Goal: Task Accomplishment & Management: Manage account settings

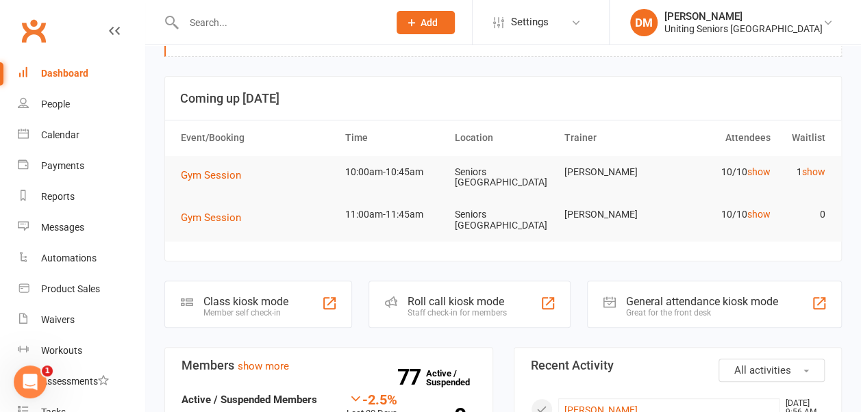
scroll to position [23, 0]
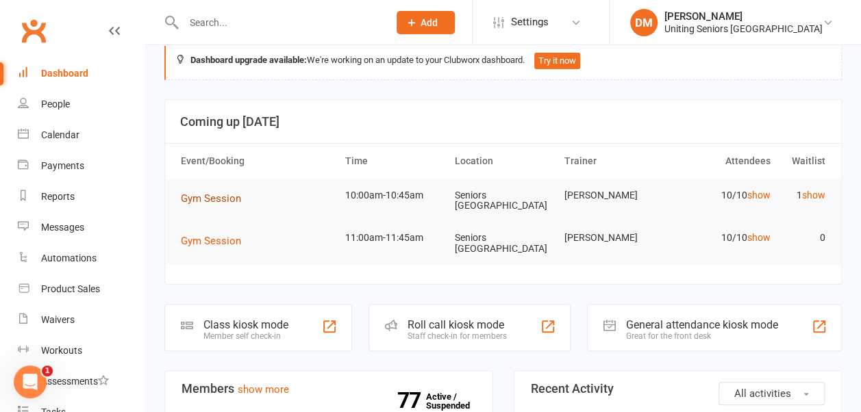
click at [213, 194] on span "Gym Session" at bounding box center [211, 199] width 60 height 12
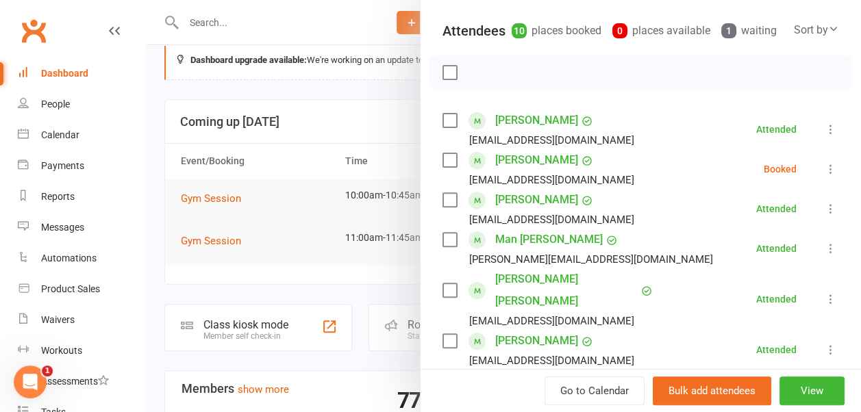
scroll to position [148, 0]
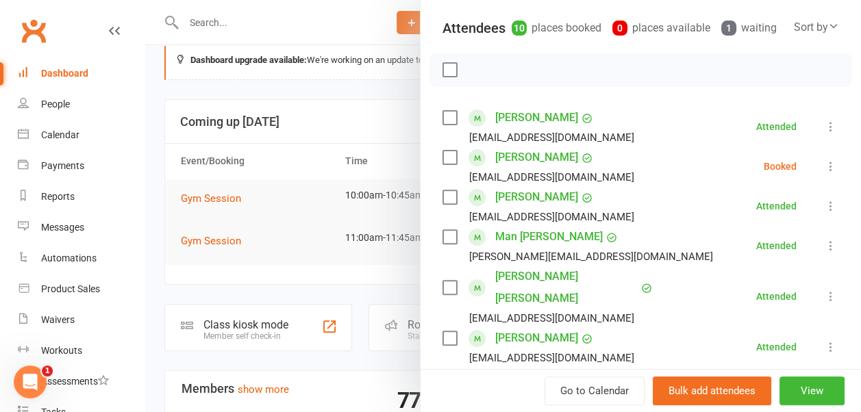
click at [824, 173] on icon at bounding box center [831, 167] width 14 height 14
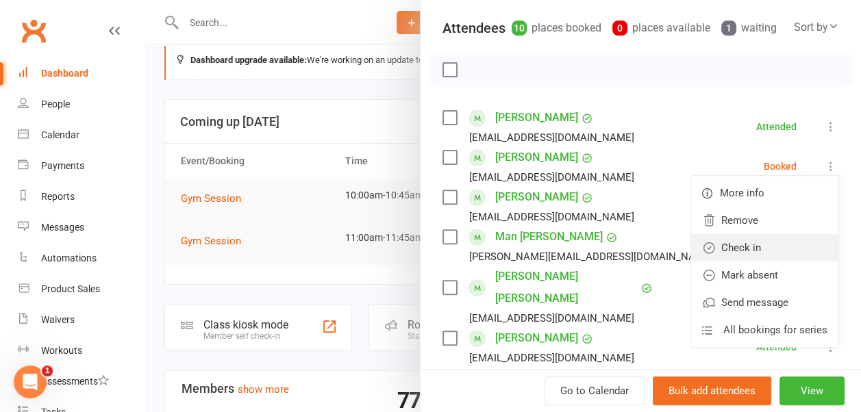
click at [729, 262] on link "Check in" at bounding box center [764, 247] width 147 height 27
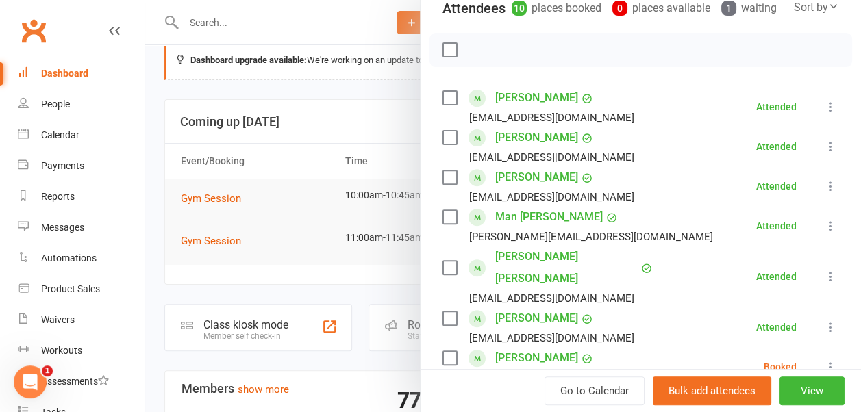
scroll to position [0, 0]
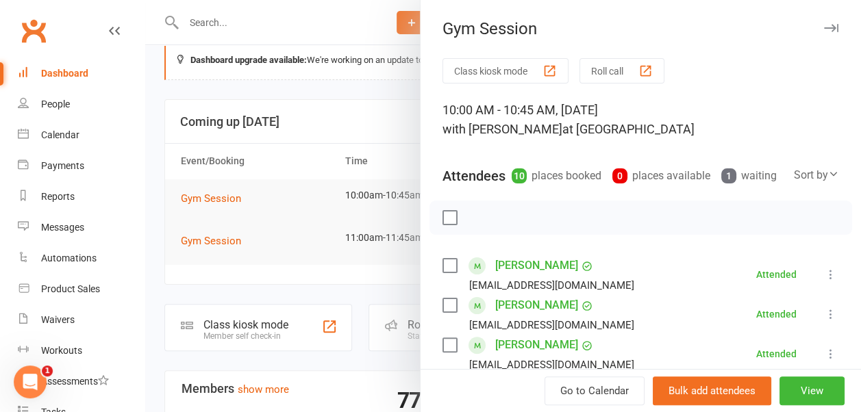
click at [824, 25] on icon "button" at bounding box center [831, 28] width 14 height 8
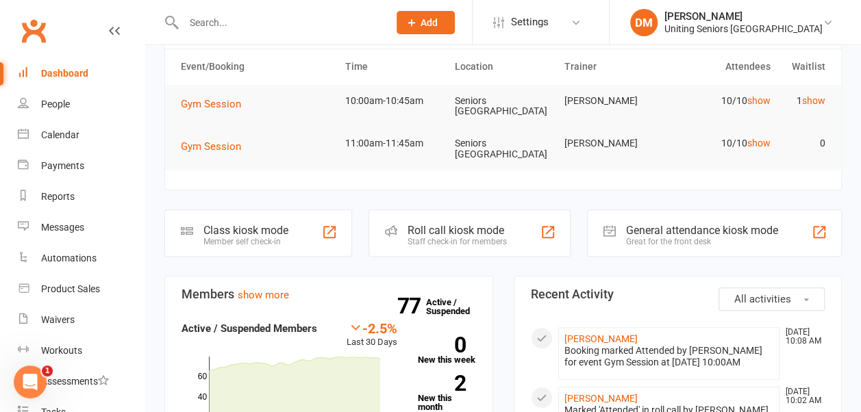
scroll to position [106, 0]
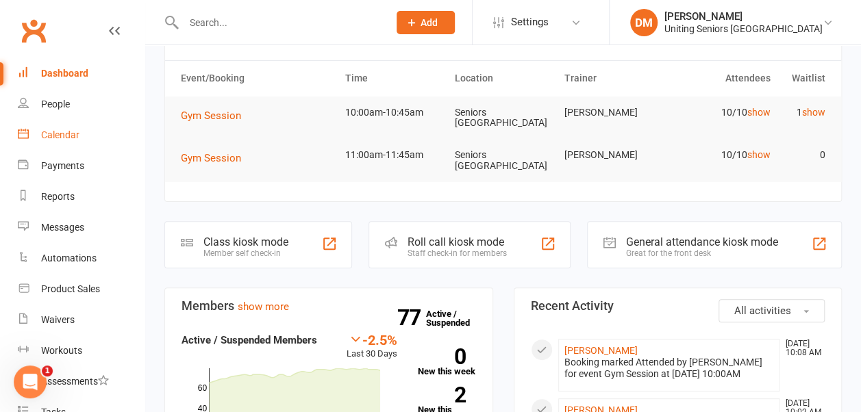
click at [66, 133] on div "Calendar" at bounding box center [60, 134] width 38 height 11
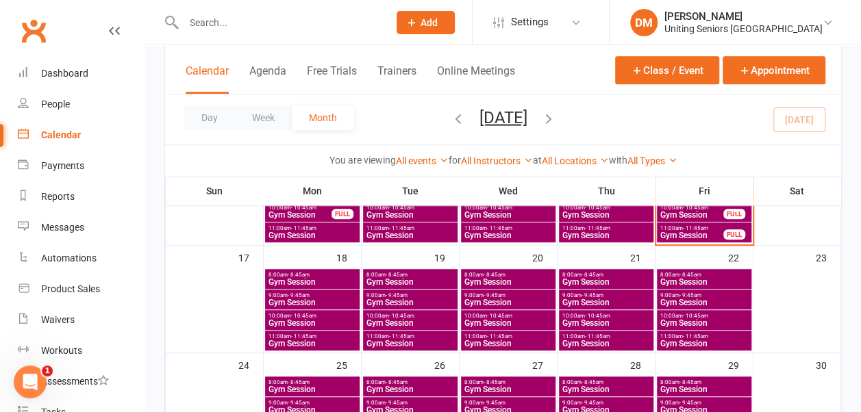
scroll to position [375, 0]
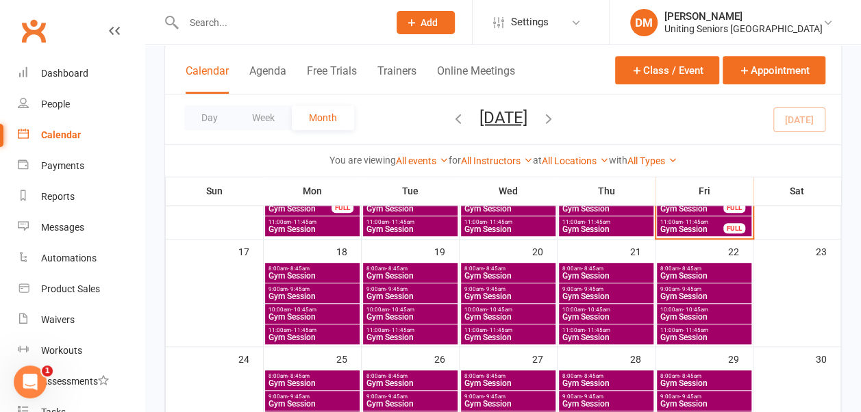
click at [301, 313] on span "Gym Session" at bounding box center [312, 317] width 89 height 8
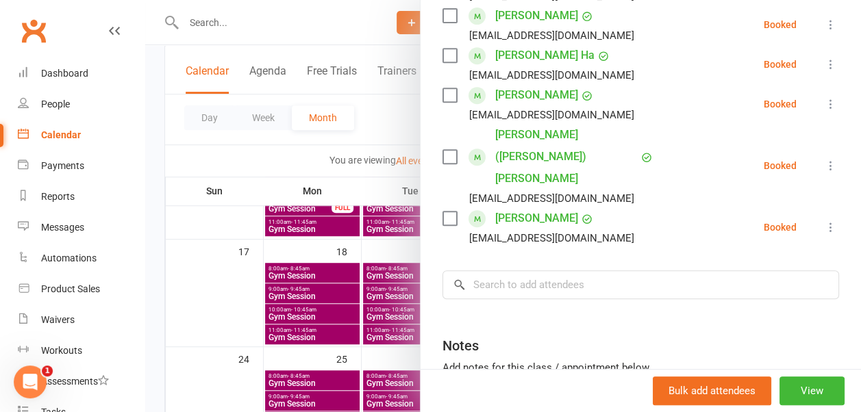
scroll to position [156, 0]
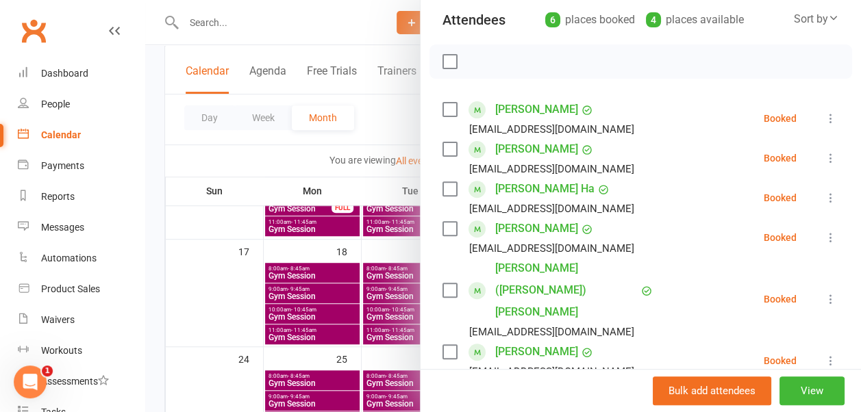
click at [824, 236] on icon at bounding box center [831, 238] width 14 height 14
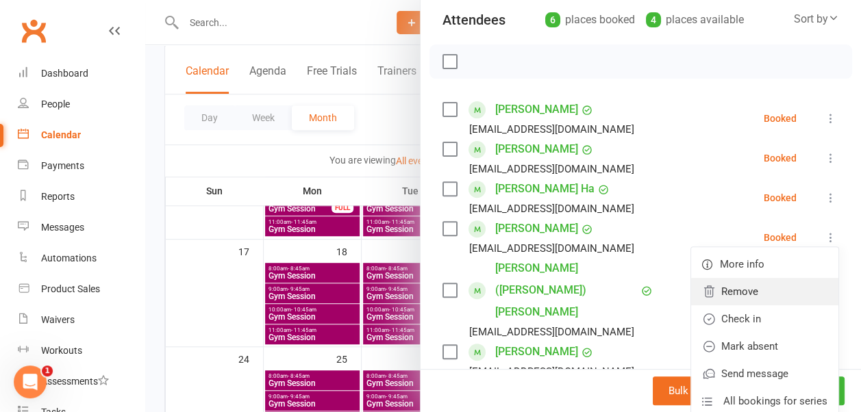
click at [720, 290] on link "Remove" at bounding box center [764, 291] width 147 height 27
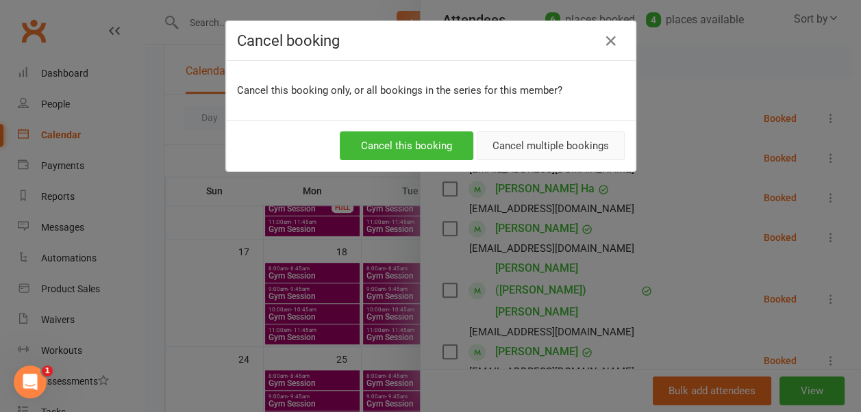
click at [501, 145] on button "Cancel multiple bookings" at bounding box center [551, 146] width 148 height 29
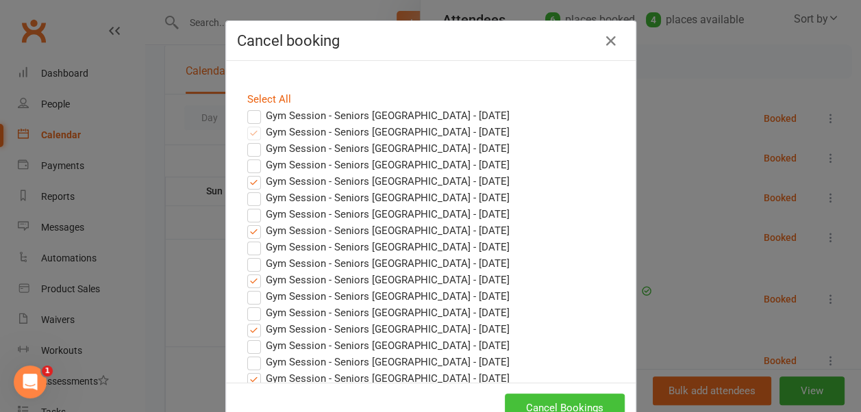
click at [550, 399] on button "Cancel Bookings" at bounding box center [565, 408] width 120 height 29
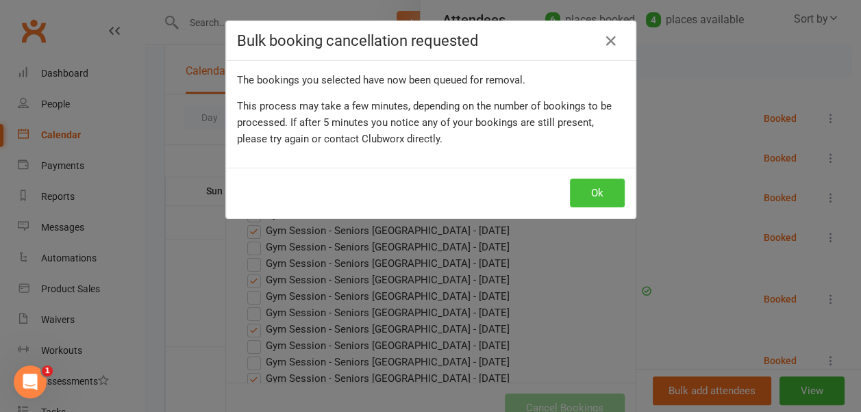
click at [606, 188] on button "Ok" at bounding box center [597, 193] width 55 height 29
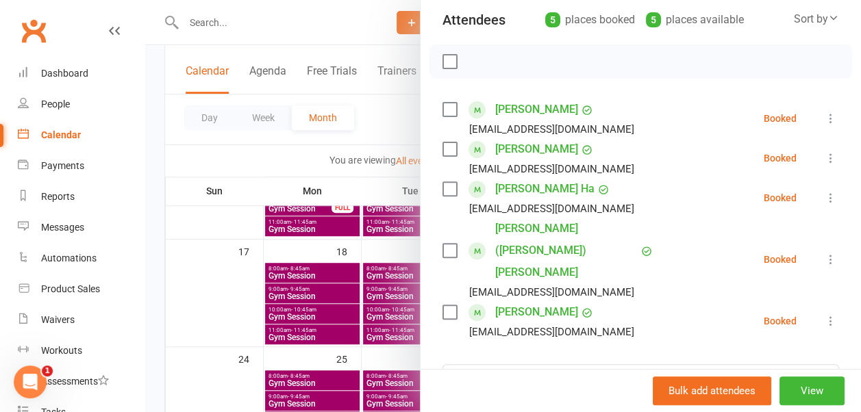
scroll to position [0, 0]
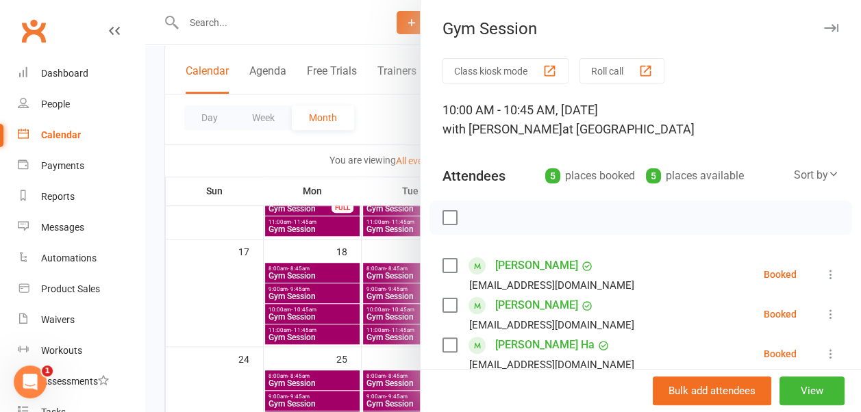
click at [824, 25] on icon "button" at bounding box center [831, 28] width 14 height 8
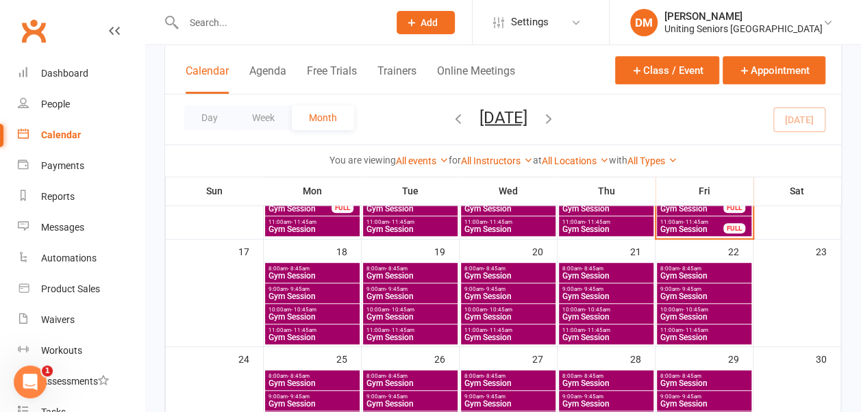
click at [295, 287] on span "- 9:45am" at bounding box center [299, 289] width 22 height 6
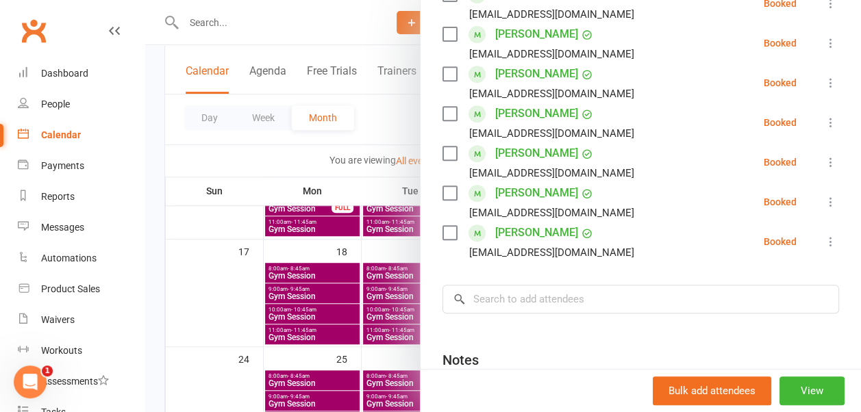
scroll to position [280, 0]
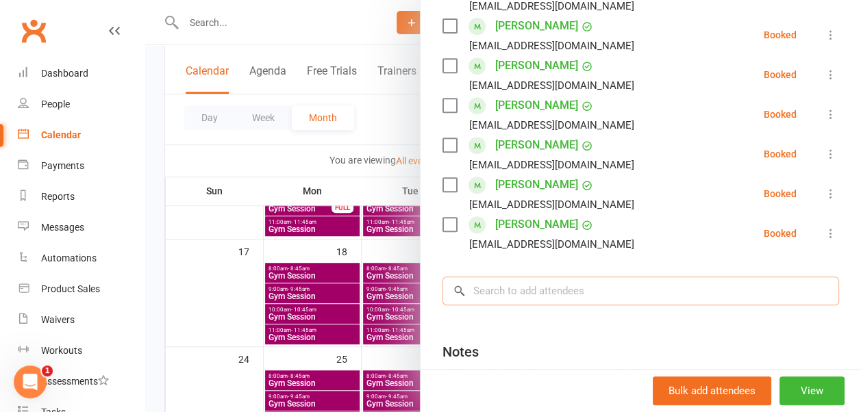
click at [528, 293] on input "search" at bounding box center [641, 291] width 397 height 29
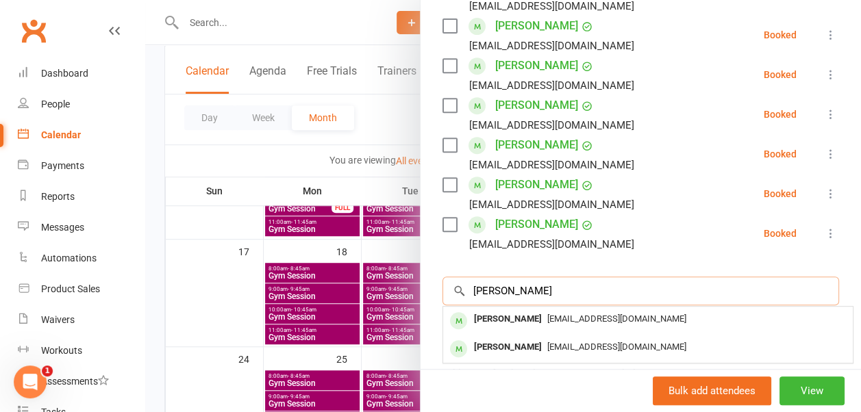
type input "barba"
click at [520, 314] on div "[PERSON_NAME]" at bounding box center [508, 320] width 79 height 20
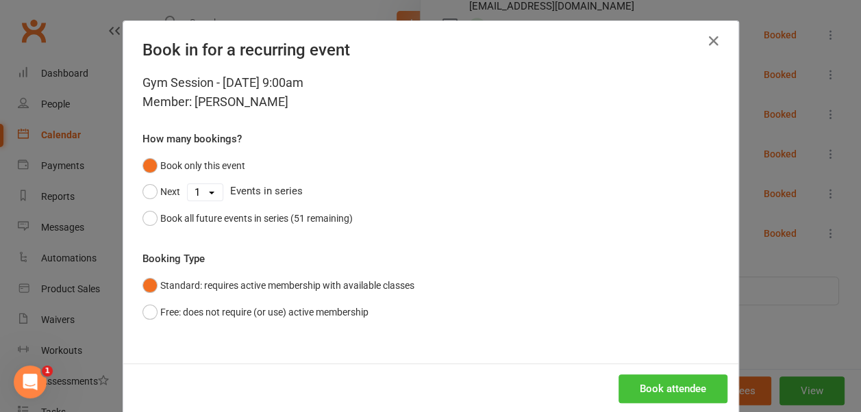
click at [656, 382] on button "Book attendee" at bounding box center [673, 389] width 109 height 29
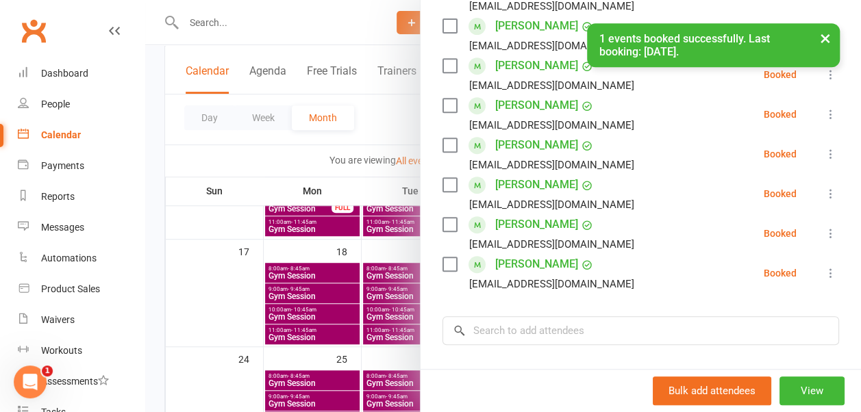
click at [826, 38] on button "×" at bounding box center [825, 37] width 25 height 29
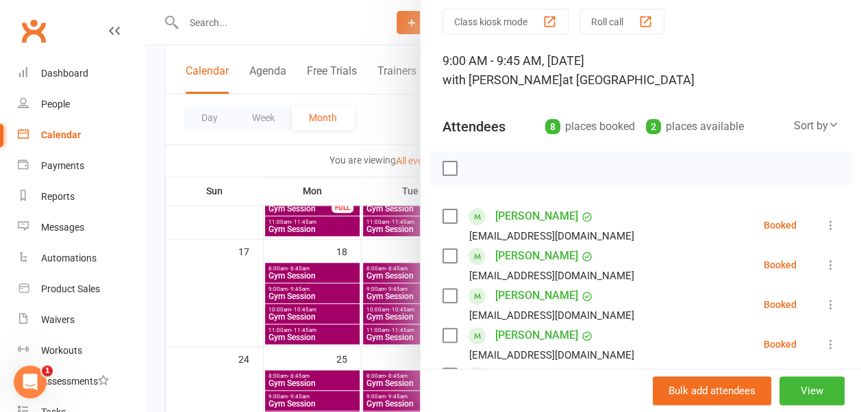
scroll to position [0, 0]
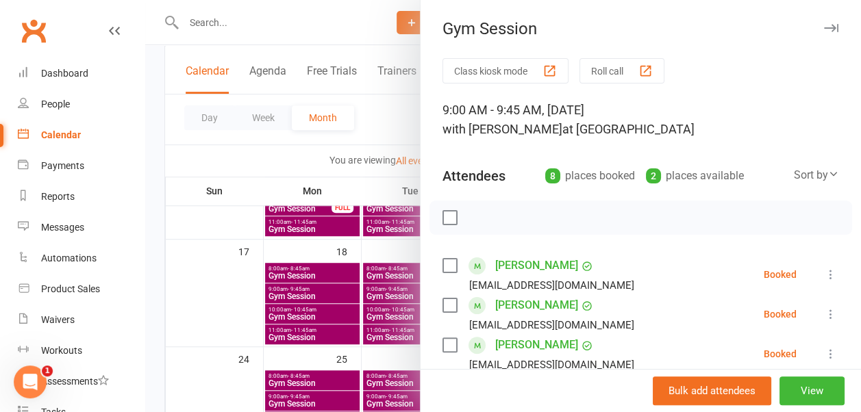
click at [824, 24] on icon "button" at bounding box center [831, 28] width 14 height 8
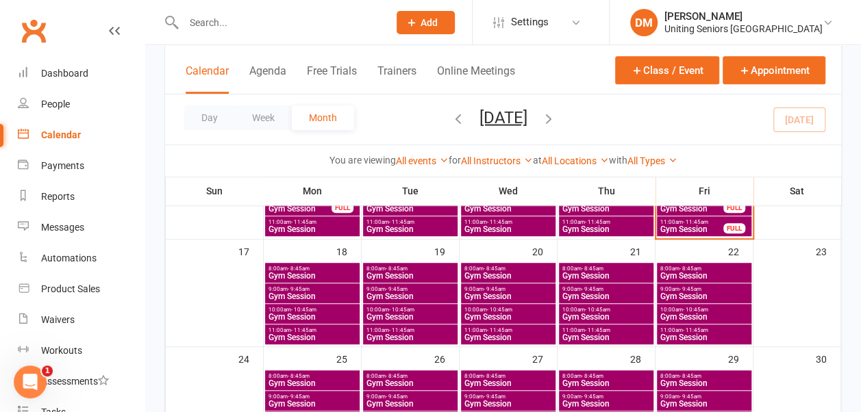
click at [501, 309] on span "- 10:45am" at bounding box center [499, 310] width 25 height 6
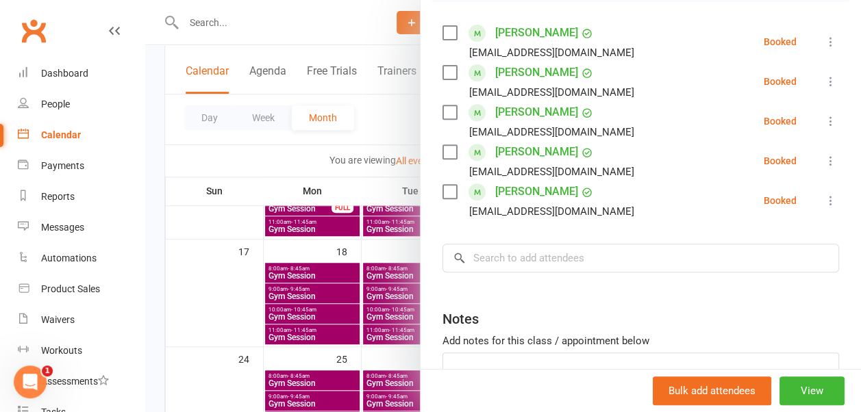
scroll to position [234, 0]
click at [824, 158] on icon at bounding box center [831, 160] width 14 height 14
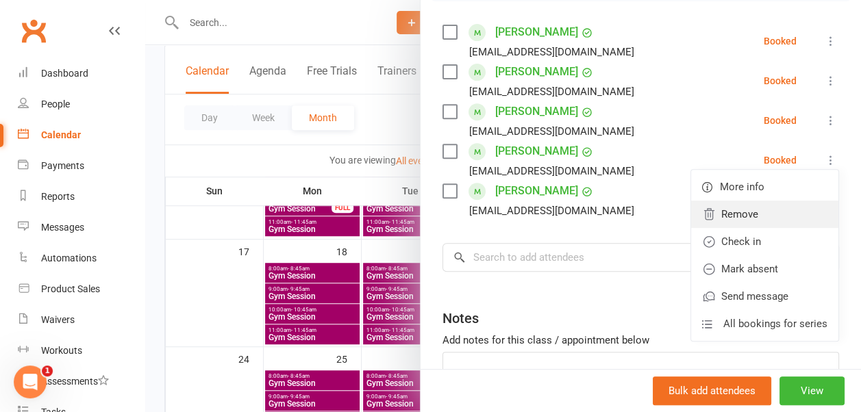
click at [723, 214] on link "Remove" at bounding box center [764, 214] width 147 height 27
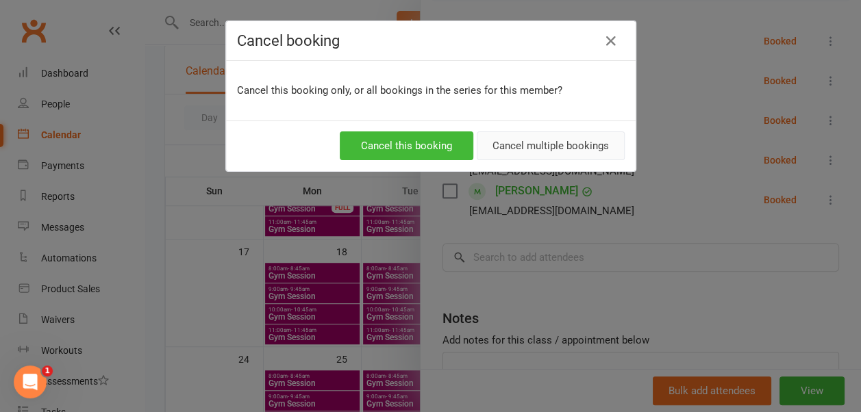
click at [523, 145] on button "Cancel multiple bookings" at bounding box center [551, 146] width 148 height 29
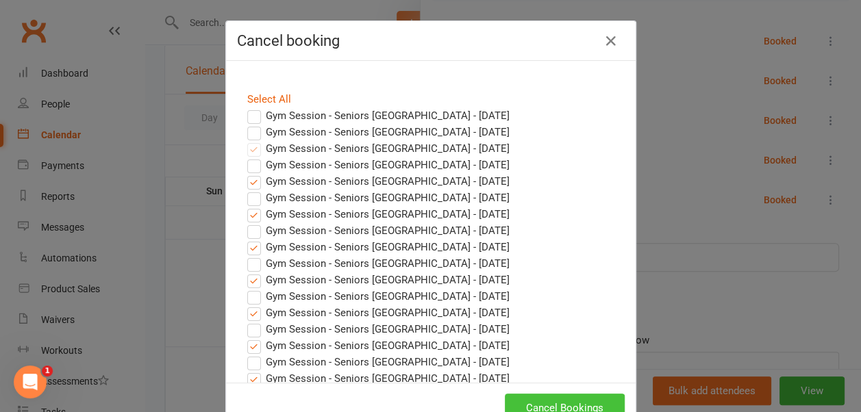
click at [541, 406] on button "Cancel Bookings" at bounding box center [565, 408] width 120 height 29
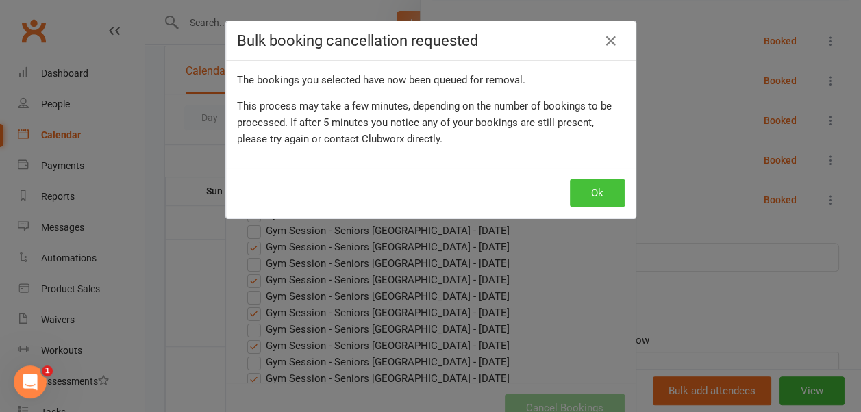
click at [584, 184] on button "Ok" at bounding box center [597, 193] width 55 height 29
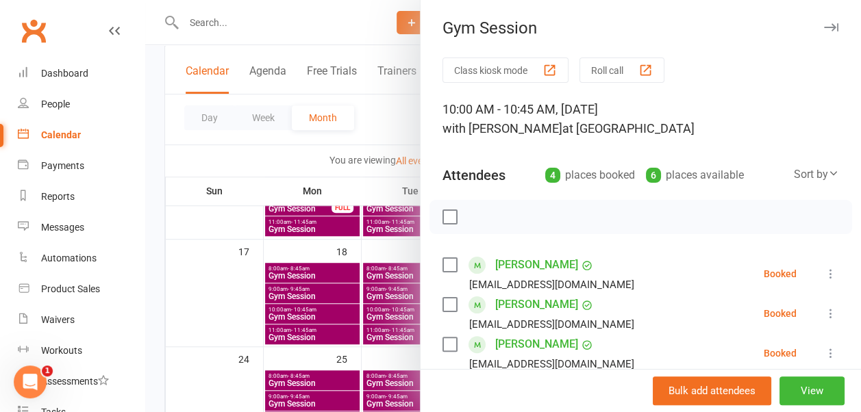
scroll to position [0, 0]
click at [824, 27] on icon "button" at bounding box center [831, 28] width 14 height 8
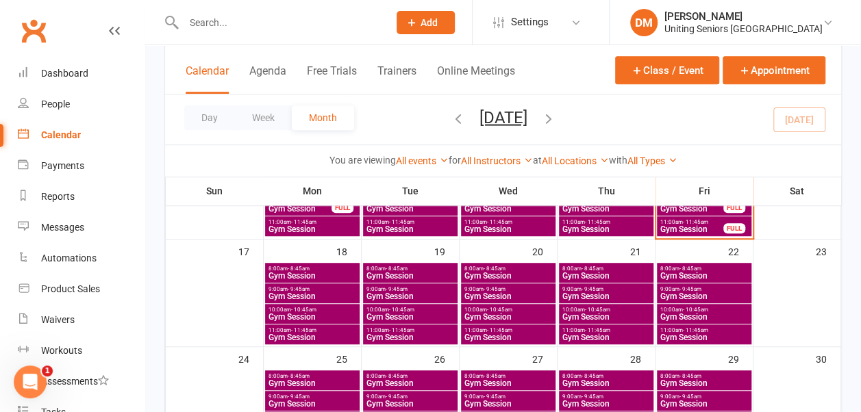
click at [489, 287] on span "- 9:45am" at bounding box center [495, 289] width 22 height 6
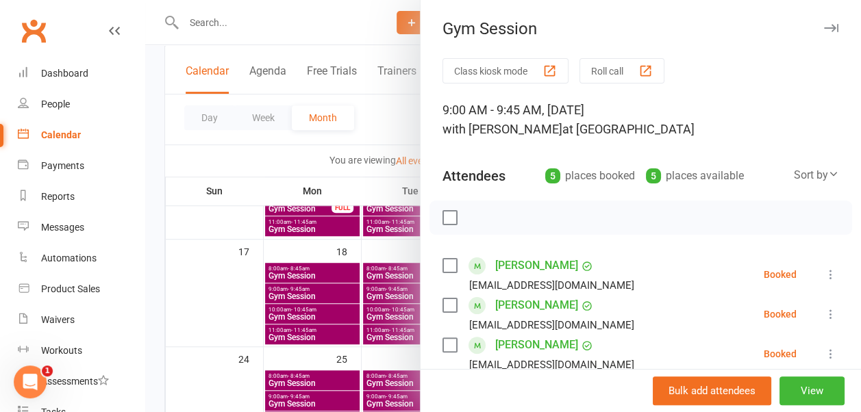
scroll to position [227, 0]
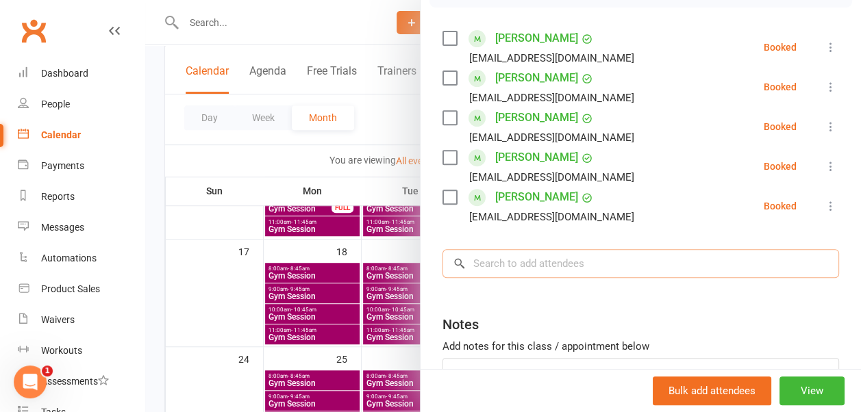
click at [519, 269] on input "search" at bounding box center [641, 263] width 397 height 29
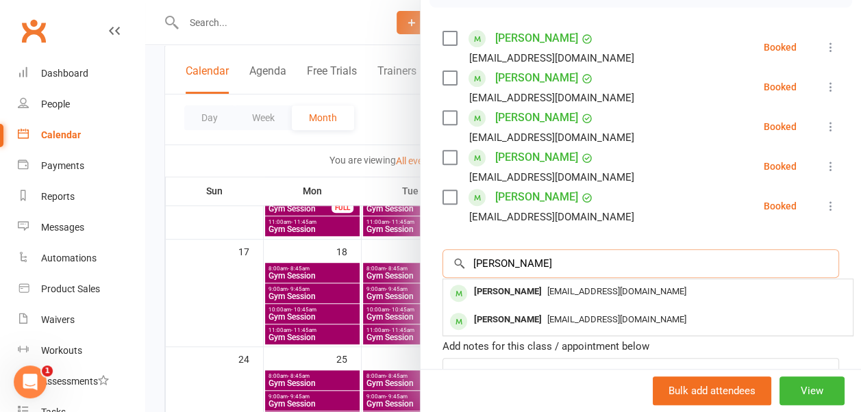
type input "barbara"
click at [506, 288] on div "[PERSON_NAME]" at bounding box center [508, 292] width 79 height 20
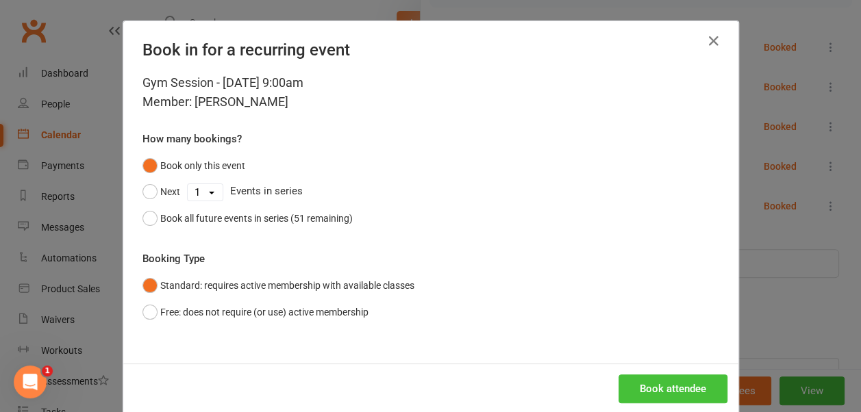
click at [658, 383] on button "Book attendee" at bounding box center [673, 389] width 109 height 29
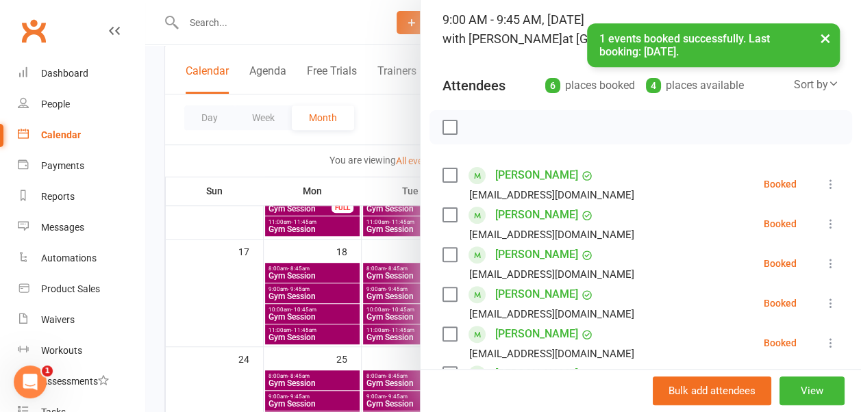
scroll to position [89, 0]
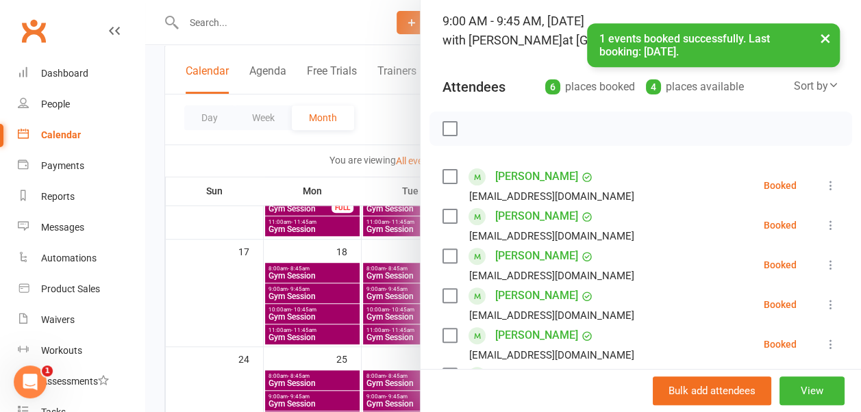
click at [823, 33] on button "×" at bounding box center [825, 37] width 25 height 29
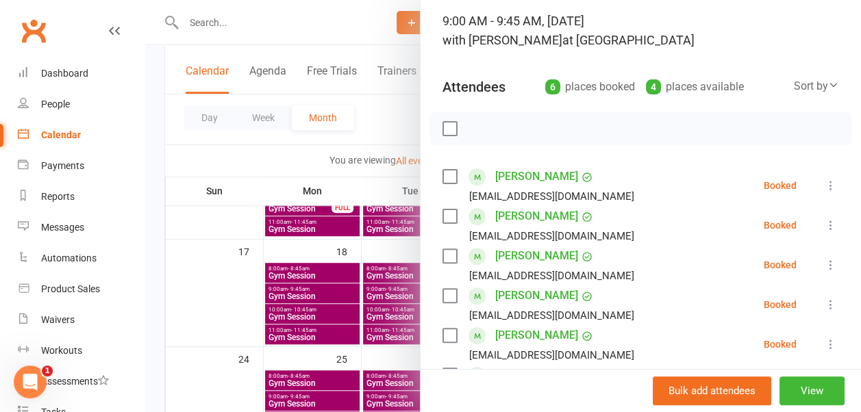
scroll to position [0, 0]
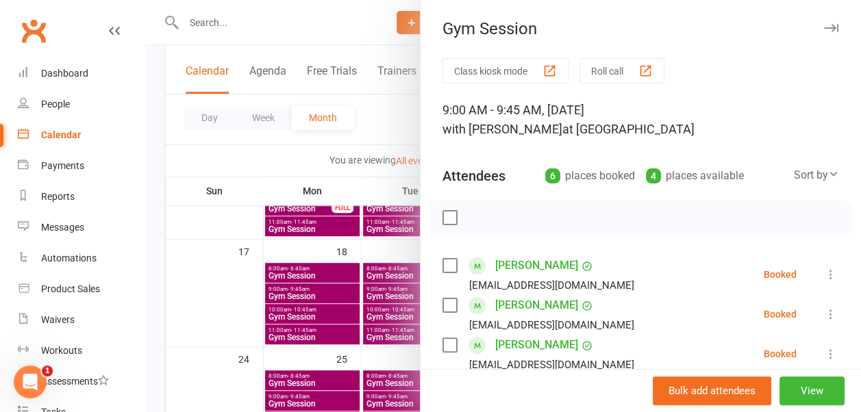
click at [824, 25] on icon "button" at bounding box center [831, 28] width 14 height 8
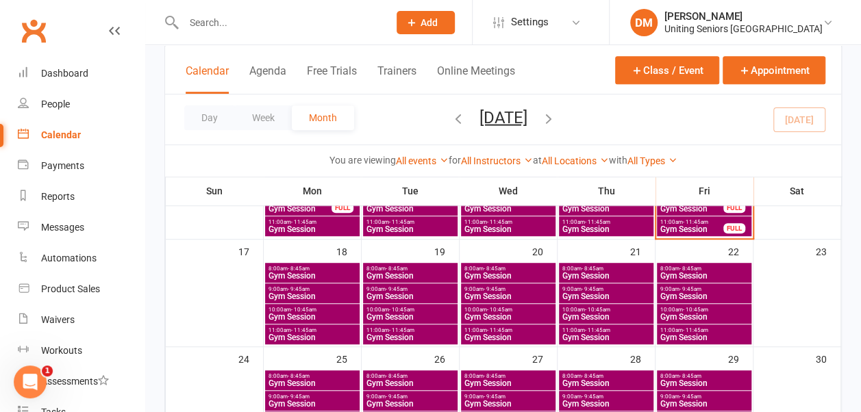
click at [678, 310] on span "10:00am - 10:45am" at bounding box center [704, 310] width 89 height 6
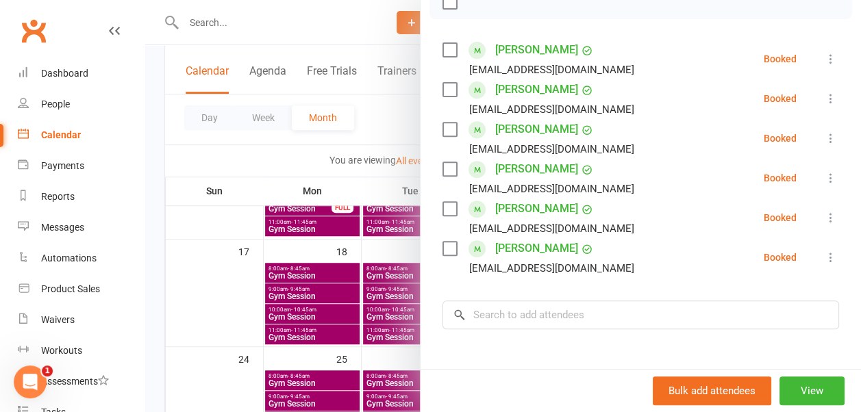
scroll to position [217, 0]
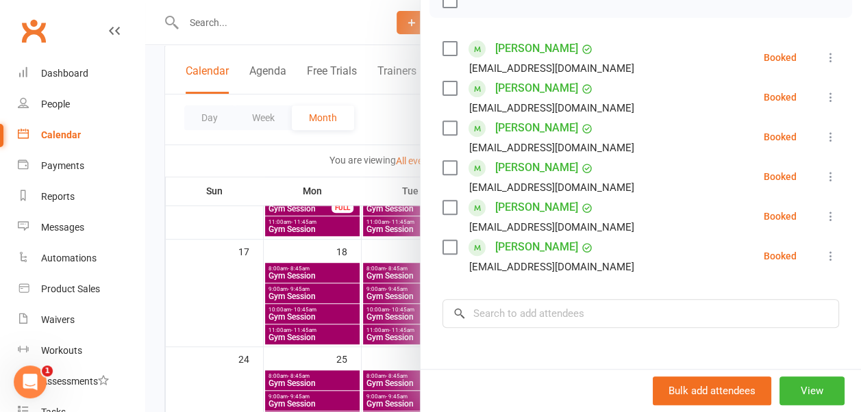
click at [824, 134] on icon at bounding box center [831, 137] width 14 height 14
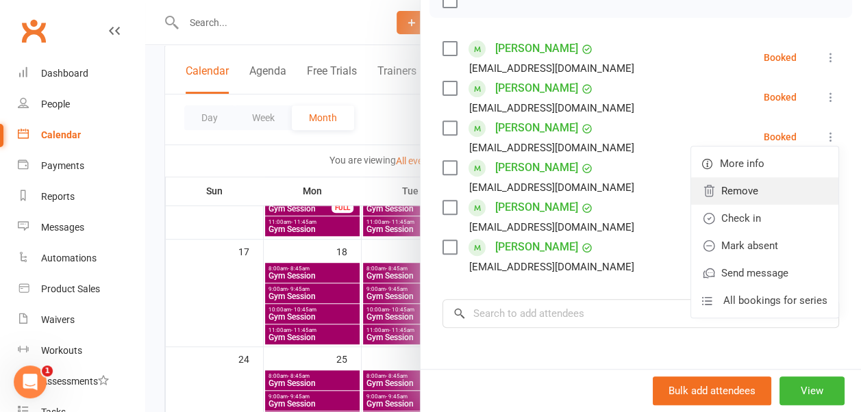
click at [743, 186] on link "Remove" at bounding box center [764, 190] width 147 height 27
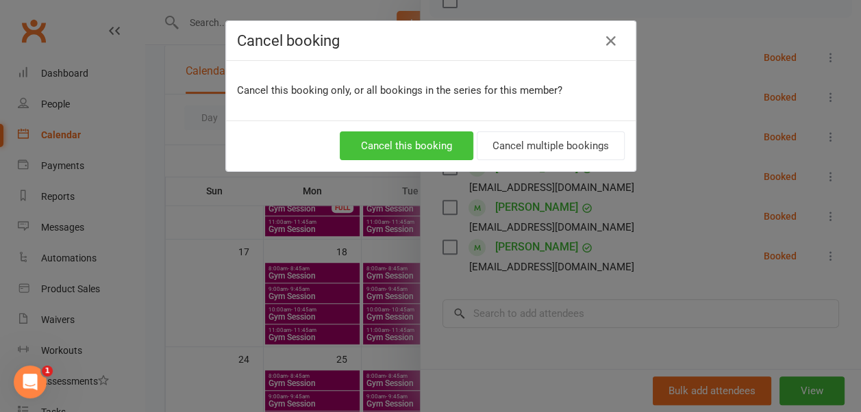
click at [442, 138] on button "Cancel this booking" at bounding box center [407, 146] width 134 height 29
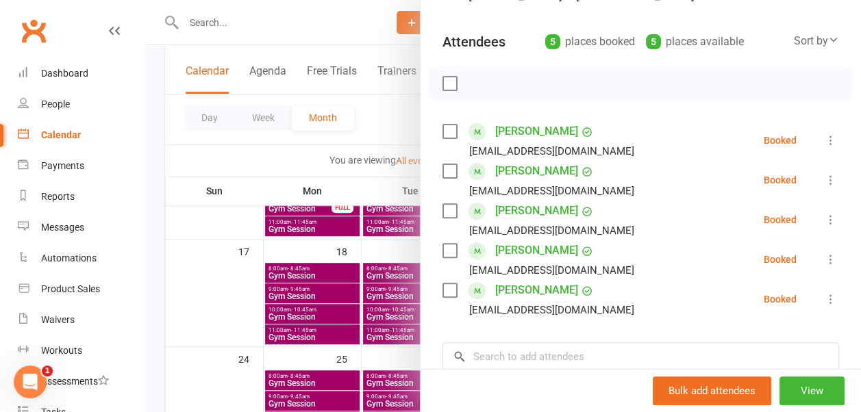
scroll to position [134, 0]
click at [780, 386] on button "View" at bounding box center [812, 391] width 65 height 29
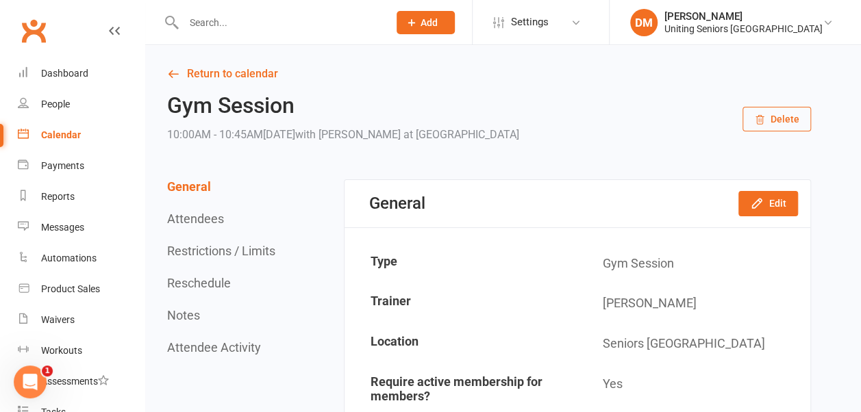
click at [53, 130] on div "Calendar" at bounding box center [61, 134] width 40 height 11
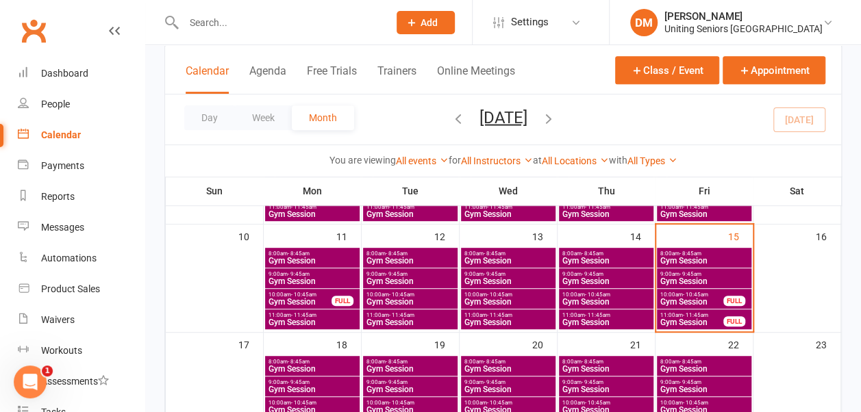
scroll to position [381, 0]
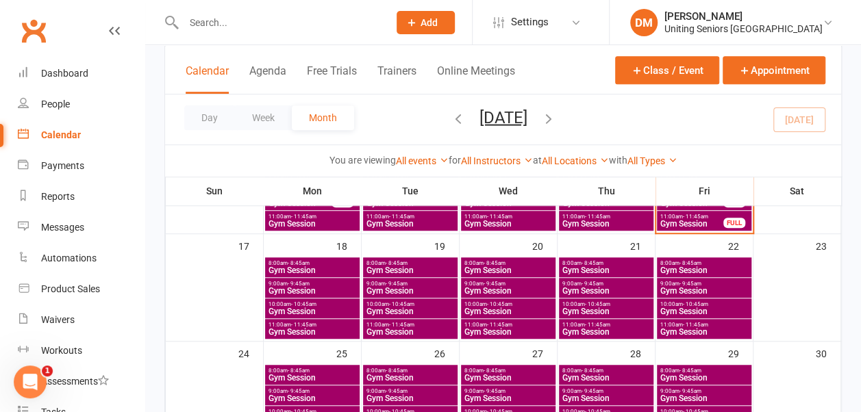
click at [680, 281] on span "- 9:45am" at bounding box center [691, 284] width 22 height 6
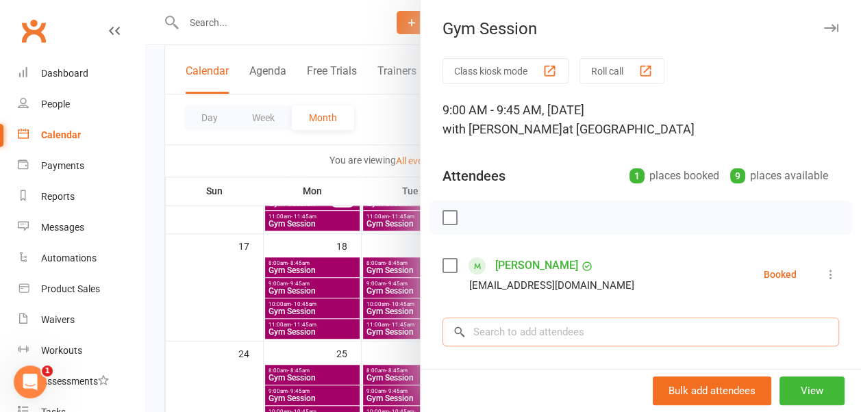
click at [529, 325] on input "search" at bounding box center [641, 332] width 397 height 29
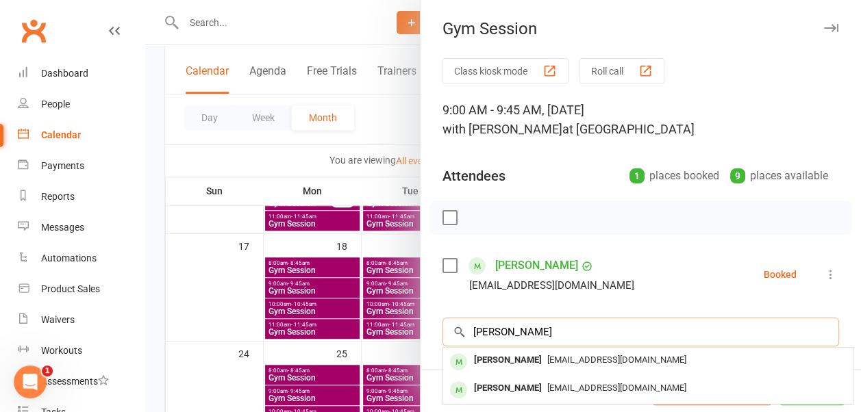
type input "barbara ke"
click at [523, 356] on div "[PERSON_NAME]" at bounding box center [508, 361] width 79 height 20
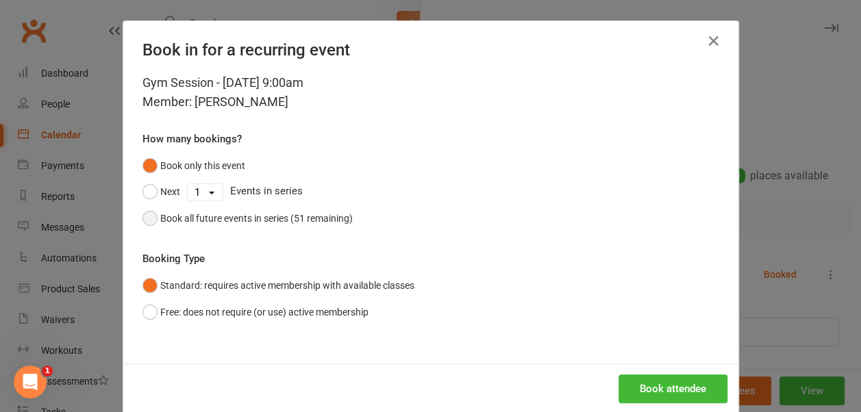
click at [142, 215] on button "Book all future events in series (51 remaining)" at bounding box center [247, 219] width 210 height 26
click at [648, 390] on button "Book attendee" at bounding box center [673, 389] width 109 height 29
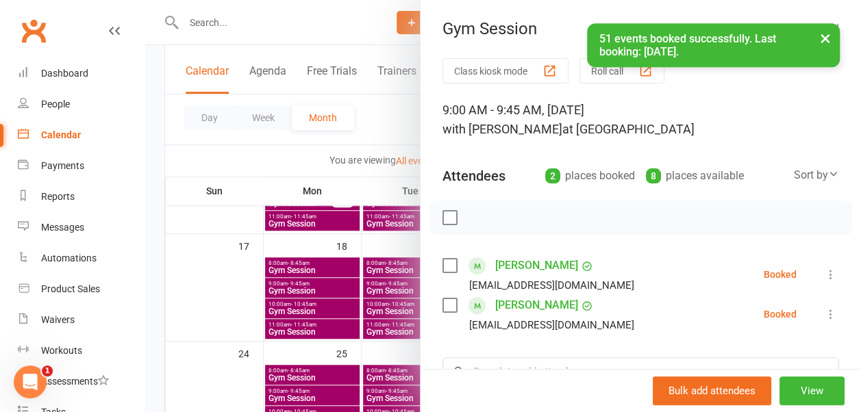
click at [822, 41] on button "×" at bounding box center [825, 37] width 25 height 29
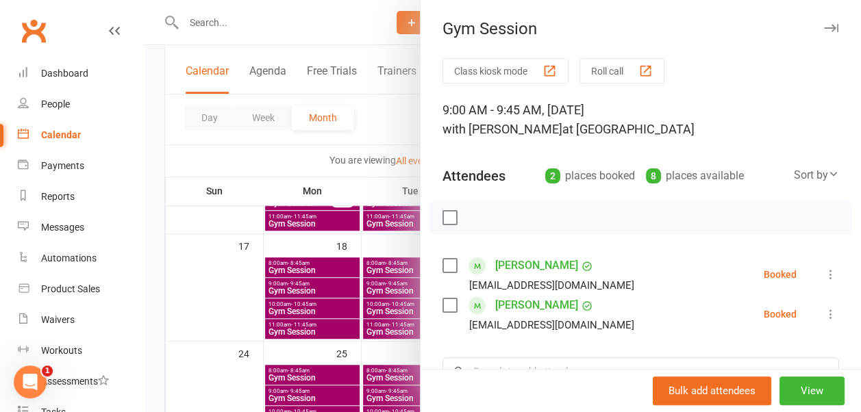
click at [824, 29] on icon "button" at bounding box center [831, 28] width 14 height 8
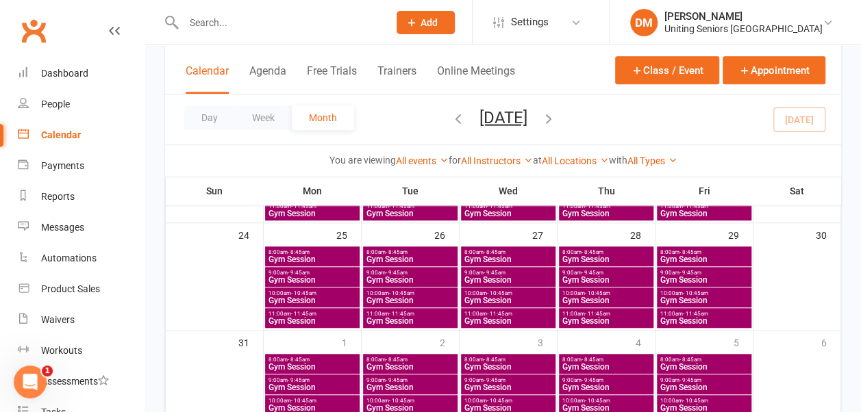
scroll to position [500, 0]
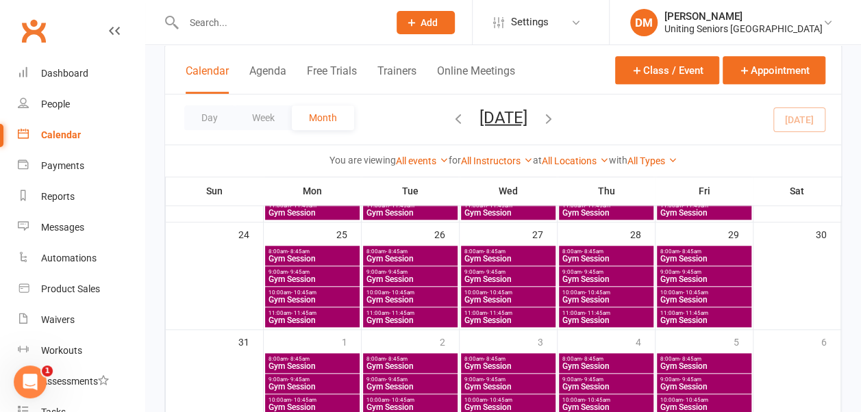
click at [677, 290] on span "10:00am - 10:45am" at bounding box center [704, 293] width 89 height 6
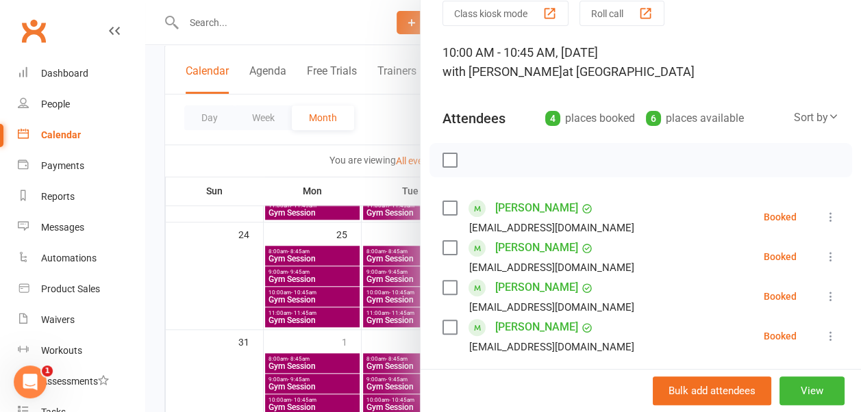
scroll to position [58, 0]
click at [824, 292] on icon at bounding box center [831, 296] width 14 height 14
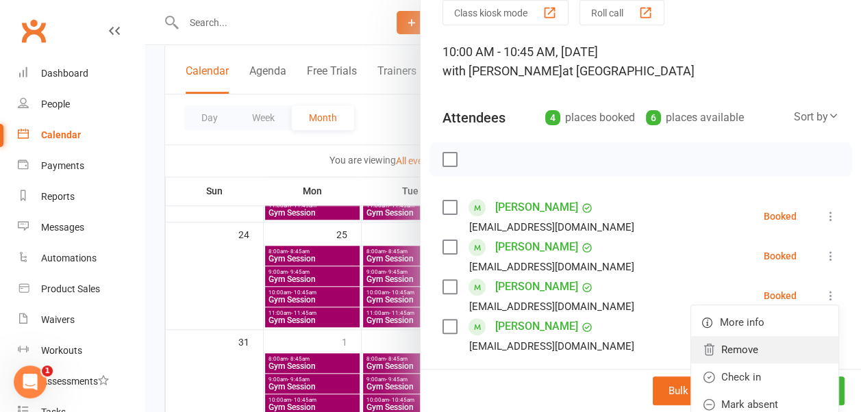
click at [733, 345] on link "Remove" at bounding box center [764, 349] width 147 height 27
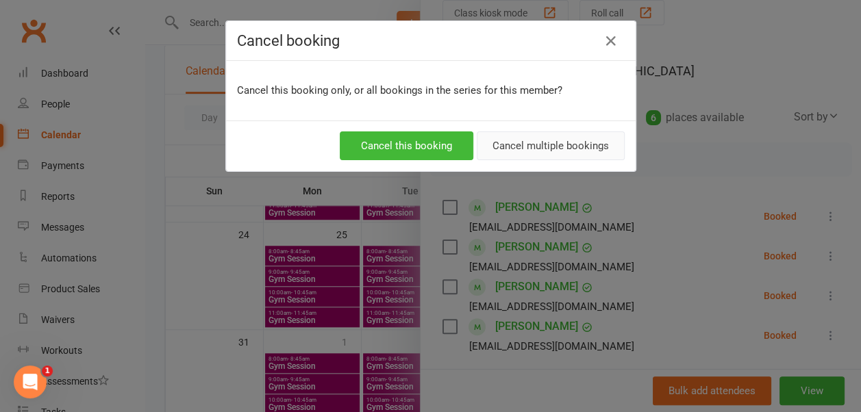
click at [536, 144] on button "Cancel multiple bookings" at bounding box center [551, 146] width 148 height 29
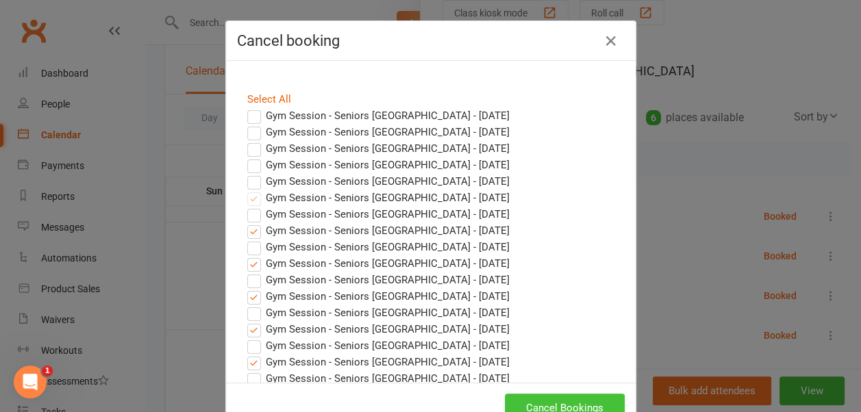
click at [551, 402] on button "Cancel Bookings" at bounding box center [565, 408] width 120 height 29
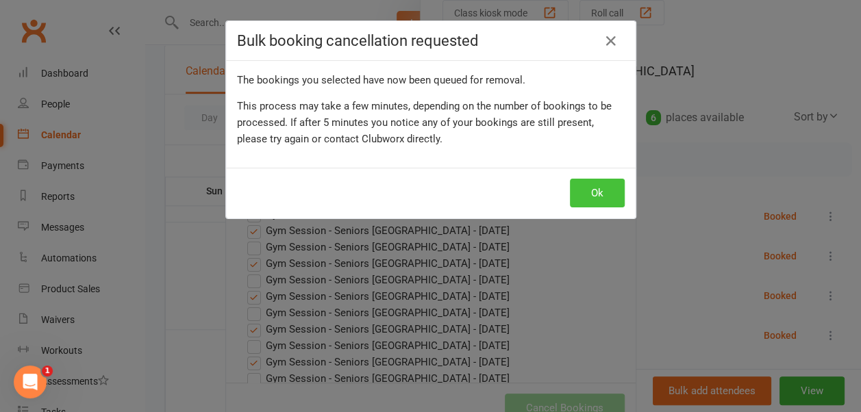
click at [582, 191] on button "Ok" at bounding box center [597, 193] width 55 height 29
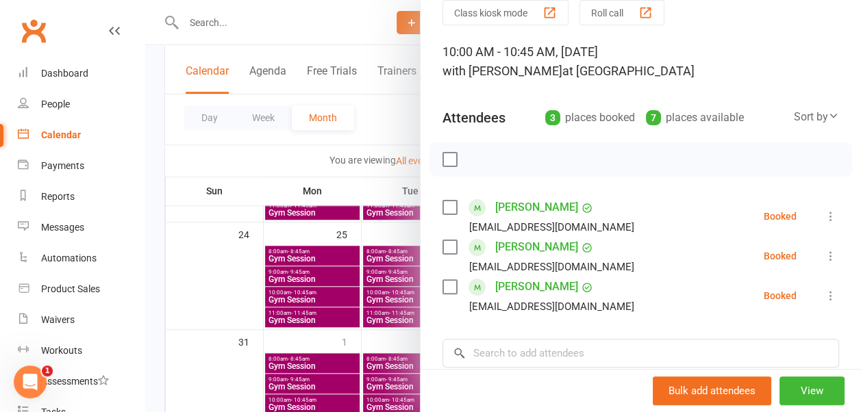
scroll to position [0, 0]
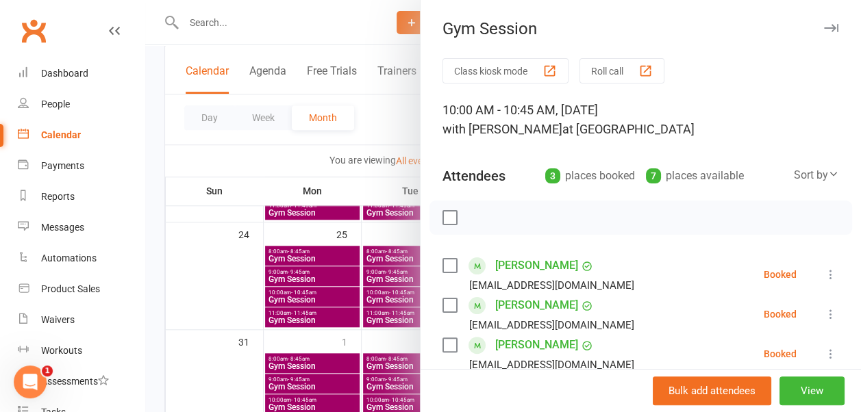
click at [824, 24] on icon "button" at bounding box center [831, 28] width 14 height 8
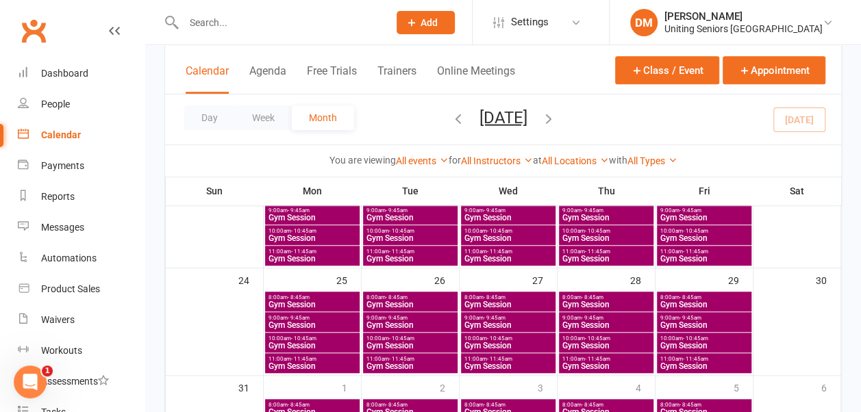
scroll to position [455, 0]
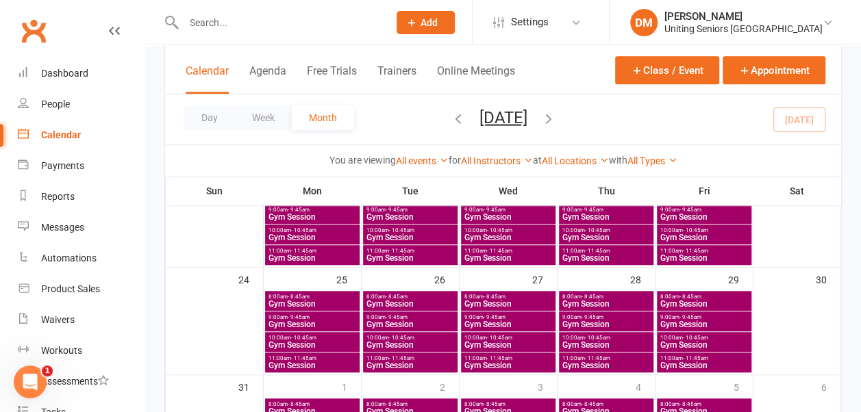
click at [490, 317] on span "- 9:45am" at bounding box center [495, 317] width 22 height 6
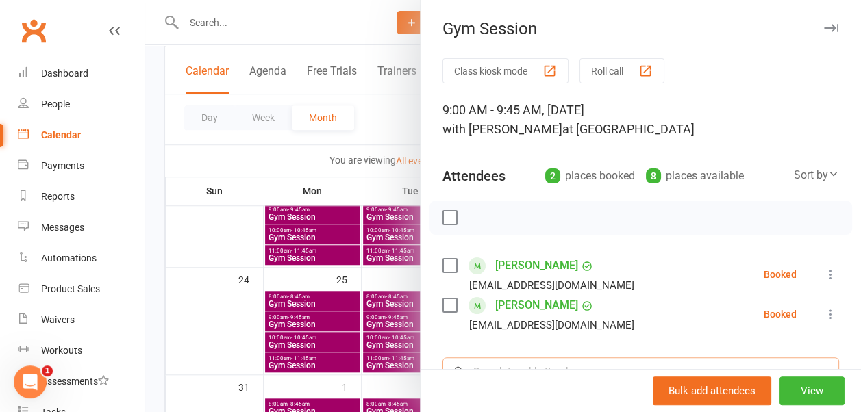
click at [534, 365] on input "search" at bounding box center [641, 372] width 397 height 29
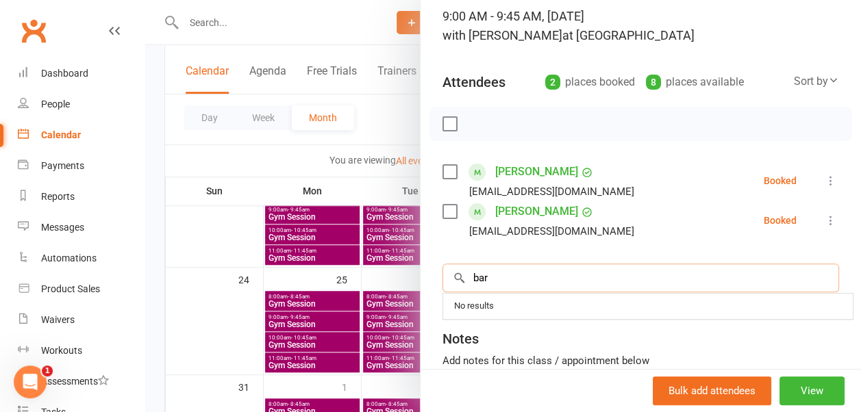
scroll to position [95, 0]
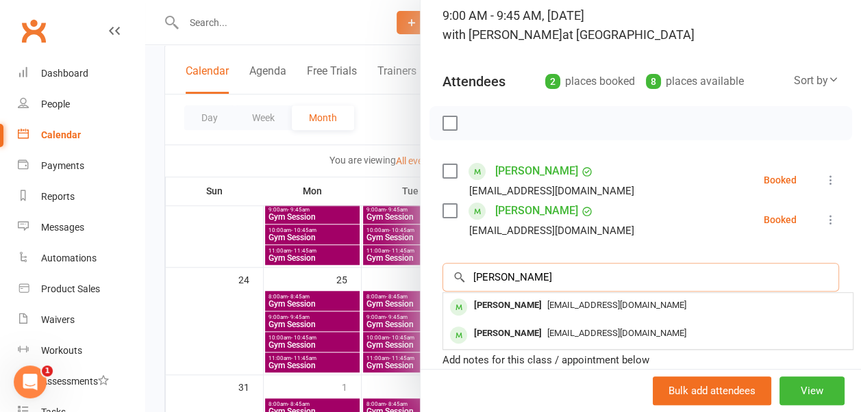
type input "barbara"
click at [562, 309] on span "barbarake123@optusnet.com.au" at bounding box center [616, 305] width 139 height 10
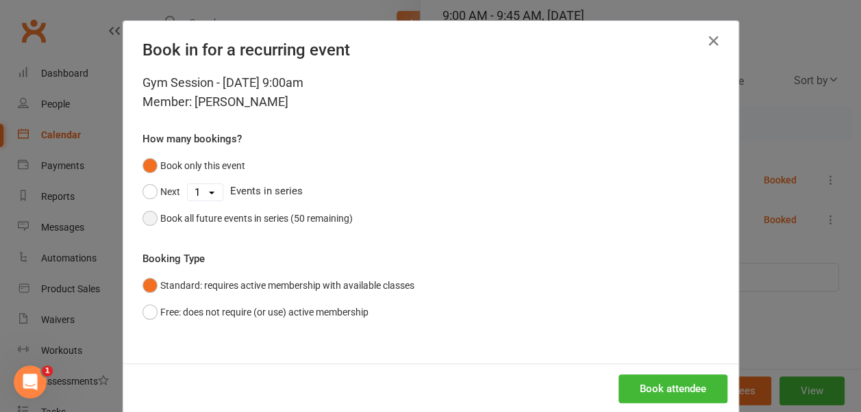
click at [149, 217] on button "Book all future events in series (50 remaining)" at bounding box center [247, 219] width 210 height 26
click at [644, 386] on button "Book attendee" at bounding box center [673, 389] width 109 height 29
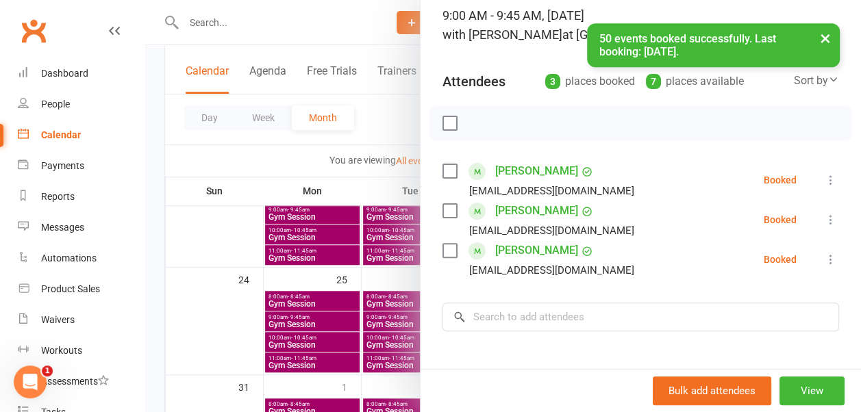
click at [822, 37] on button "×" at bounding box center [825, 37] width 25 height 29
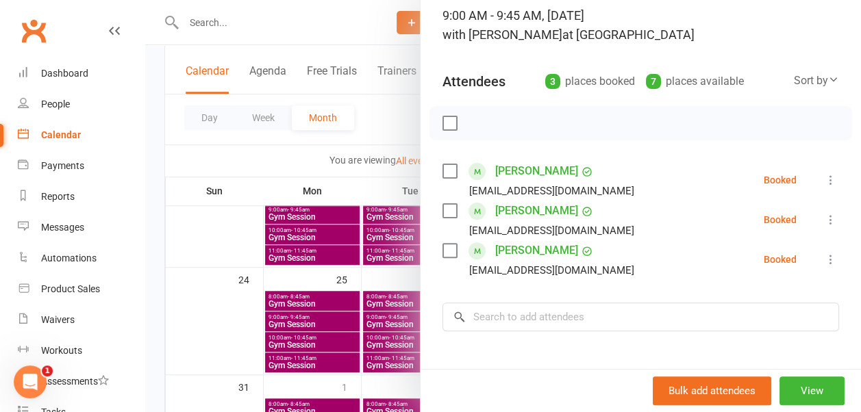
scroll to position [0, 0]
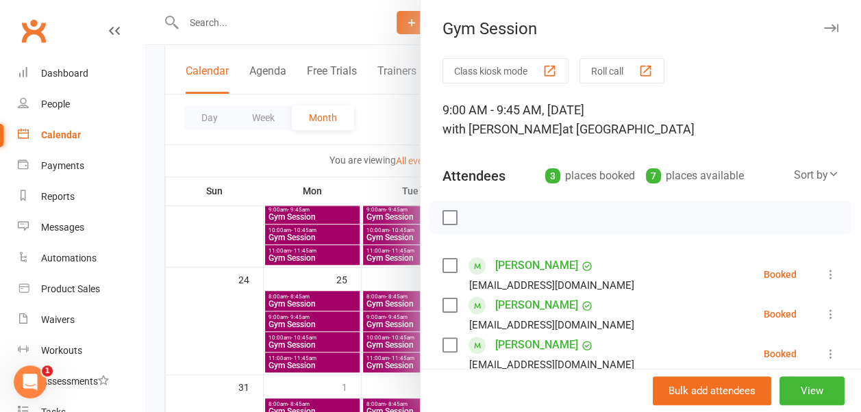
click at [823, 21] on button "button" at bounding box center [831, 28] width 16 height 16
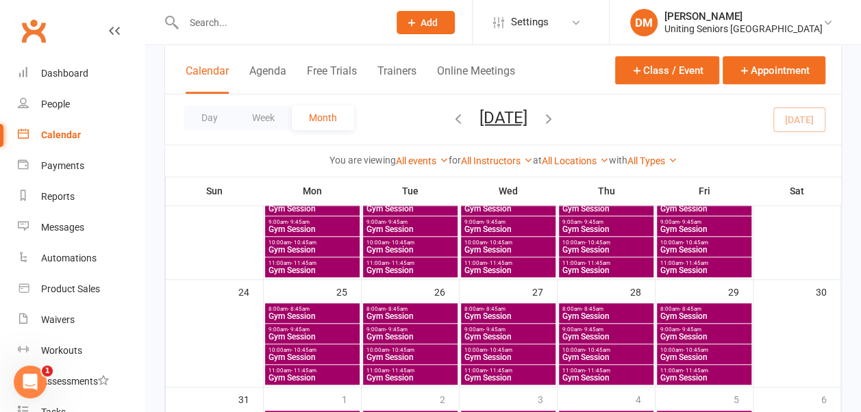
scroll to position [449, 0]
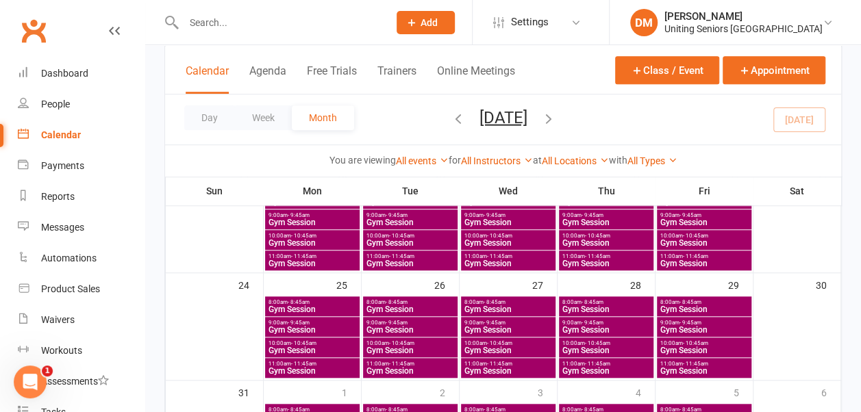
click at [333, 341] on span "10:00am - 10:45am" at bounding box center [312, 343] width 89 height 6
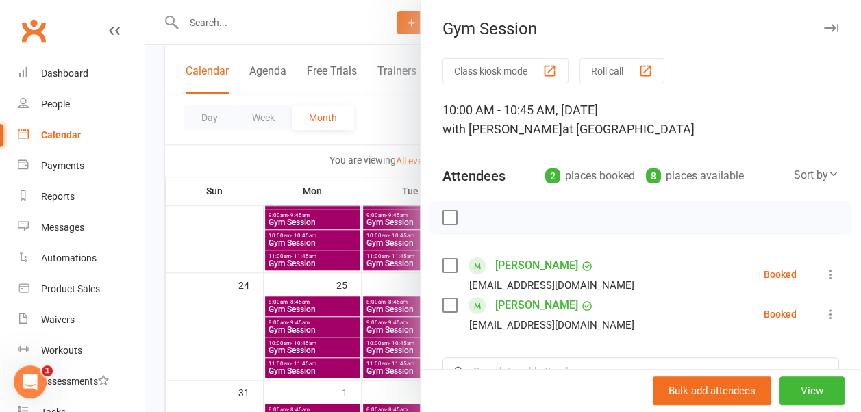
click at [823, 25] on button "button" at bounding box center [831, 28] width 16 height 16
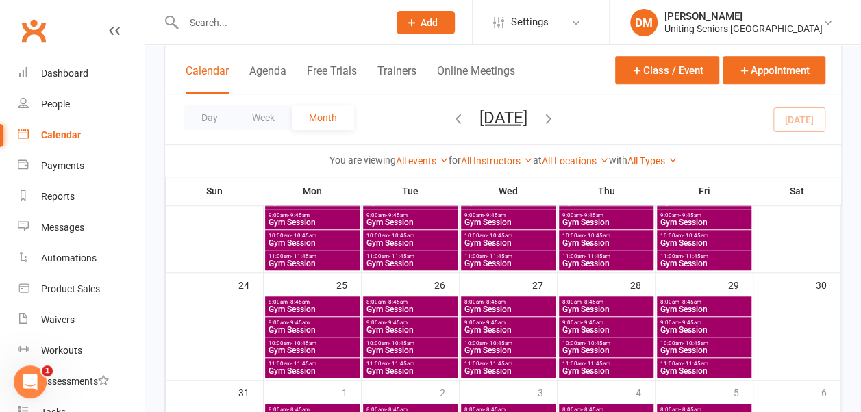
click at [529, 344] on span "10:00am - 10:45am" at bounding box center [508, 343] width 89 height 6
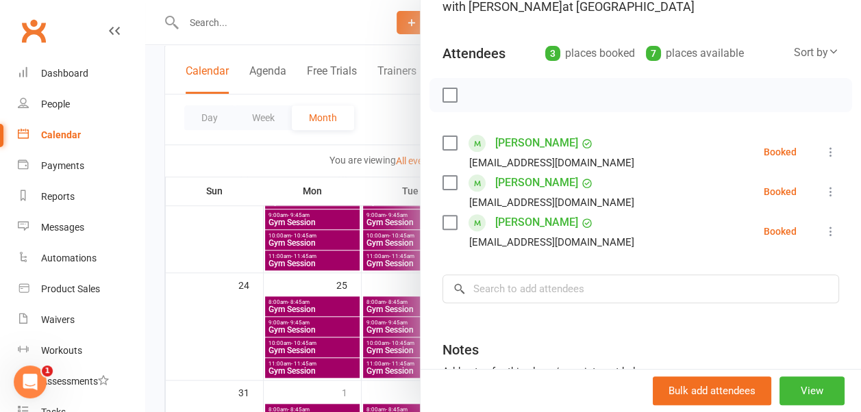
scroll to position [0, 0]
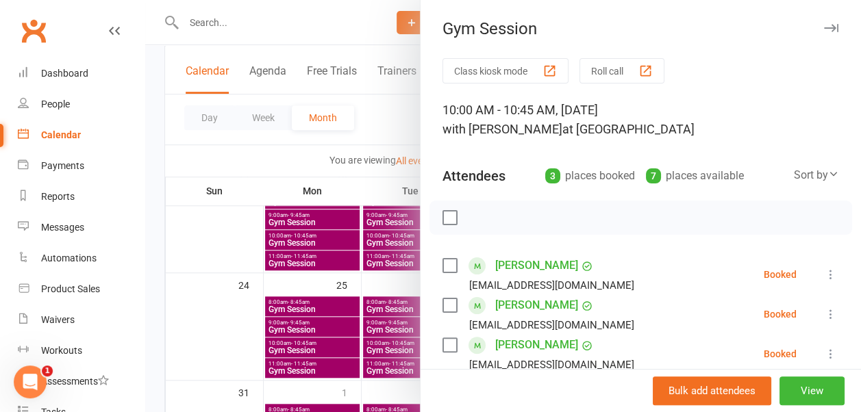
click at [824, 30] on icon "button" at bounding box center [831, 28] width 14 height 8
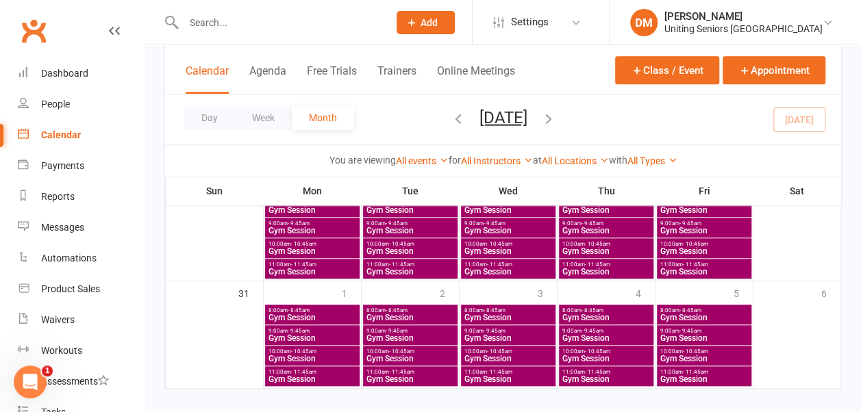
scroll to position [549, 0]
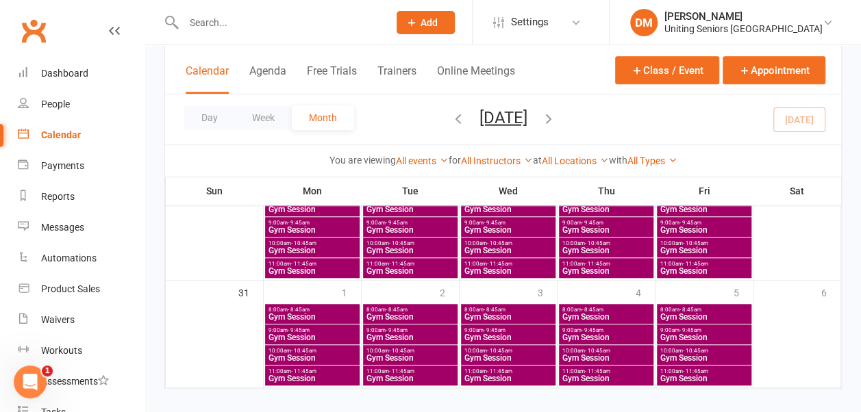
click at [501, 351] on span "- 10:45am" at bounding box center [499, 351] width 25 height 6
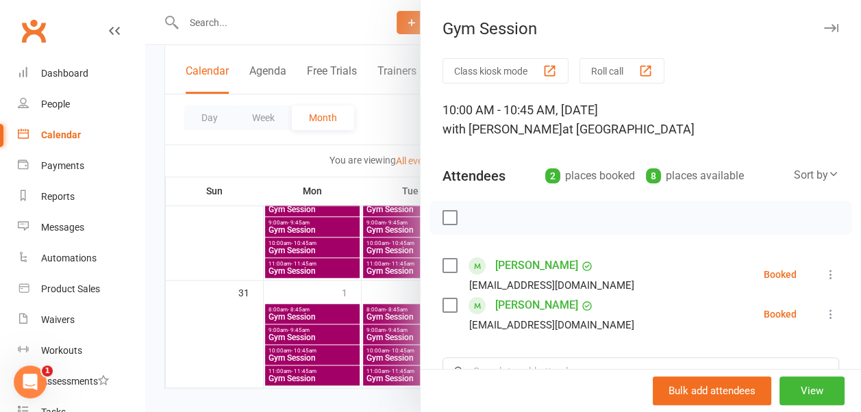
click at [824, 26] on icon "button" at bounding box center [831, 28] width 14 height 8
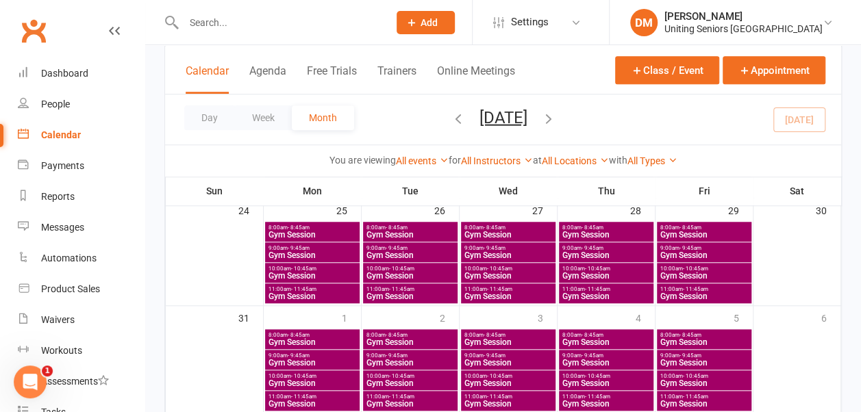
scroll to position [523, 0]
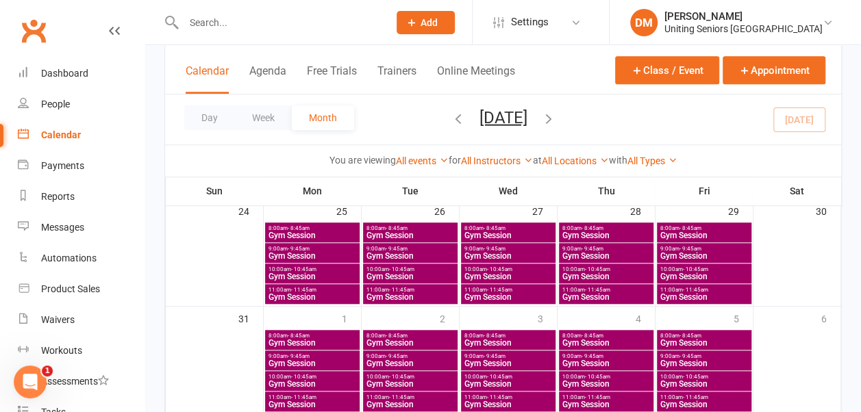
click at [478, 356] on span "9:00am - 9:45am" at bounding box center [508, 357] width 89 height 6
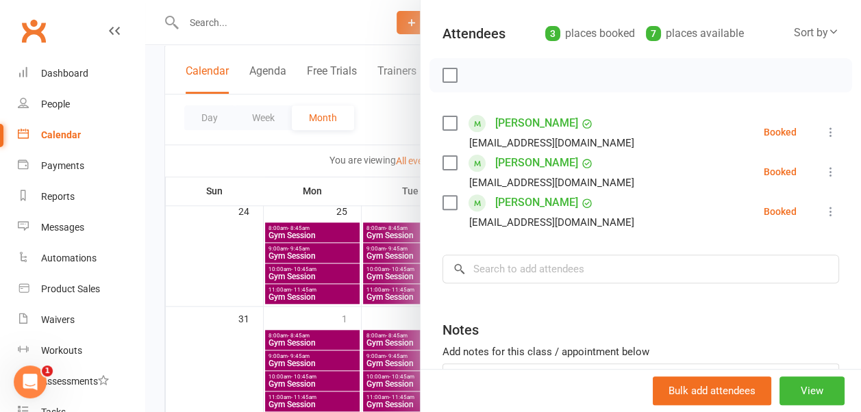
scroll to position [0, 0]
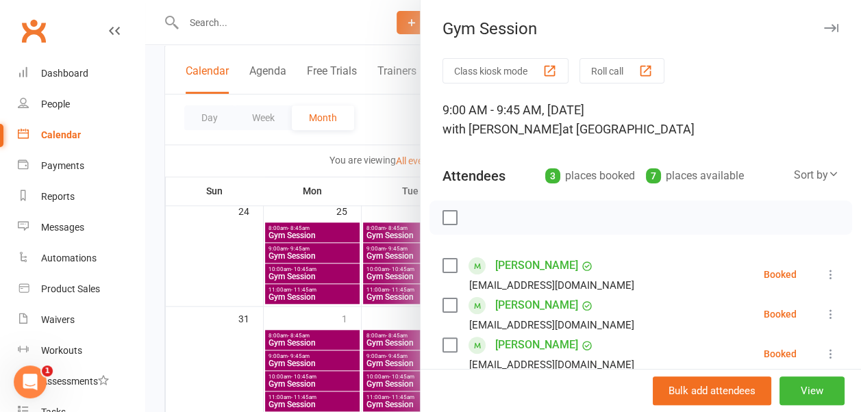
click at [824, 27] on icon "button" at bounding box center [831, 28] width 14 height 8
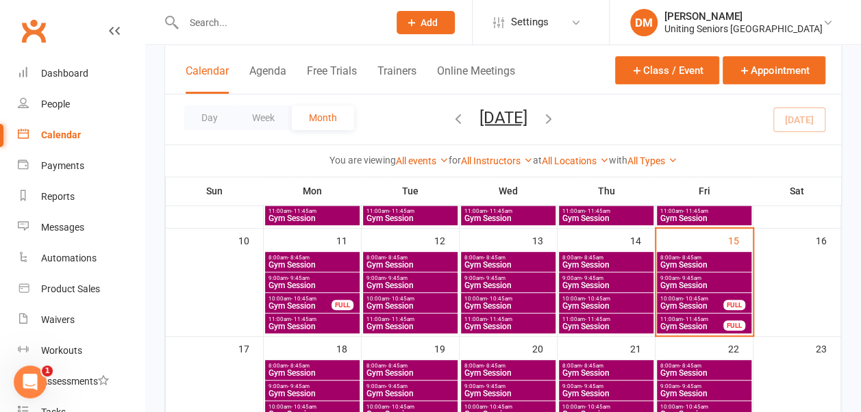
scroll to position [278, 0]
click at [683, 323] on span "Gym Session" at bounding box center [692, 327] width 64 height 8
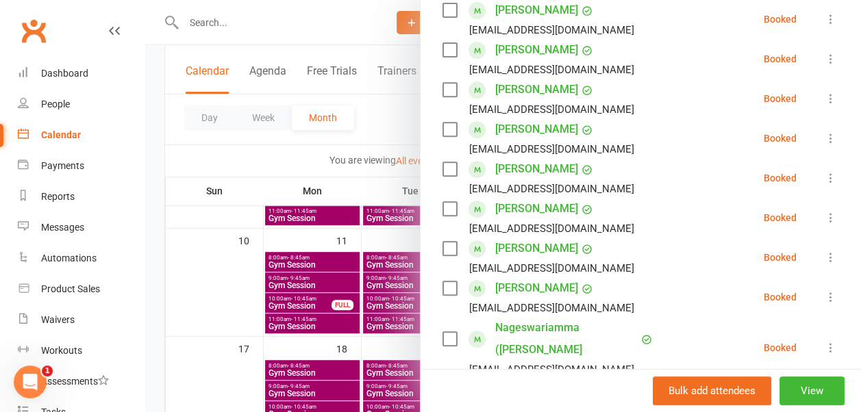
scroll to position [261, 0]
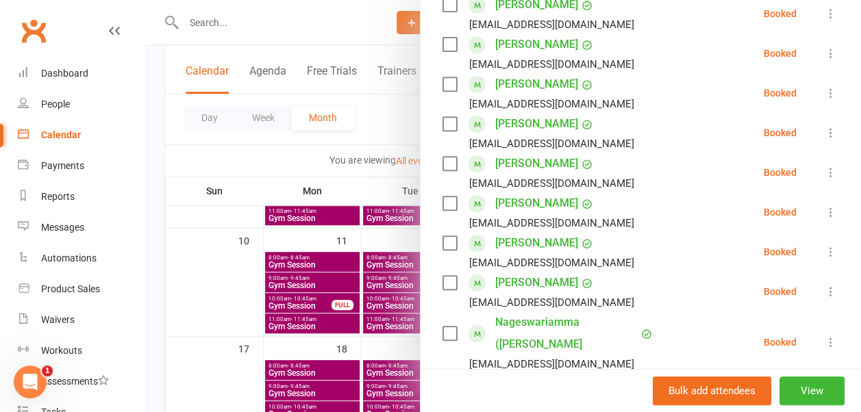
click at [824, 253] on icon at bounding box center [831, 252] width 14 height 14
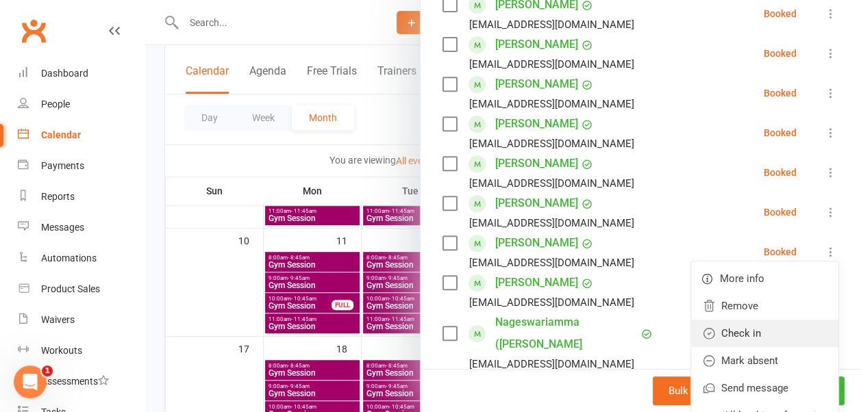
click at [720, 330] on link "Check in" at bounding box center [764, 333] width 147 height 27
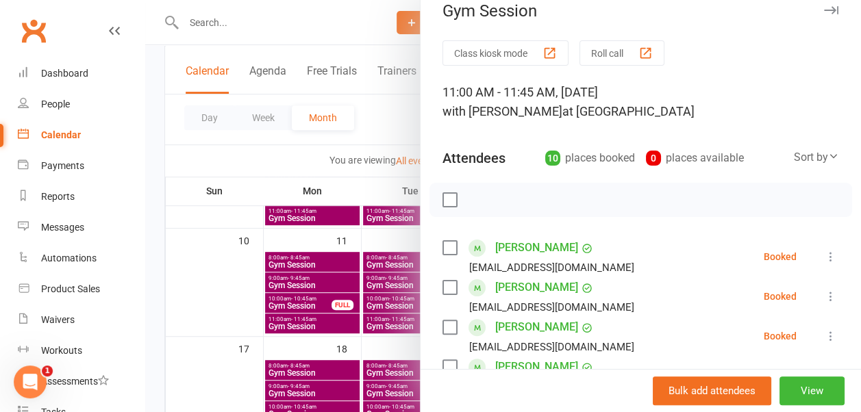
scroll to position [0, 0]
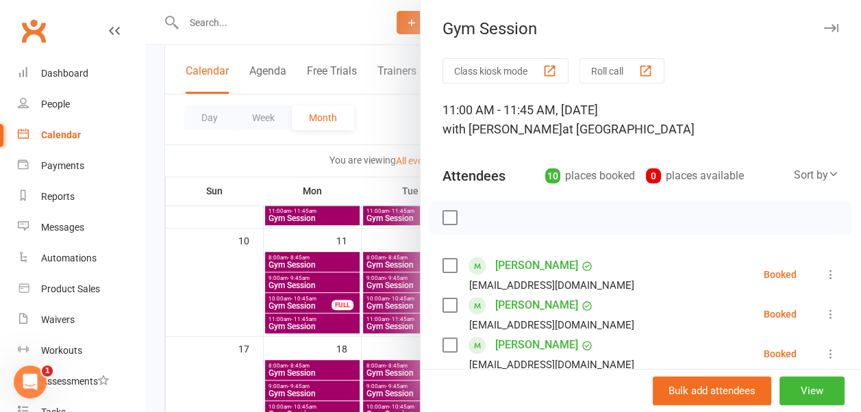
click at [824, 25] on icon "button" at bounding box center [831, 28] width 14 height 8
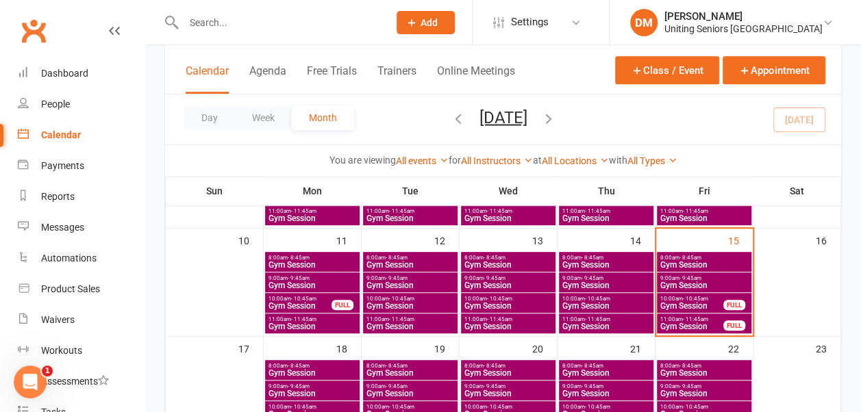
click at [686, 323] on span "Gym Session" at bounding box center [692, 327] width 64 height 8
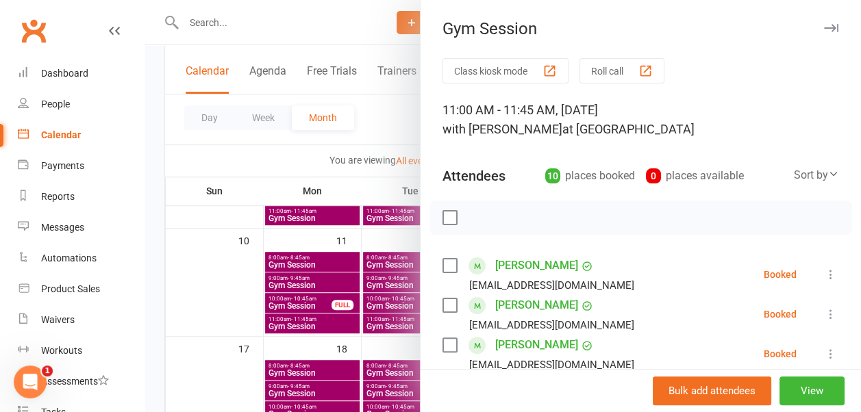
click at [824, 25] on icon "button" at bounding box center [831, 28] width 14 height 8
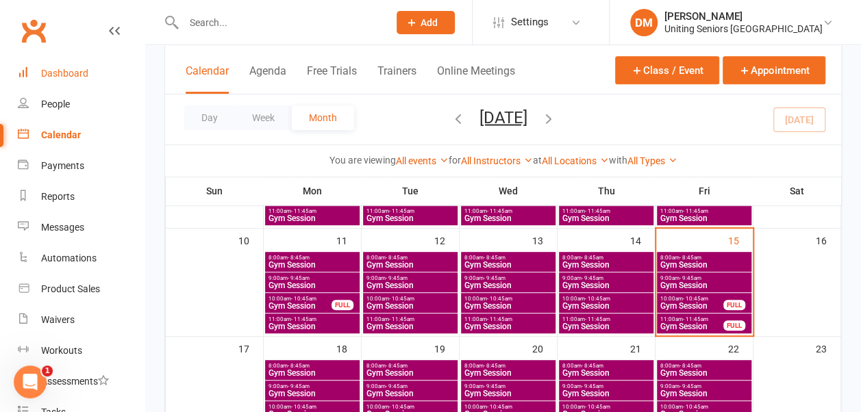
click at [73, 74] on div "Dashboard" at bounding box center [64, 73] width 47 height 11
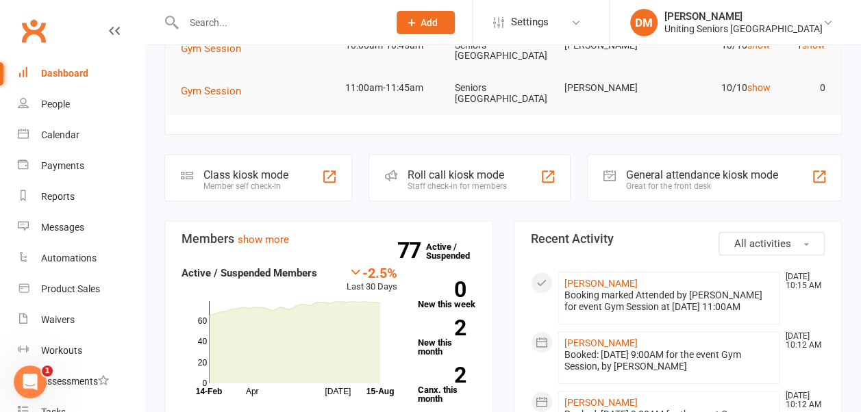
scroll to position [171, 0]
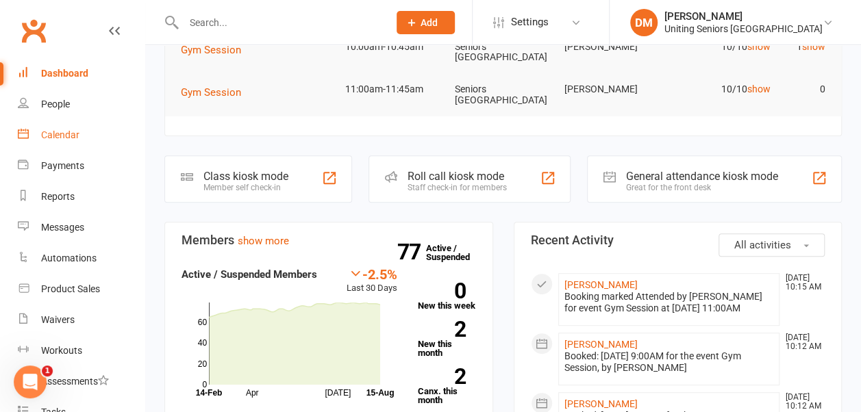
click at [64, 134] on div "Calendar" at bounding box center [60, 134] width 38 height 11
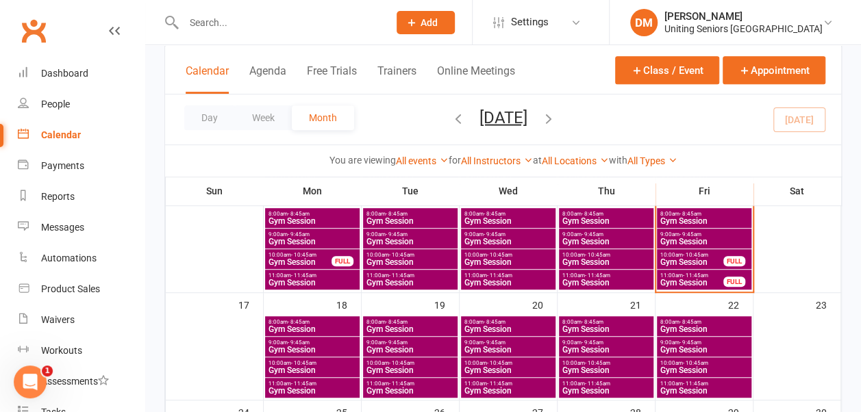
scroll to position [323, 0]
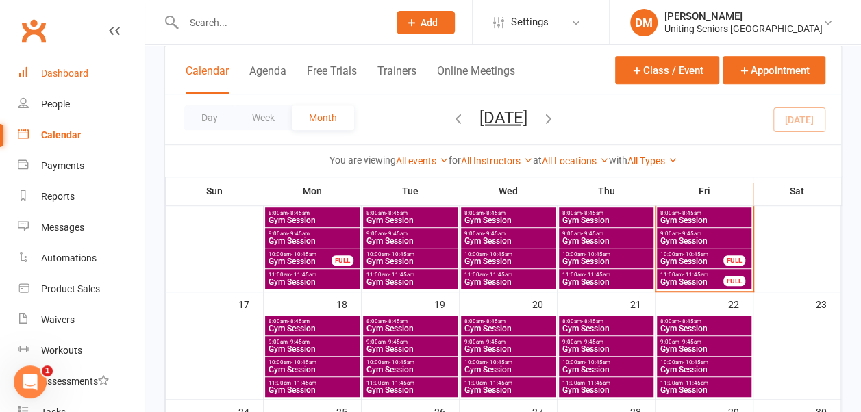
click at [83, 76] on div "Dashboard" at bounding box center [64, 73] width 47 height 11
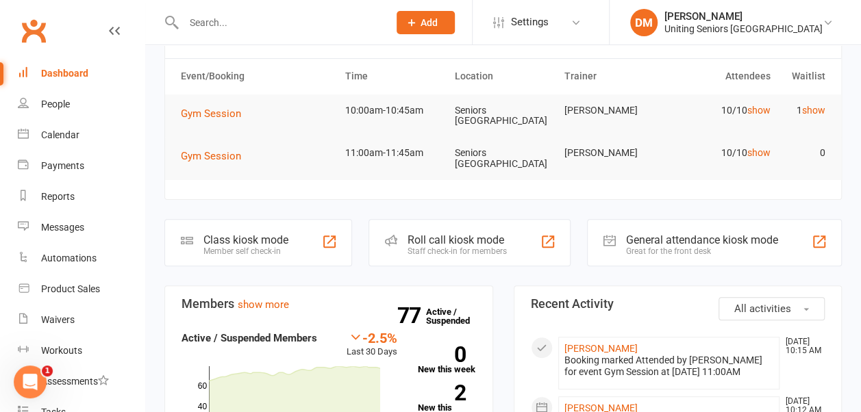
scroll to position [76, 0]
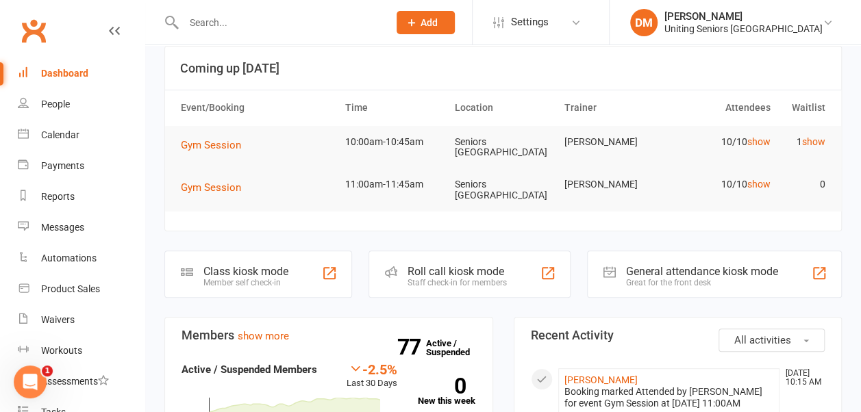
click at [763, 142] on link "show" at bounding box center [758, 141] width 23 height 11
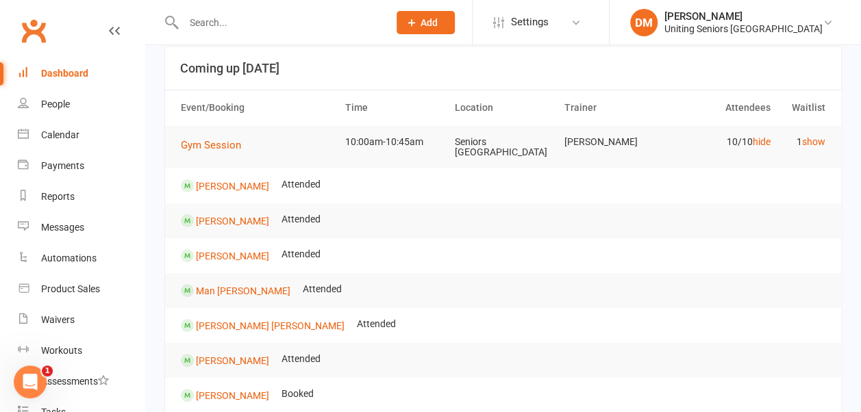
click at [763, 142] on link "hide" at bounding box center [762, 141] width 18 height 11
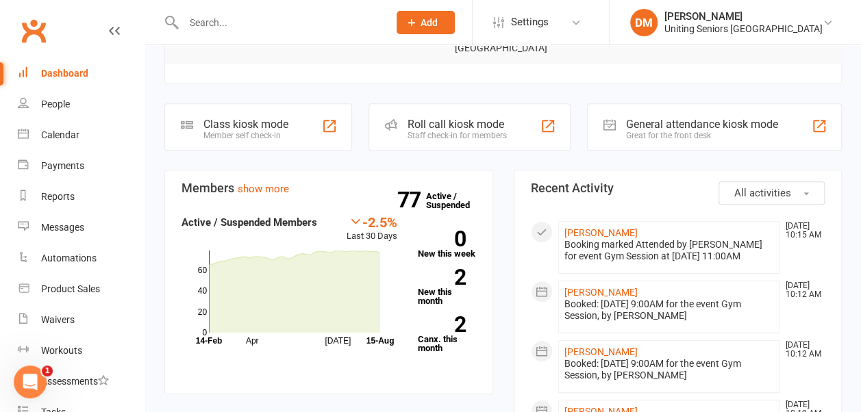
scroll to position [245, 0]
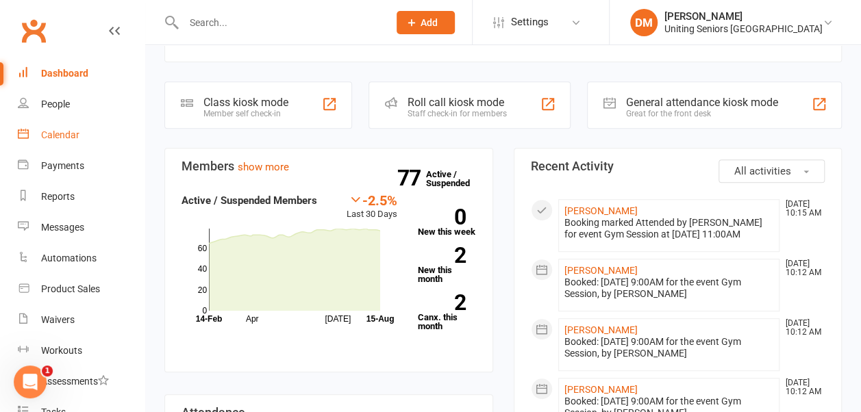
click at [59, 142] on link "Calendar" at bounding box center [81, 135] width 127 height 31
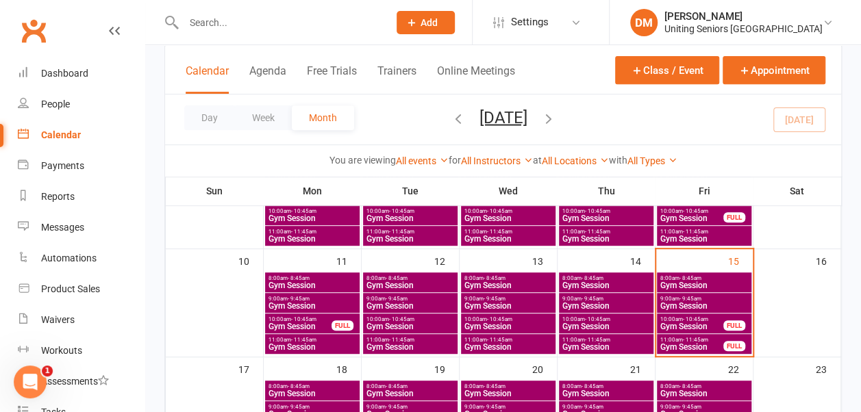
scroll to position [260, 0]
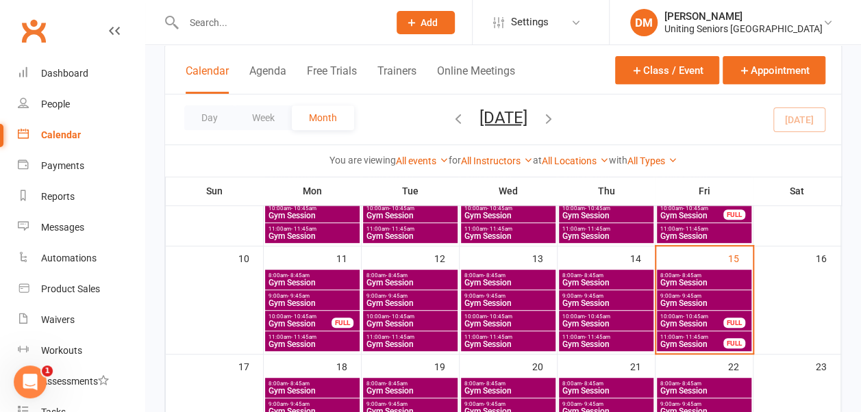
click at [678, 299] on span "Gym Session" at bounding box center [704, 303] width 89 height 8
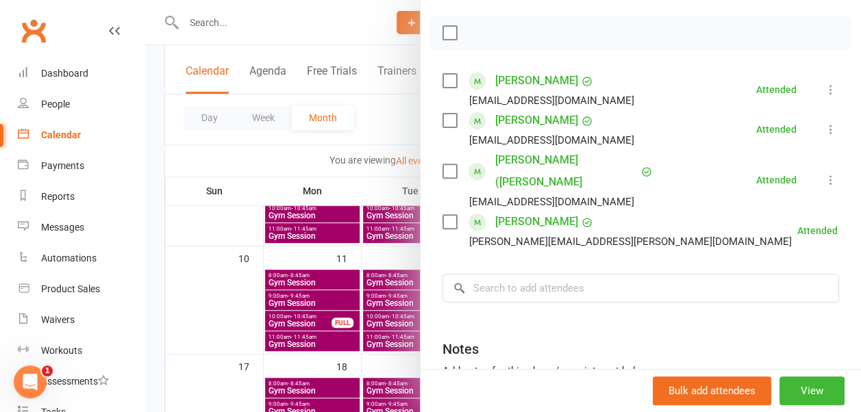
scroll to position [0, 0]
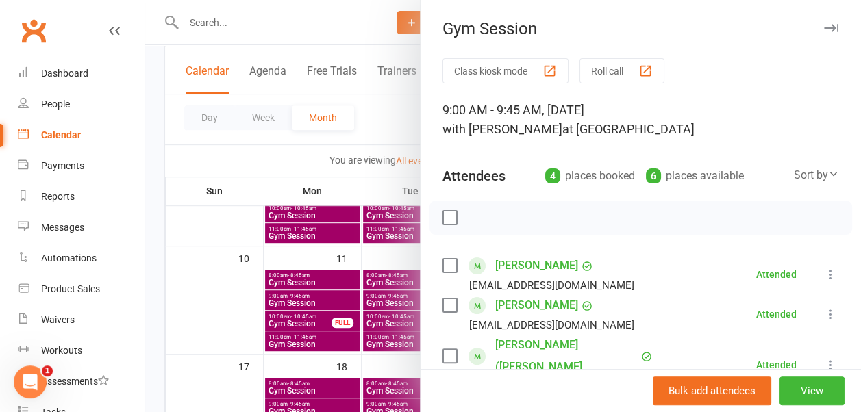
click at [824, 27] on icon "button" at bounding box center [831, 28] width 14 height 8
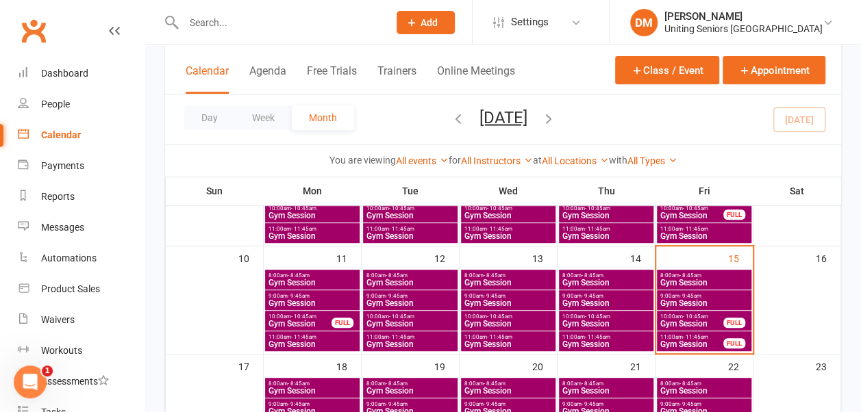
click at [706, 275] on span "8:00am - 8:45am" at bounding box center [704, 276] width 89 height 6
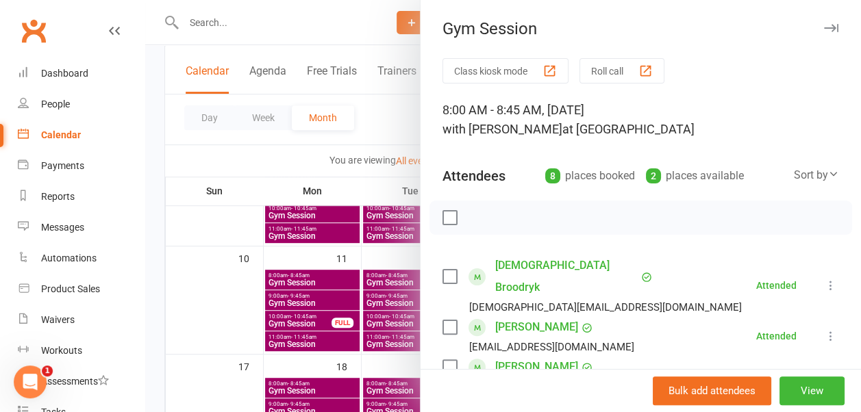
click at [824, 30] on icon "button" at bounding box center [831, 28] width 14 height 8
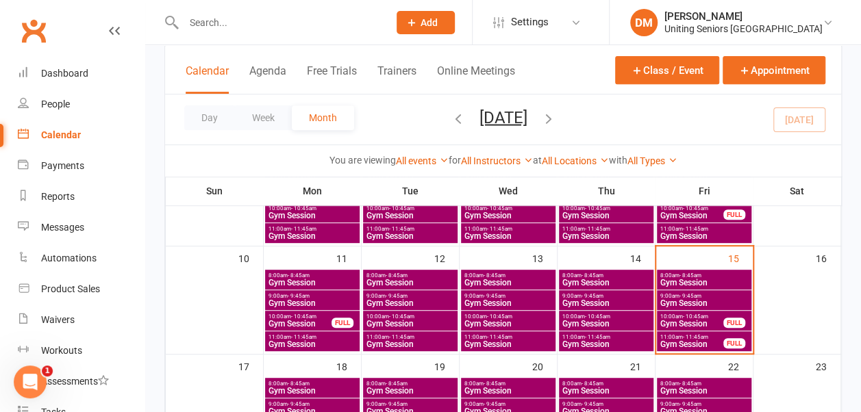
click at [695, 320] on span "Gym Session" at bounding box center [692, 324] width 64 height 8
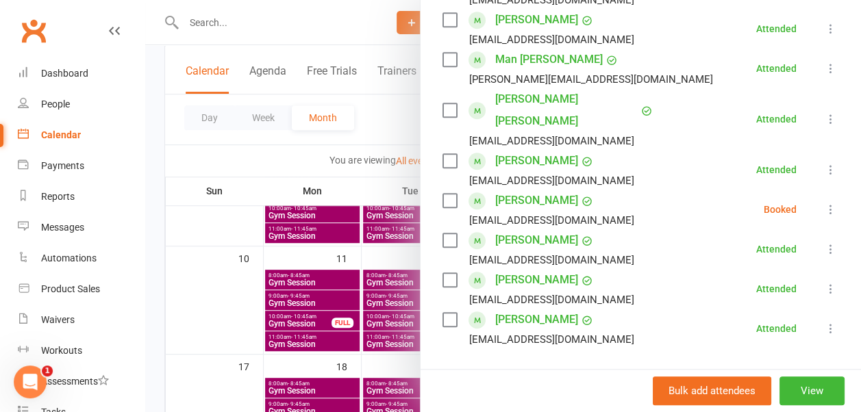
scroll to position [326, 0]
click at [824, 207] on icon at bounding box center [831, 209] width 14 height 14
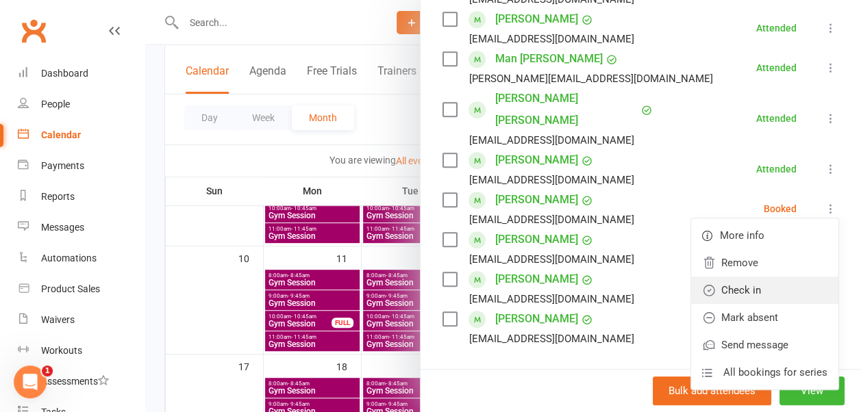
click at [752, 278] on link "Check in" at bounding box center [764, 290] width 147 height 27
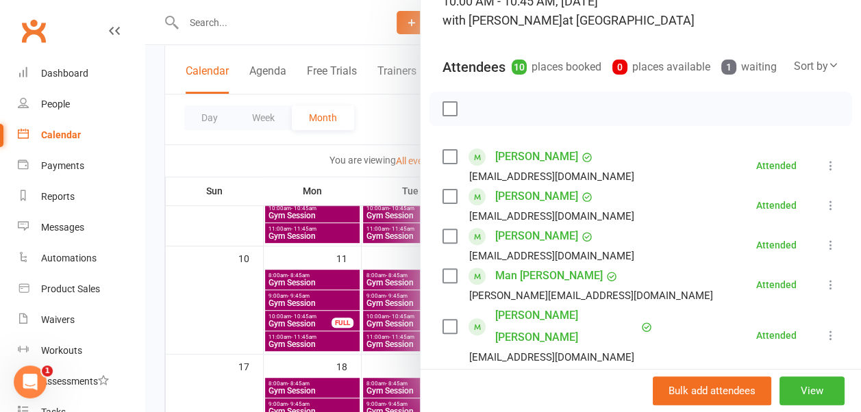
scroll to position [0, 0]
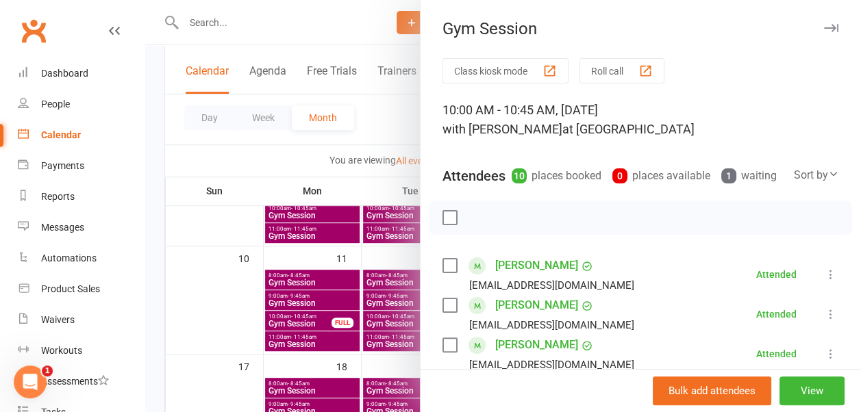
click at [824, 28] on icon "button" at bounding box center [831, 28] width 14 height 8
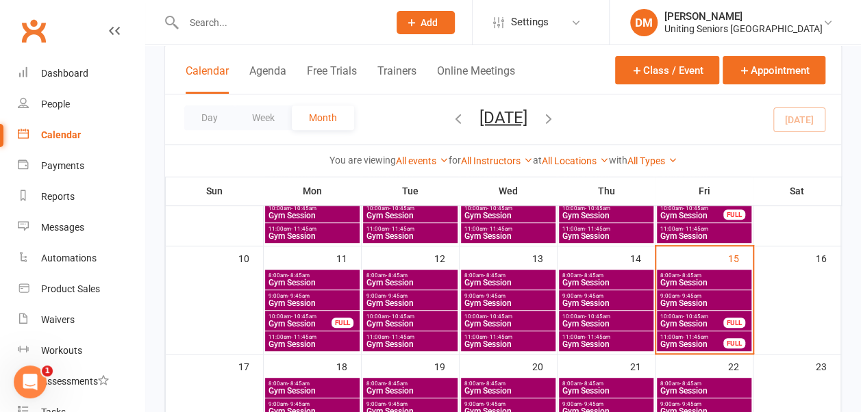
click at [602, 340] on span "Gym Session" at bounding box center [606, 344] width 89 height 8
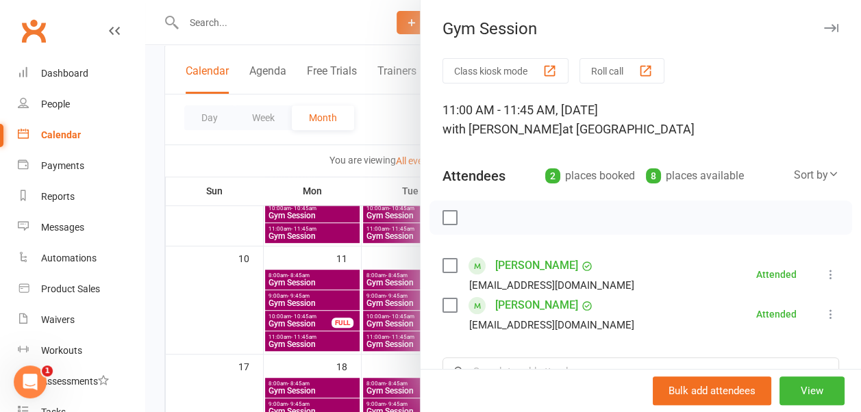
click at [824, 28] on icon "button" at bounding box center [831, 28] width 14 height 8
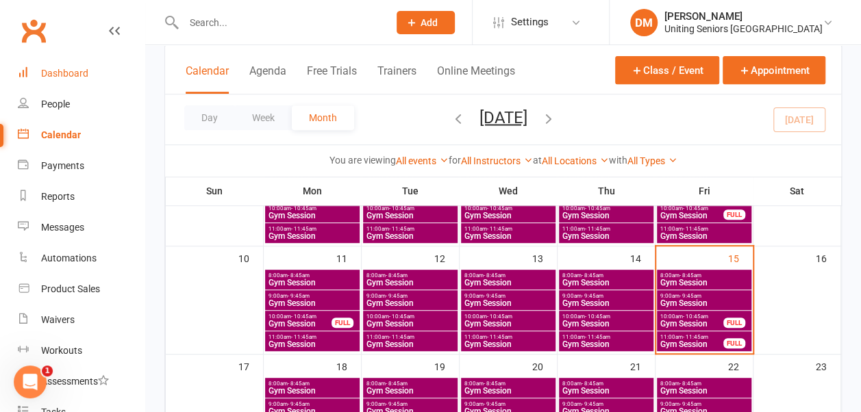
click at [73, 77] on div "Dashboard" at bounding box center [64, 73] width 47 height 11
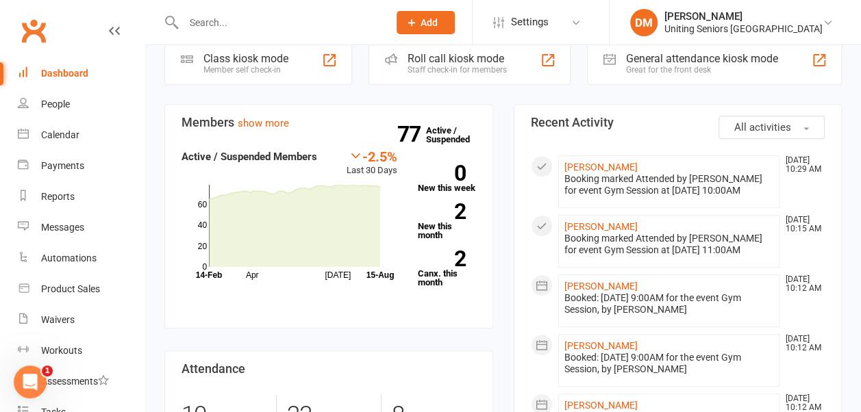
scroll to position [247, 0]
click at [51, 137] on div "Calendar" at bounding box center [60, 134] width 38 height 11
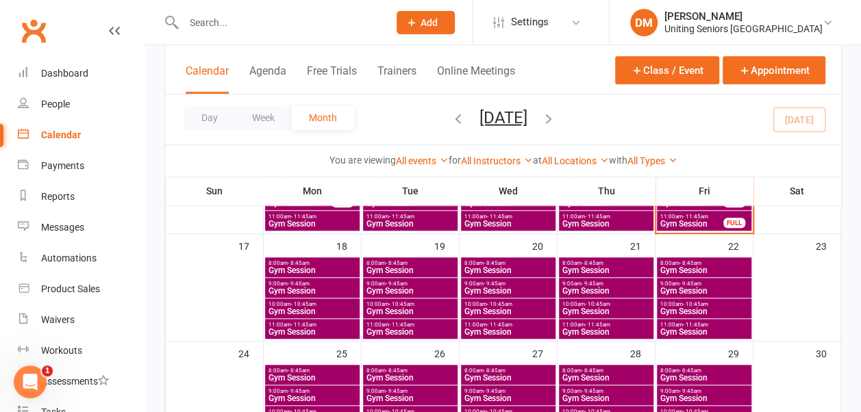
scroll to position [382, 0]
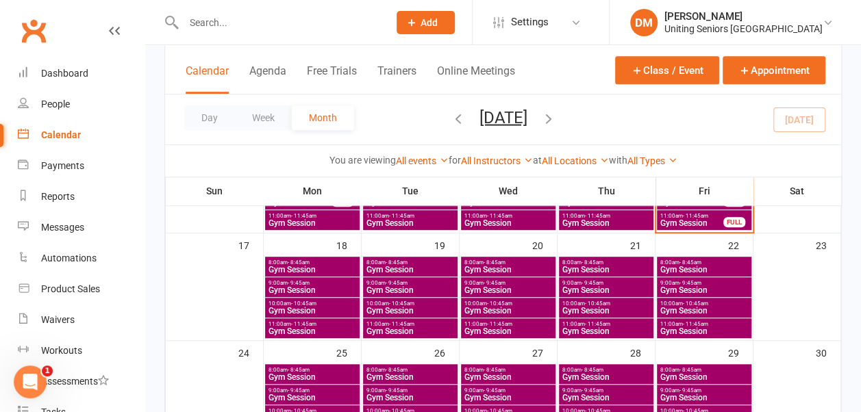
click at [319, 304] on span "10:00am - 10:45am" at bounding box center [312, 304] width 89 height 6
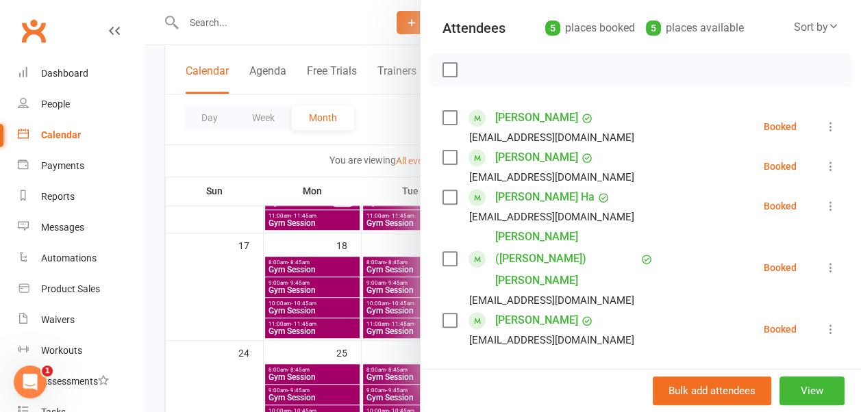
scroll to position [0, 0]
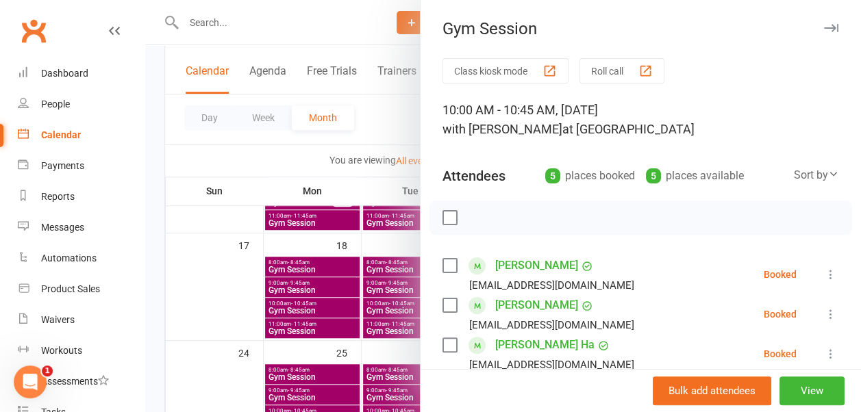
click at [824, 29] on icon "button" at bounding box center [831, 28] width 14 height 8
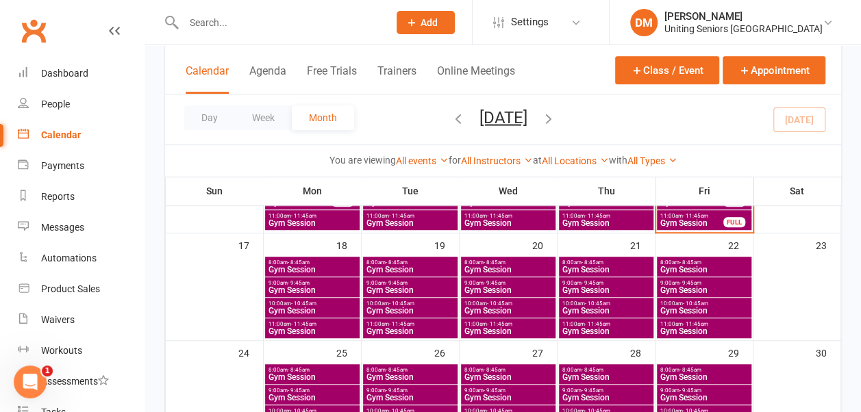
click at [692, 303] on span "- 10:45am" at bounding box center [695, 304] width 25 height 6
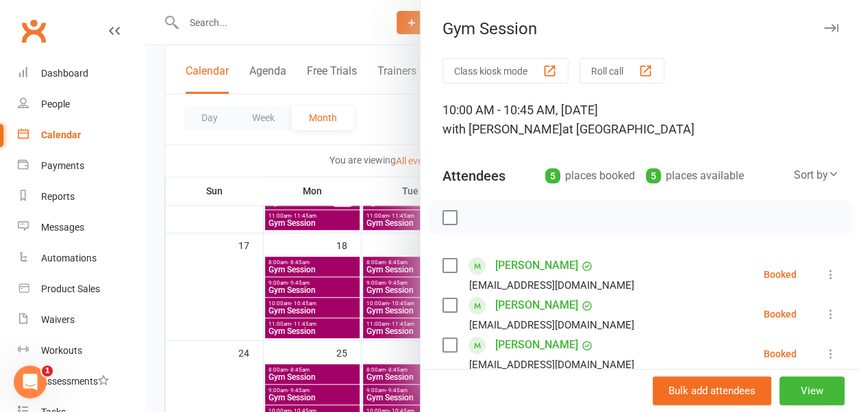
click at [824, 24] on icon "button" at bounding box center [831, 28] width 14 height 8
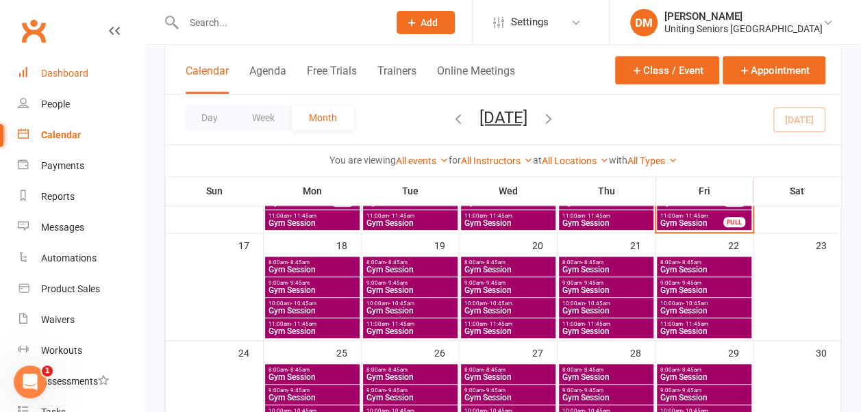
click at [64, 71] on div "Dashboard" at bounding box center [64, 73] width 47 height 11
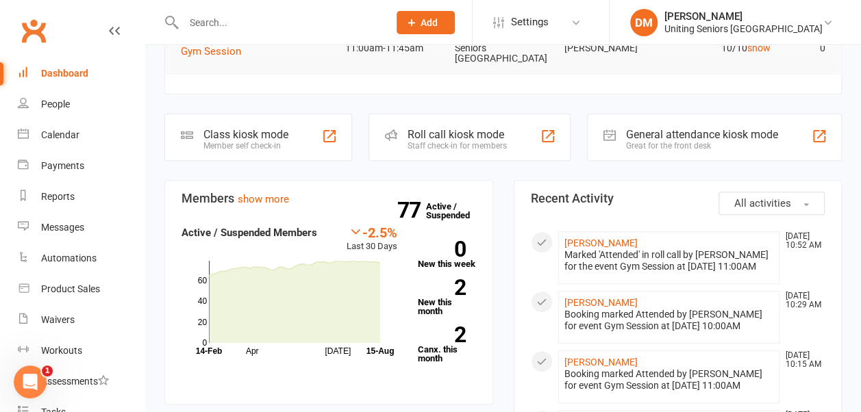
scroll to position [171, 0]
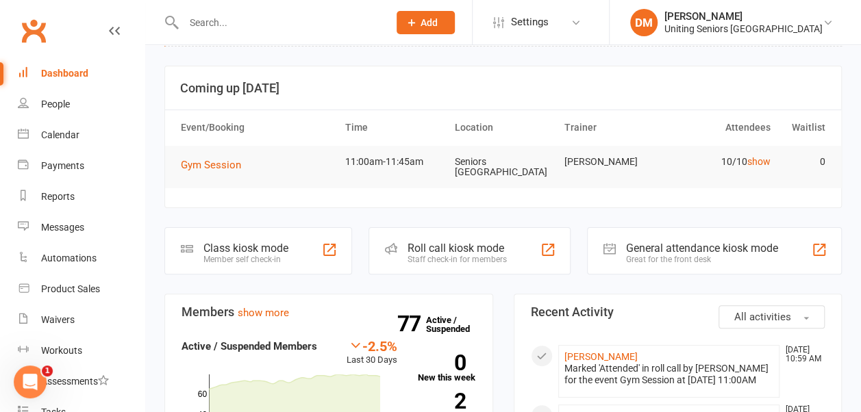
click at [759, 160] on link "show" at bounding box center [758, 161] width 23 height 11
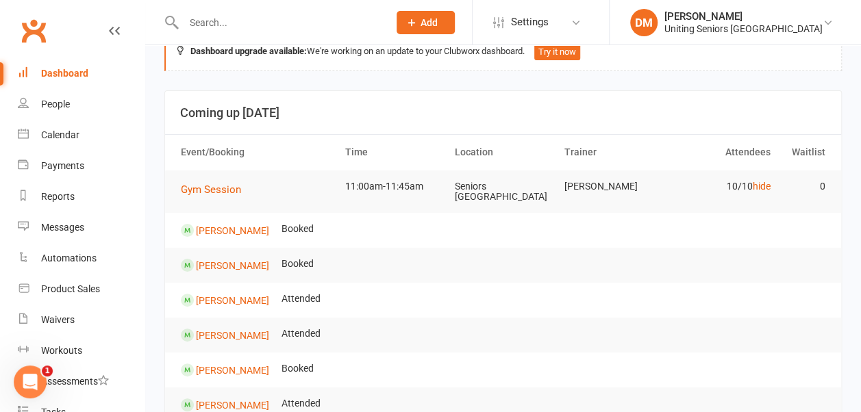
scroll to position [31, 0]
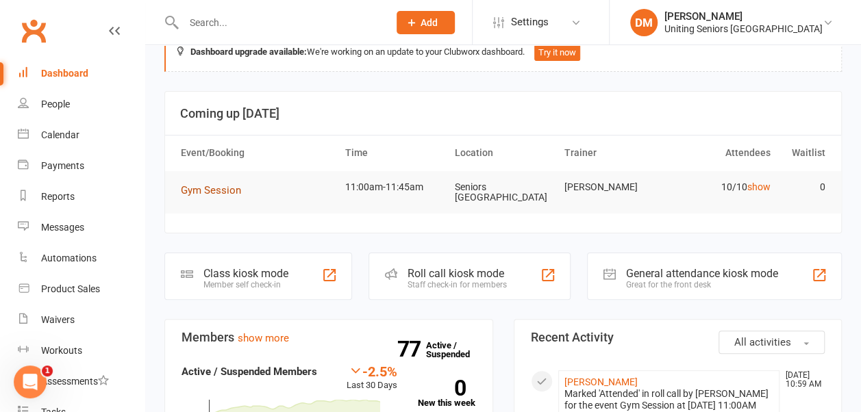
click at [208, 188] on span "Gym Session" at bounding box center [211, 190] width 60 height 12
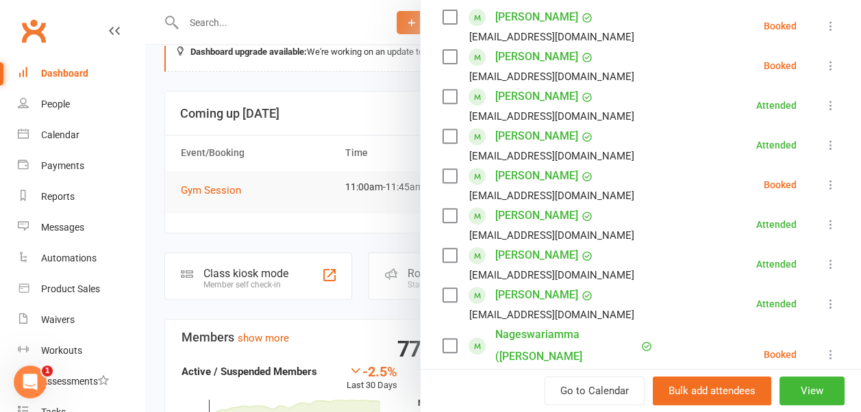
scroll to position [250, 0]
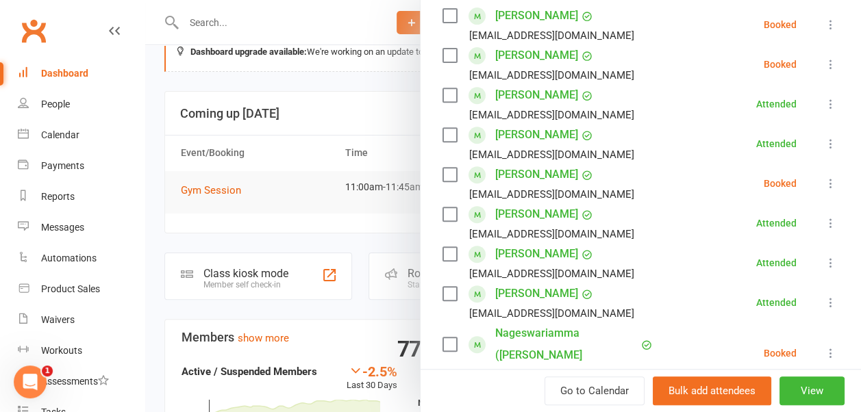
click at [824, 183] on icon at bounding box center [831, 184] width 14 height 14
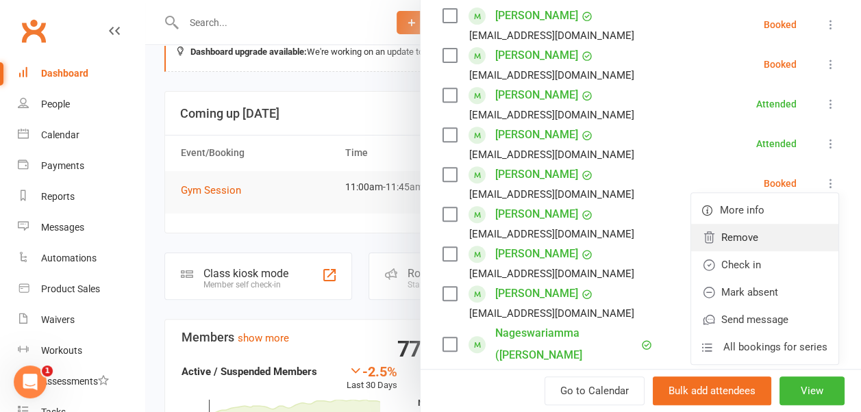
click at [732, 238] on link "Remove" at bounding box center [764, 237] width 147 height 27
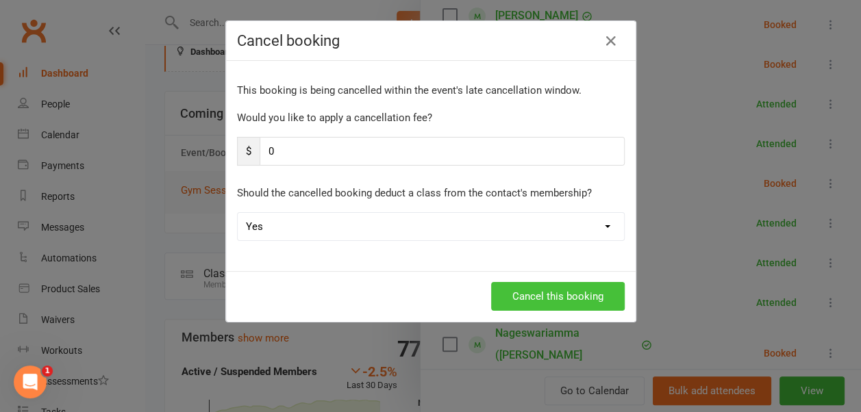
click at [514, 293] on button "Cancel this booking" at bounding box center [558, 296] width 134 height 29
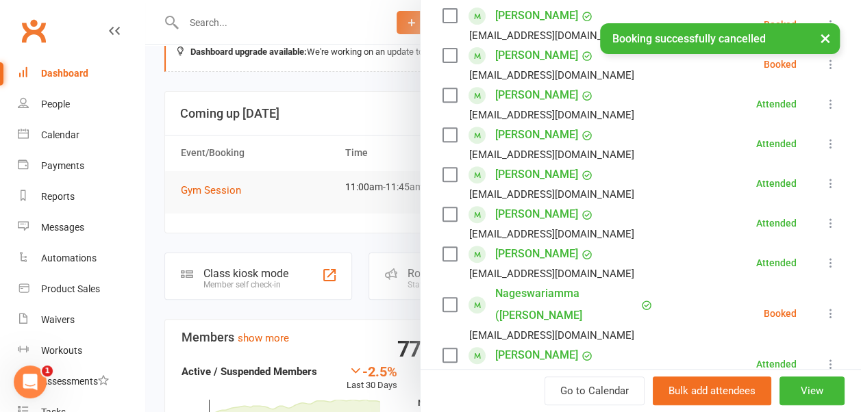
click at [828, 35] on button "×" at bounding box center [825, 37] width 25 height 29
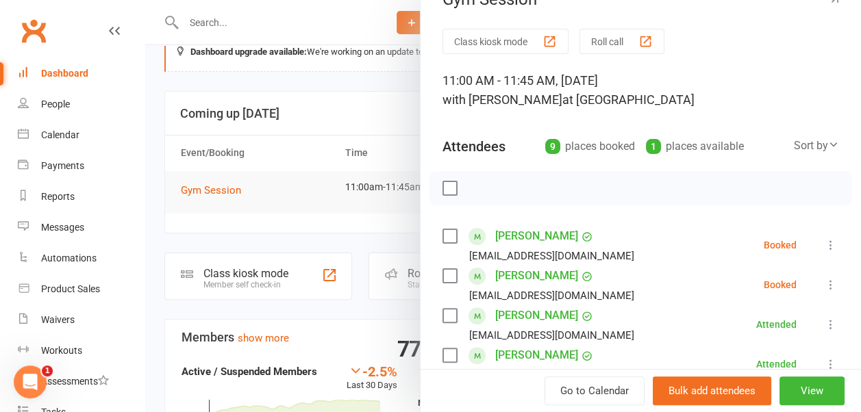
scroll to position [0, 0]
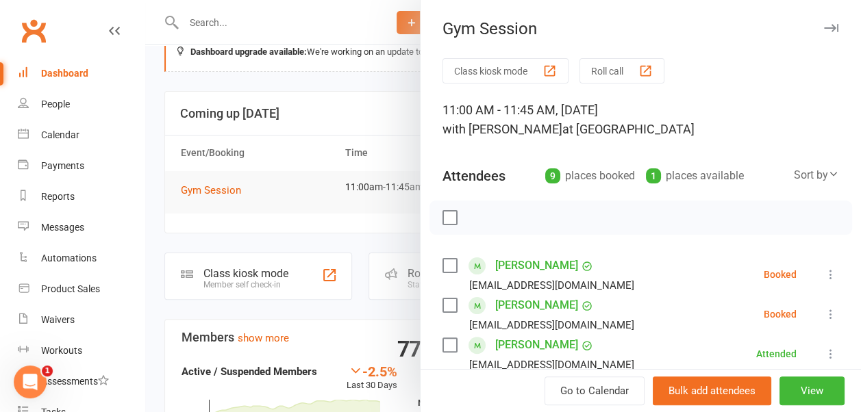
click at [823, 28] on button "button" at bounding box center [831, 28] width 16 height 16
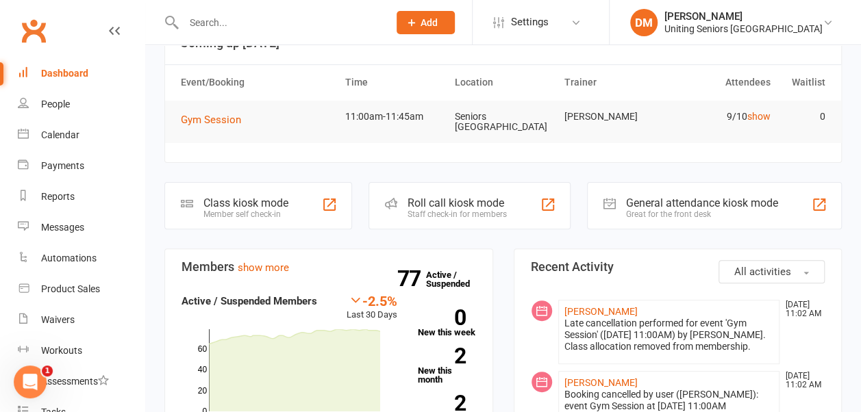
scroll to position [102, 0]
click at [60, 130] on div "Calendar" at bounding box center [60, 134] width 38 height 11
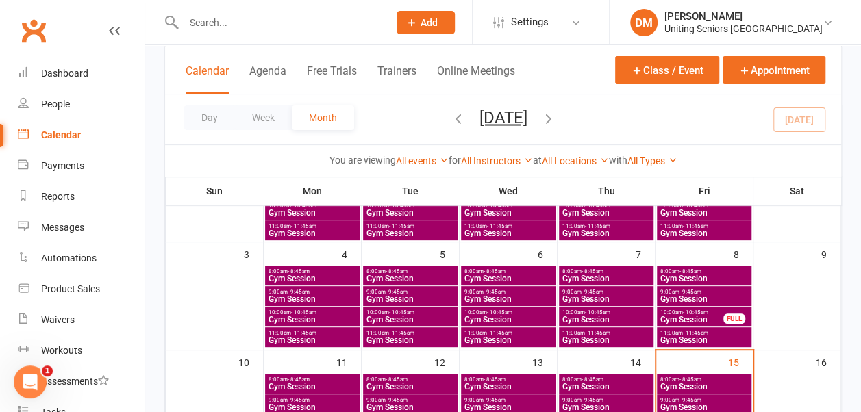
scroll to position [256, 0]
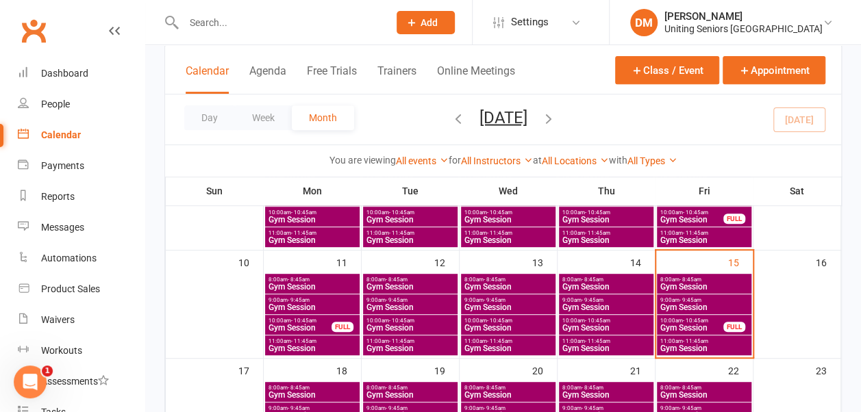
click at [679, 320] on span "10:00am - 10:45am" at bounding box center [692, 321] width 64 height 6
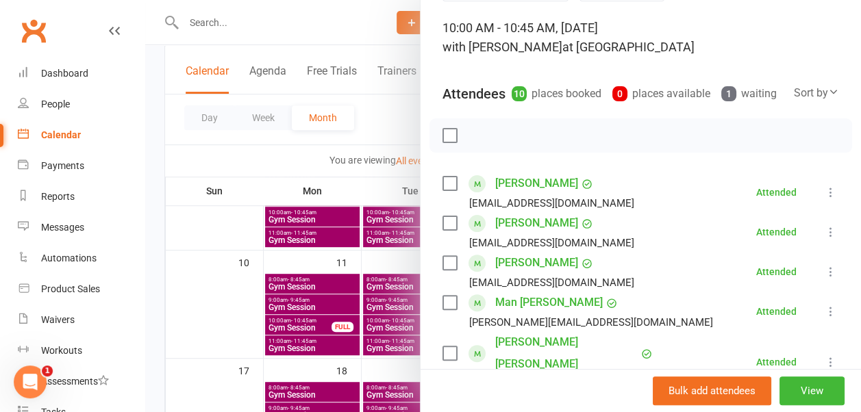
scroll to position [11, 0]
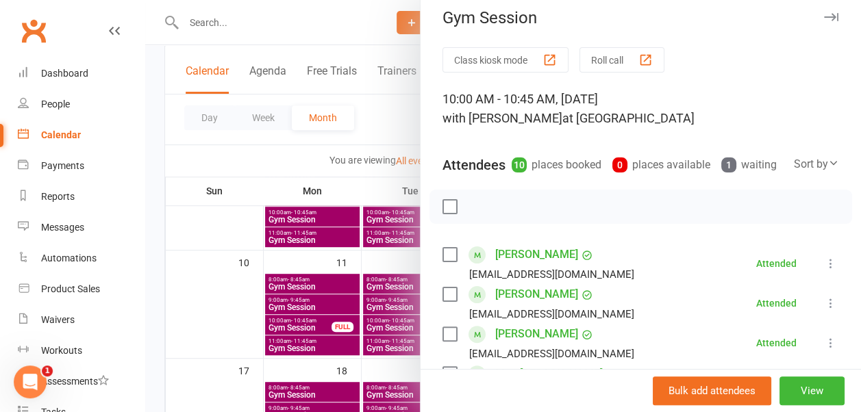
click at [824, 14] on icon "button" at bounding box center [831, 17] width 14 height 8
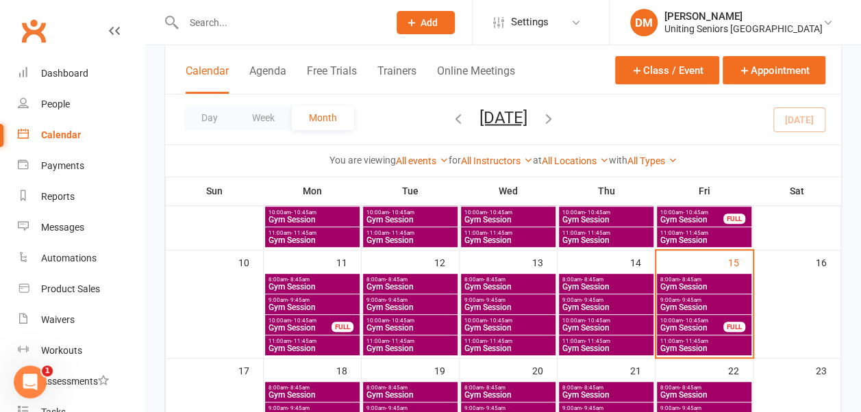
click at [677, 349] on span "Gym Session" at bounding box center [704, 349] width 89 height 8
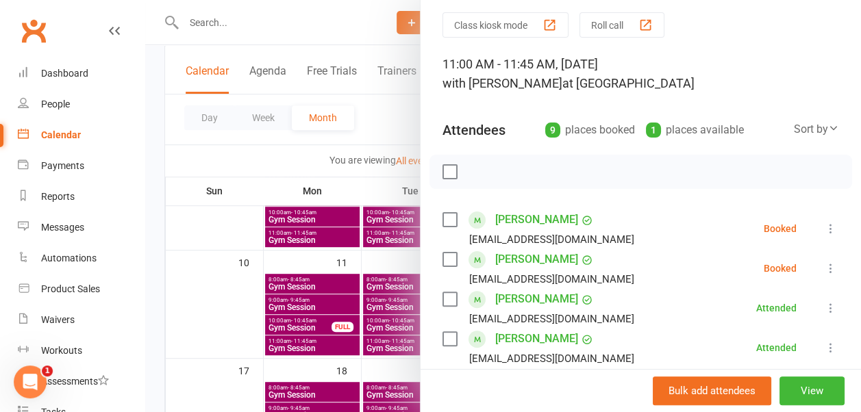
scroll to position [0, 0]
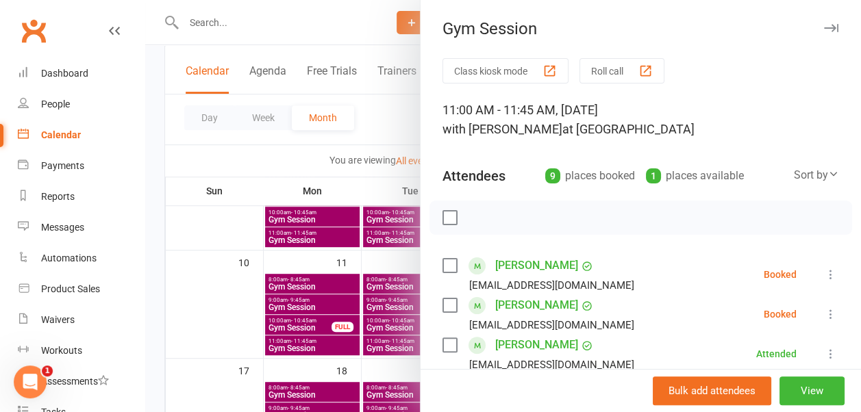
click at [823, 23] on button "button" at bounding box center [831, 28] width 16 height 16
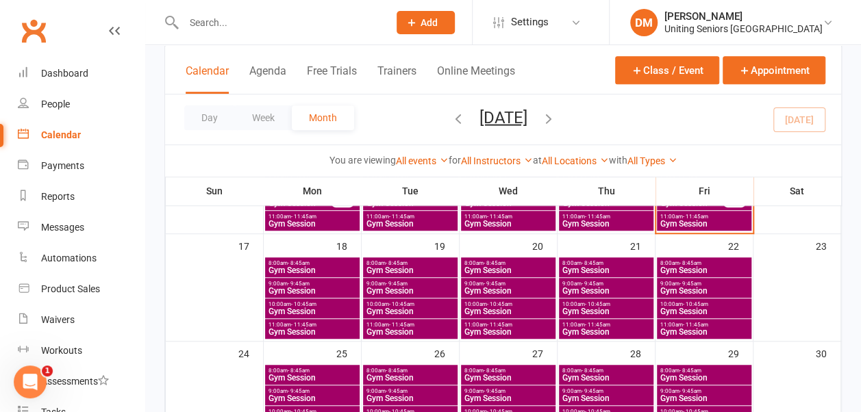
scroll to position [386, 0]
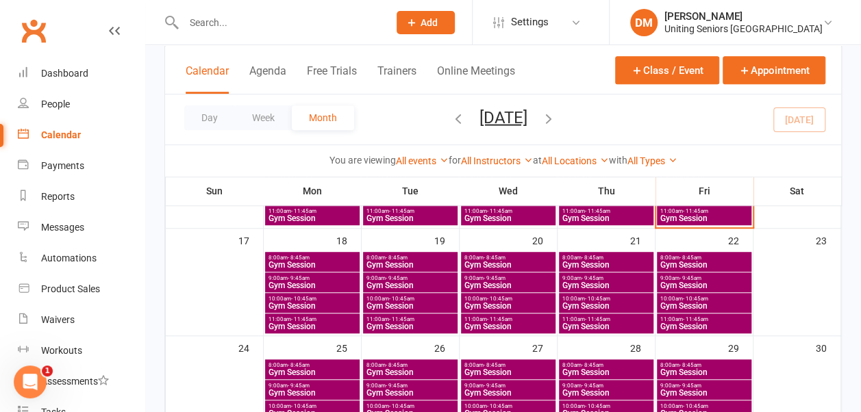
click at [314, 278] on span "9:00am - 9:45am" at bounding box center [312, 278] width 89 height 6
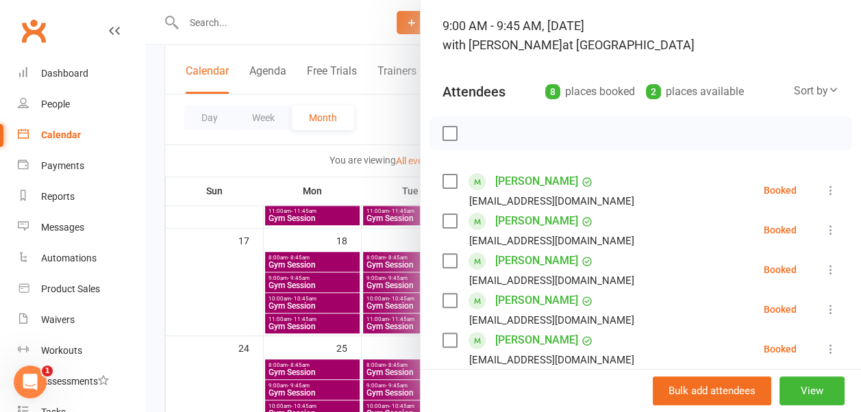
scroll to position [0, 0]
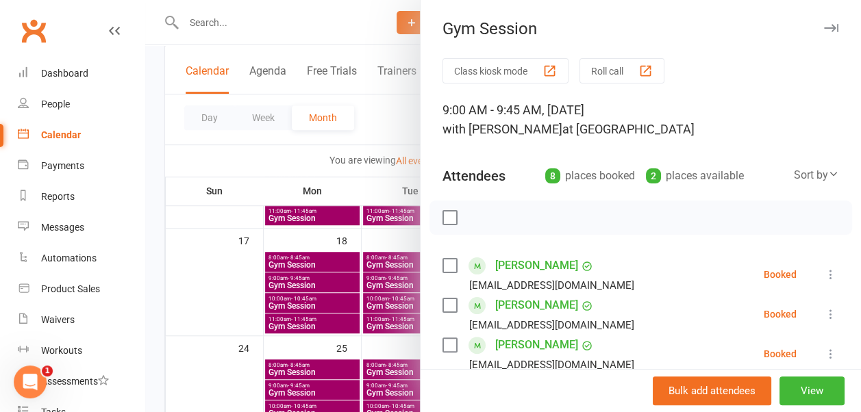
click at [824, 25] on icon "button" at bounding box center [831, 28] width 14 height 8
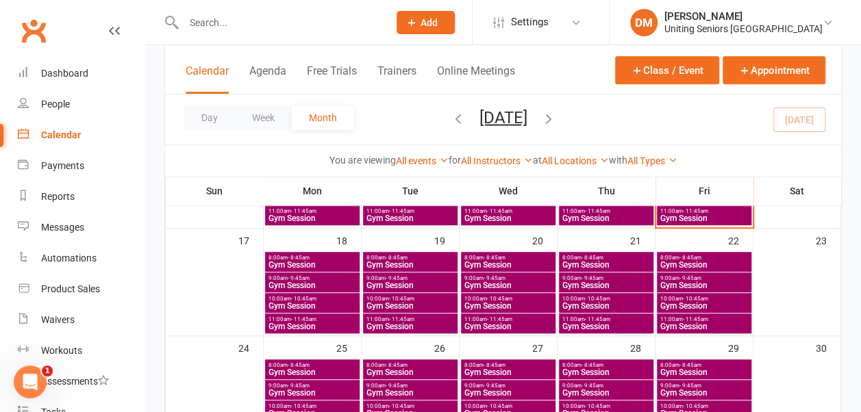
click at [348, 257] on span "8:00am - 8:45am" at bounding box center [312, 258] width 89 height 6
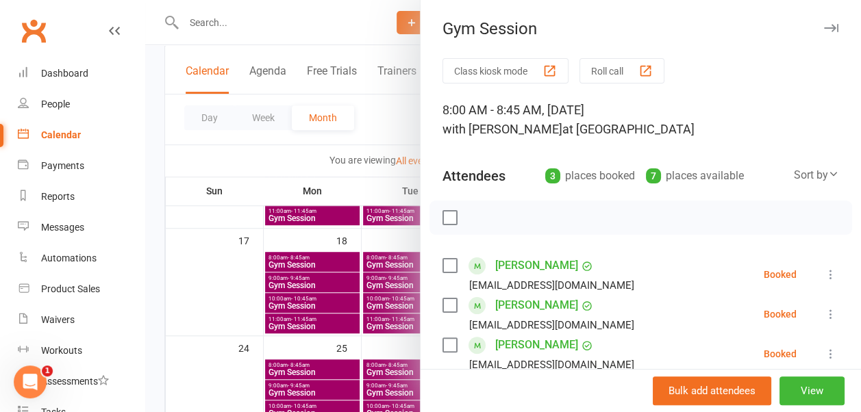
click at [824, 27] on icon "button" at bounding box center [831, 28] width 14 height 8
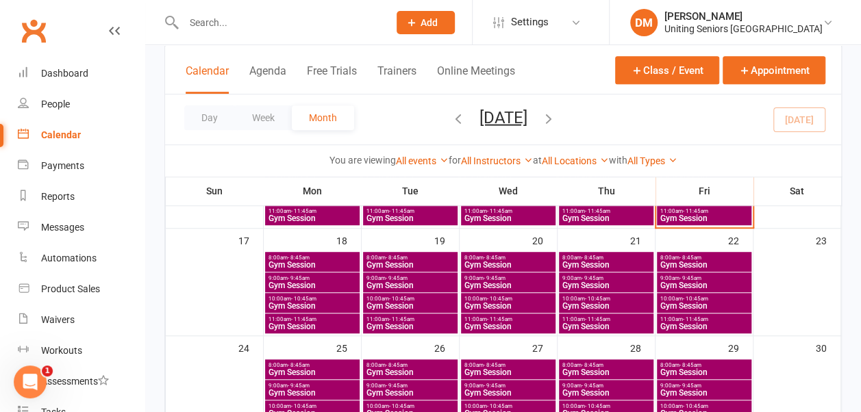
click at [296, 296] on span "- 10:45am" at bounding box center [303, 299] width 25 height 6
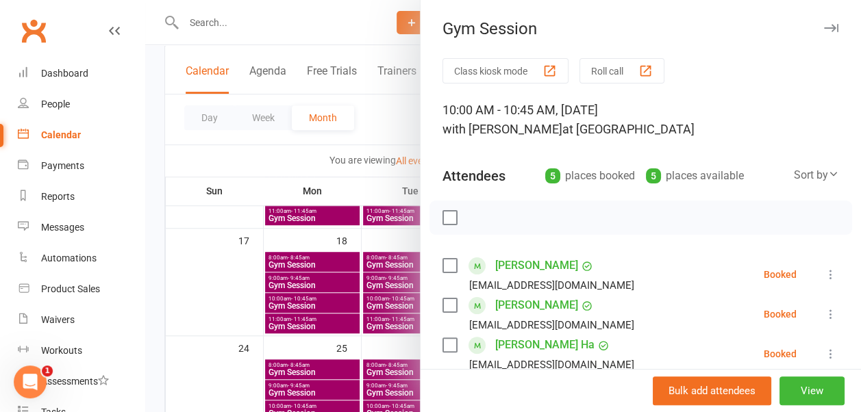
click at [824, 30] on icon "button" at bounding box center [831, 28] width 14 height 8
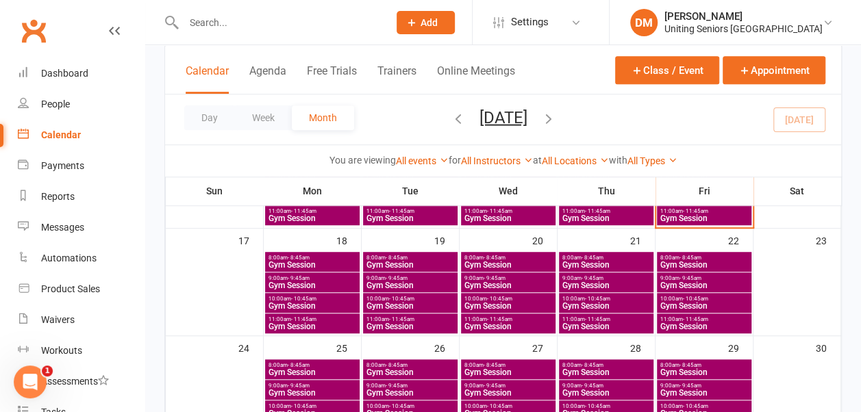
click at [347, 320] on span "11:00am - 11:45am" at bounding box center [312, 320] width 89 height 6
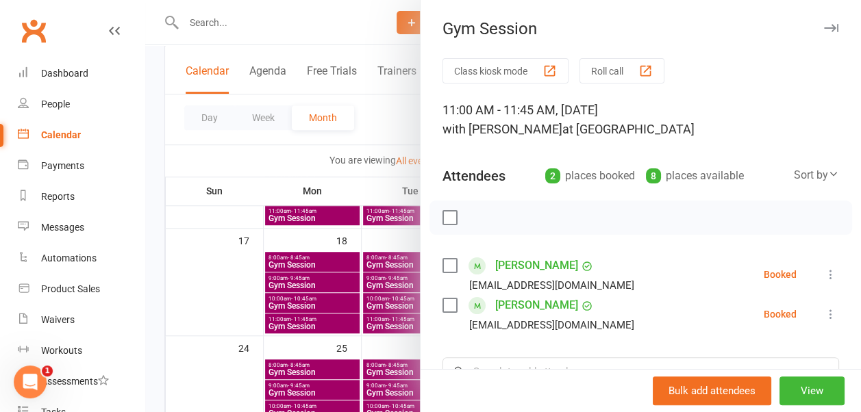
click at [823, 34] on button "button" at bounding box center [831, 28] width 16 height 16
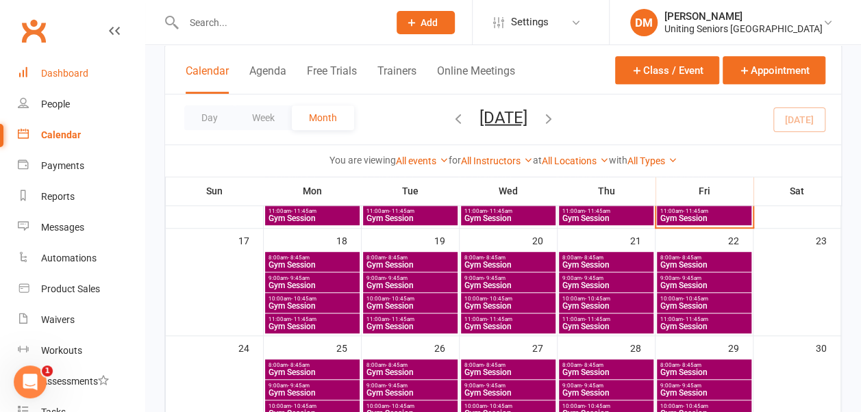
click at [53, 73] on div "Dashboard" at bounding box center [64, 73] width 47 height 11
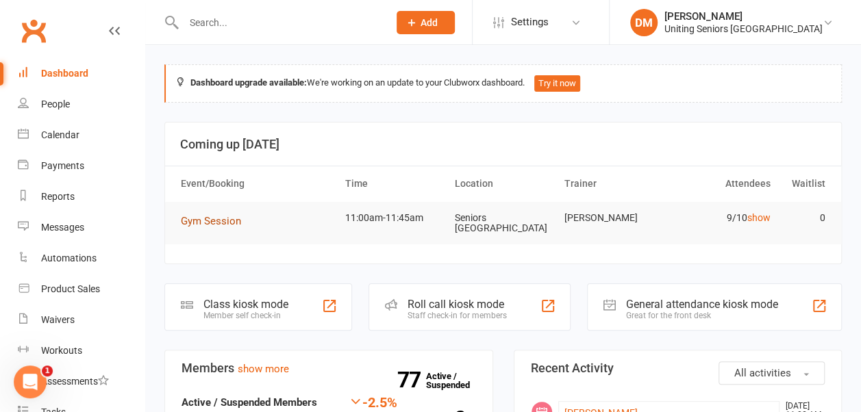
click at [211, 215] on span "Gym Session" at bounding box center [211, 221] width 60 height 12
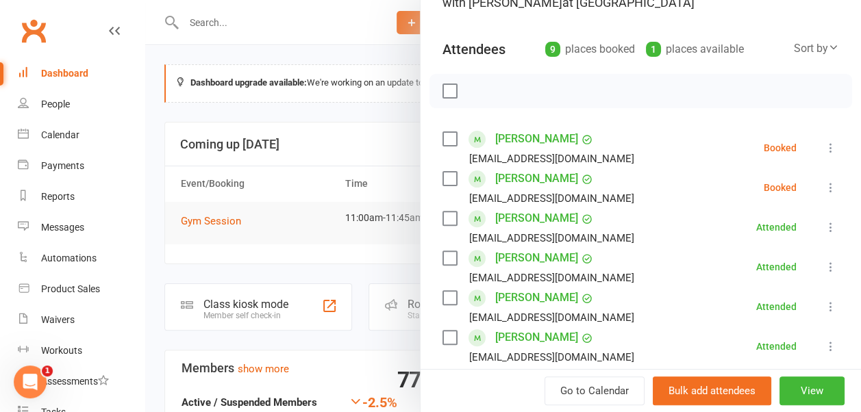
scroll to position [127, 0]
click at [824, 148] on icon at bounding box center [831, 147] width 14 height 14
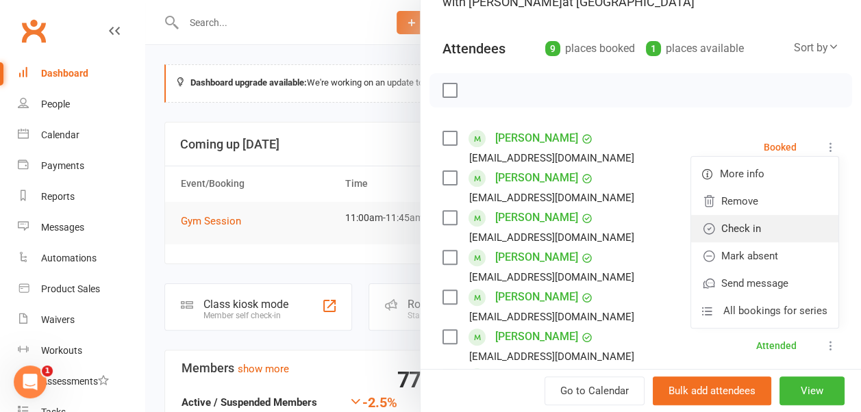
click at [740, 225] on link "Check in" at bounding box center [764, 228] width 147 height 27
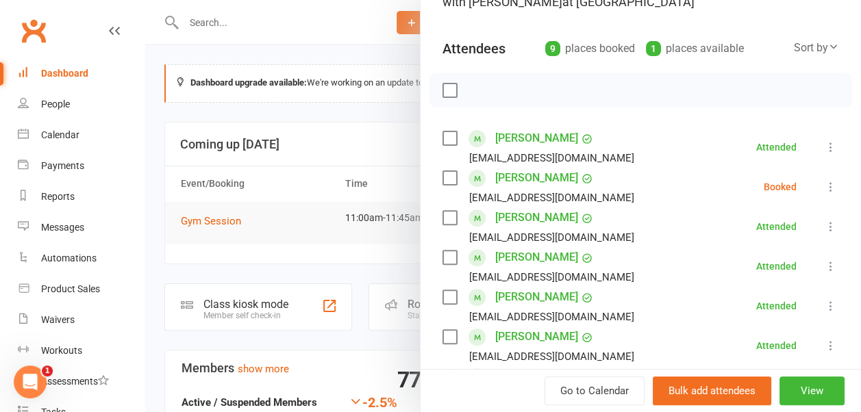
click at [824, 188] on icon at bounding box center [831, 187] width 14 height 14
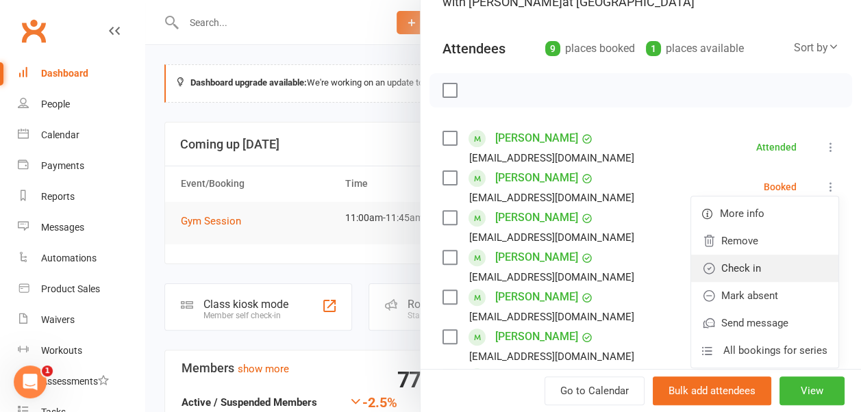
click at [746, 271] on link "Check in" at bounding box center [764, 268] width 147 height 27
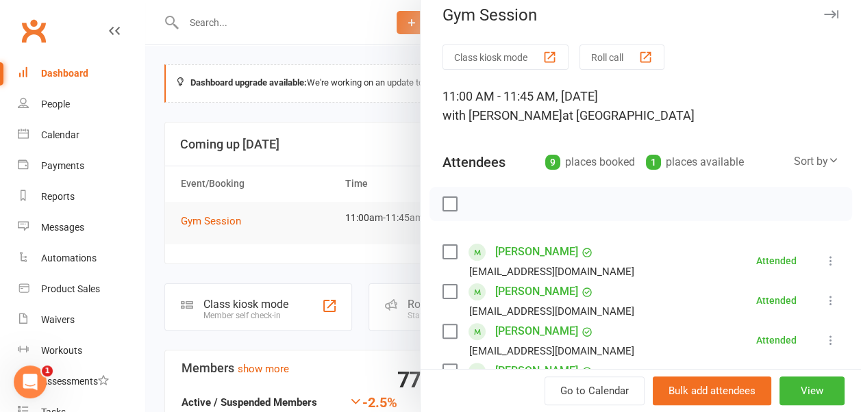
scroll to position [0, 0]
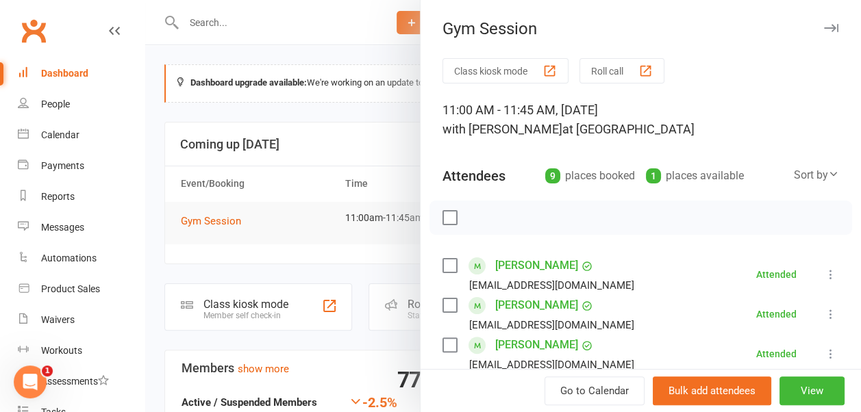
click at [824, 29] on icon "button" at bounding box center [831, 28] width 14 height 8
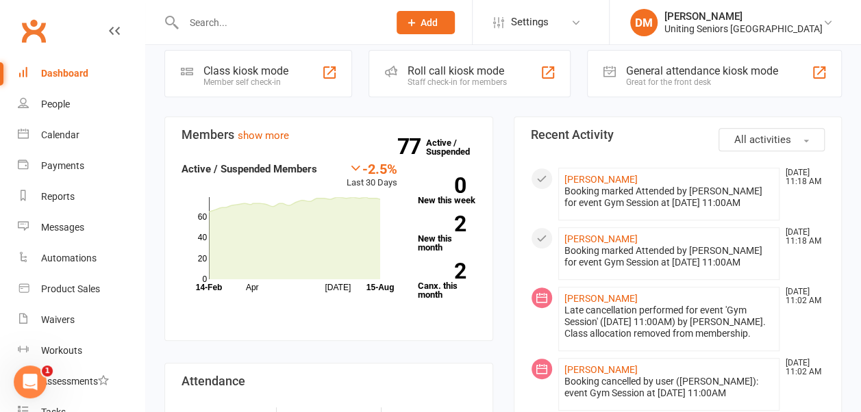
scroll to position [337, 0]
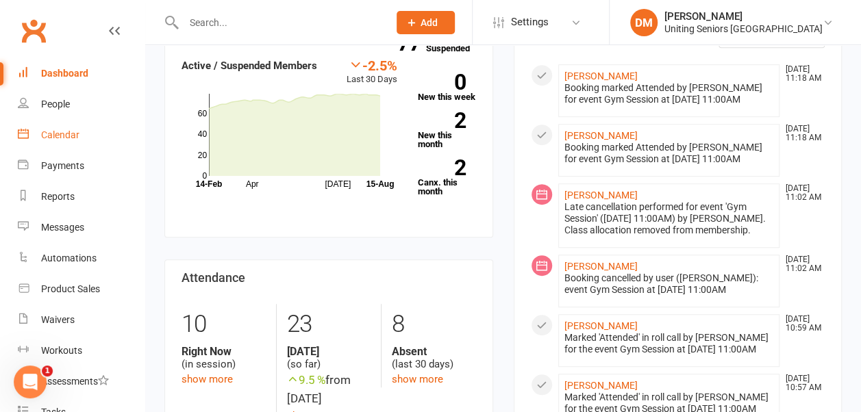
click at [54, 132] on div "Calendar" at bounding box center [60, 134] width 38 height 11
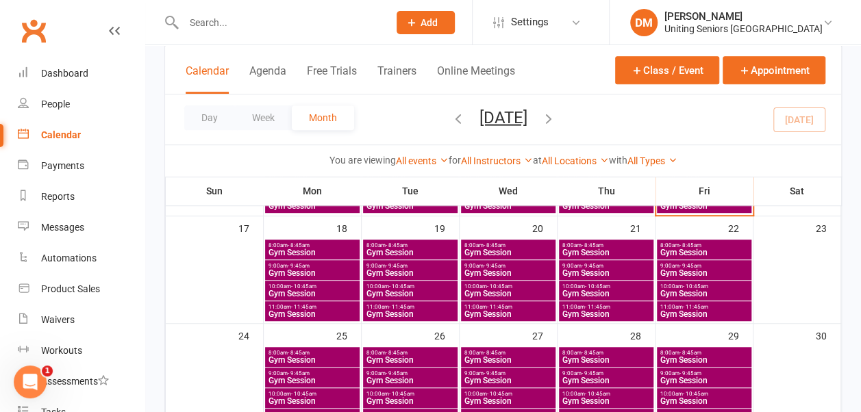
scroll to position [399, 0]
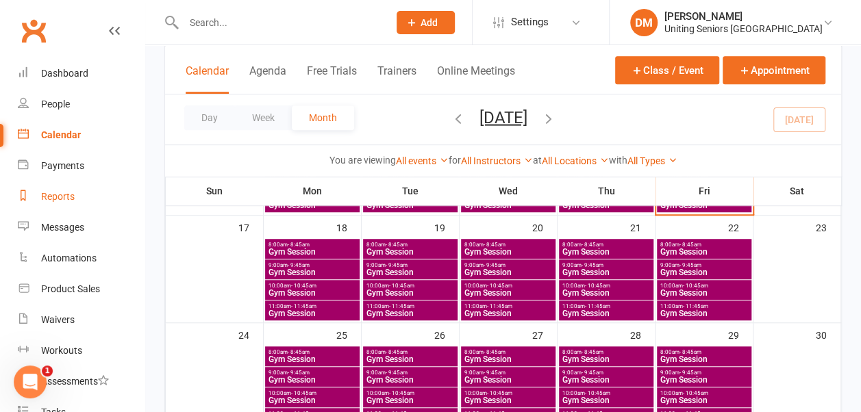
click at [53, 194] on div "Reports" at bounding box center [58, 196] width 34 height 11
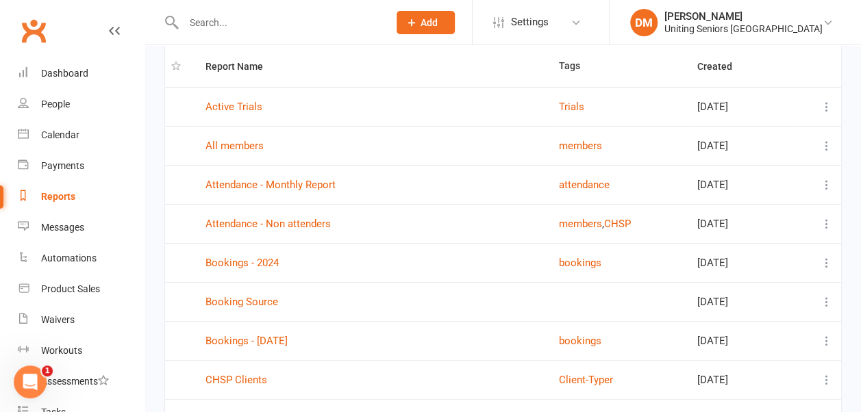
scroll to position [100, 0]
click at [309, 179] on link "Attendance - Monthly Report" at bounding box center [271, 184] width 130 height 12
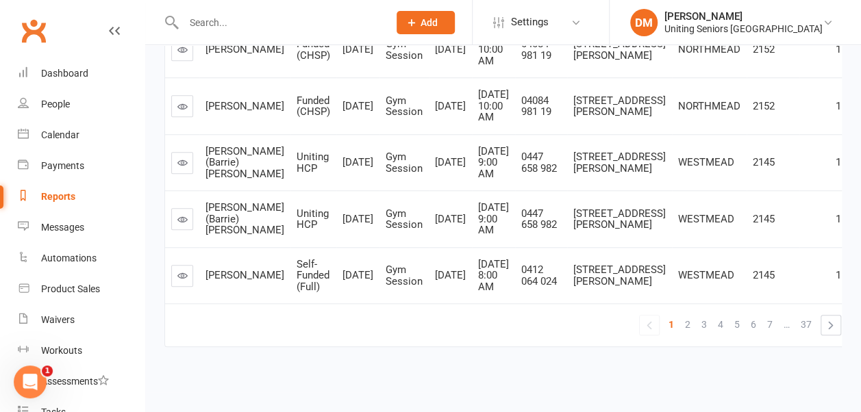
scroll to position [643, 0]
click at [72, 68] on div "Dashboard" at bounding box center [64, 73] width 47 height 11
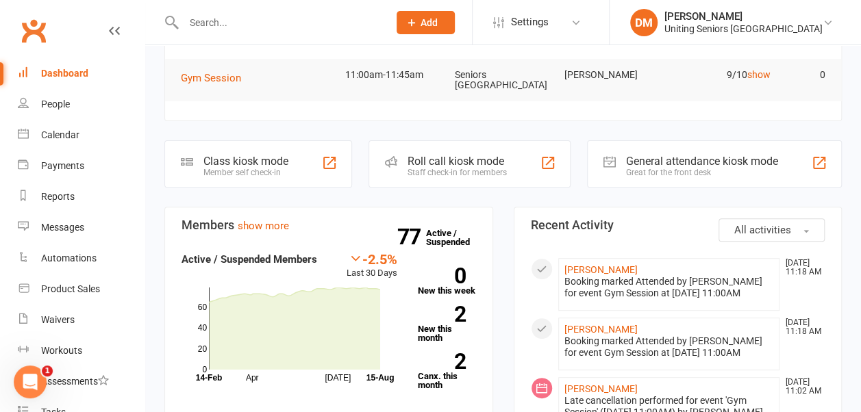
scroll to position [145, 0]
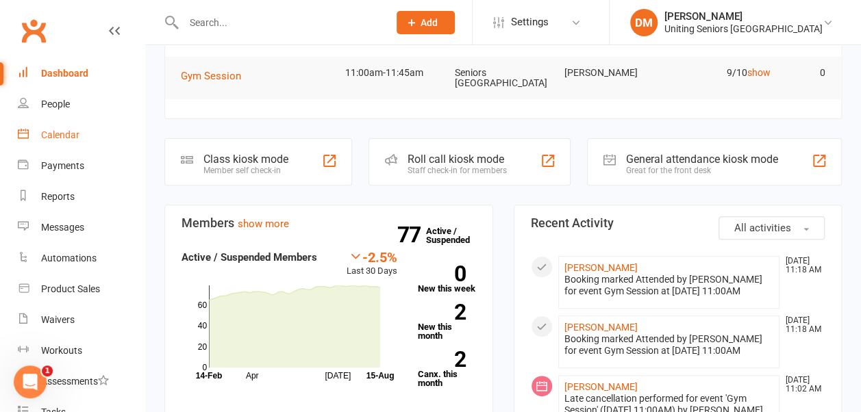
click at [66, 141] on link "Calendar" at bounding box center [81, 135] width 127 height 31
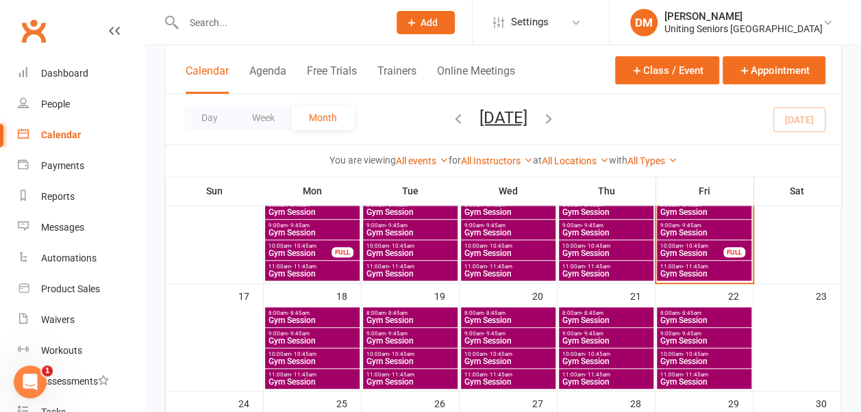
scroll to position [332, 0]
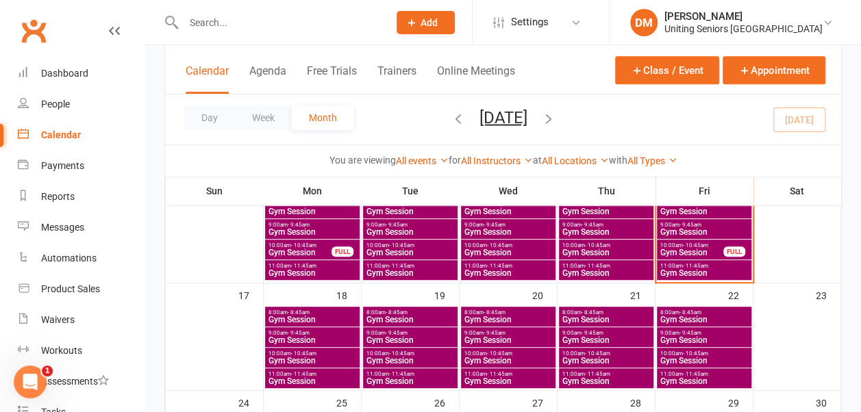
click at [421, 269] on span "Gym Session" at bounding box center [410, 273] width 89 height 8
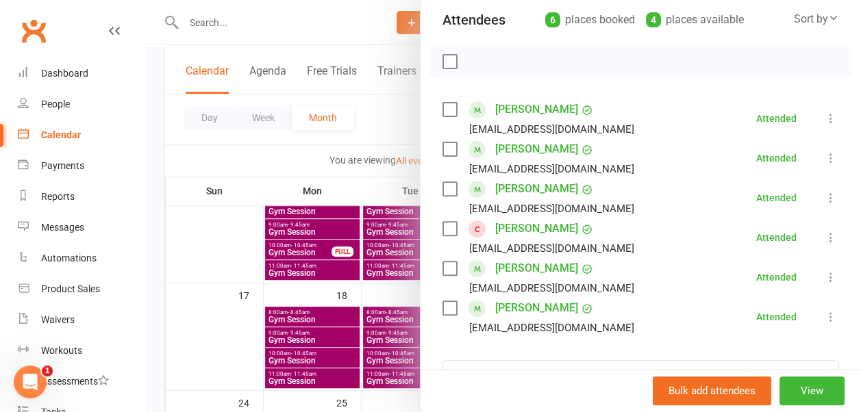
scroll to position [157, 0]
click at [501, 231] on link "William Lusty" at bounding box center [536, 228] width 83 height 22
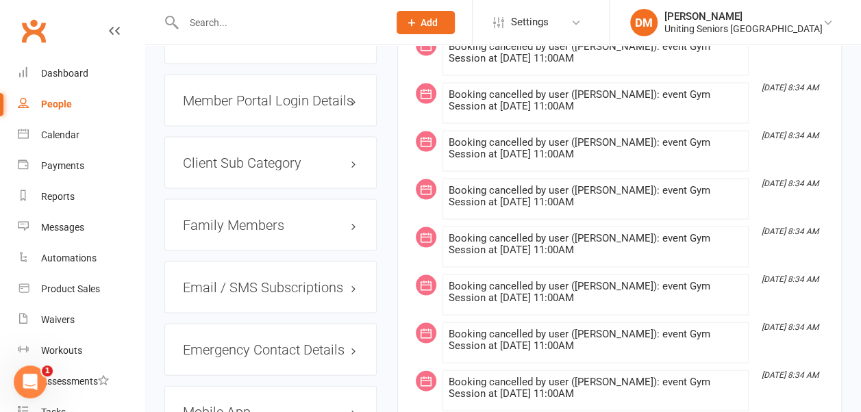
scroll to position [1211, 0]
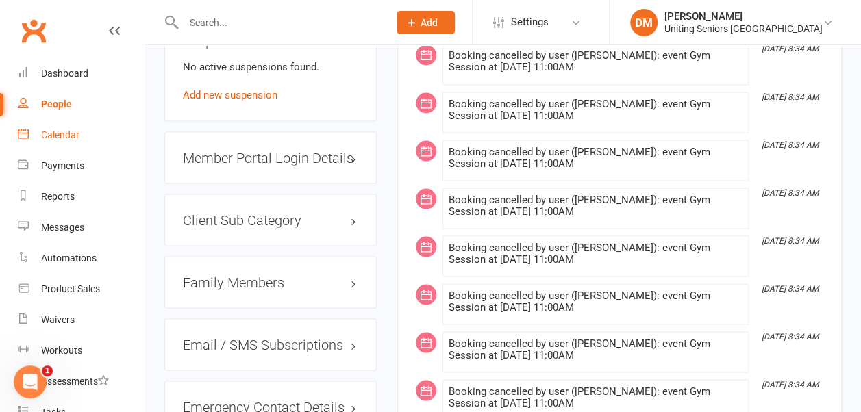
click at [64, 134] on div "Calendar" at bounding box center [60, 134] width 38 height 11
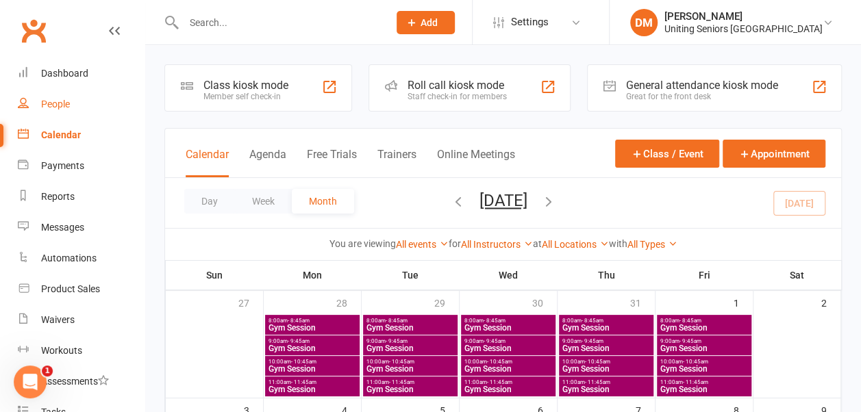
click at [54, 110] on div "People" at bounding box center [55, 104] width 29 height 11
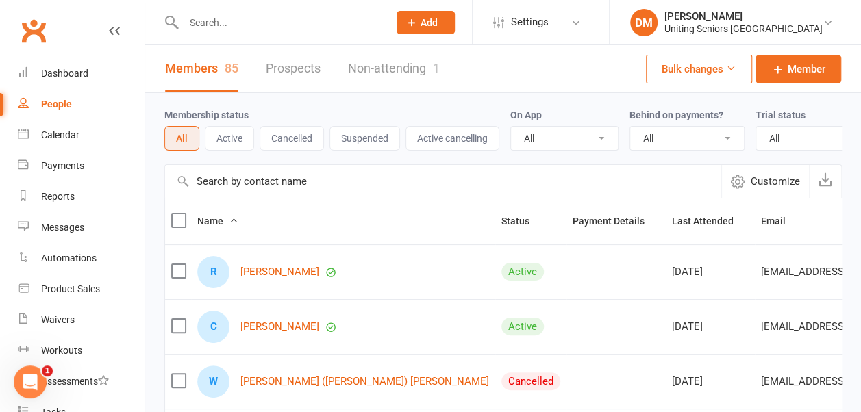
click at [229, 132] on button "Active" at bounding box center [229, 138] width 49 height 25
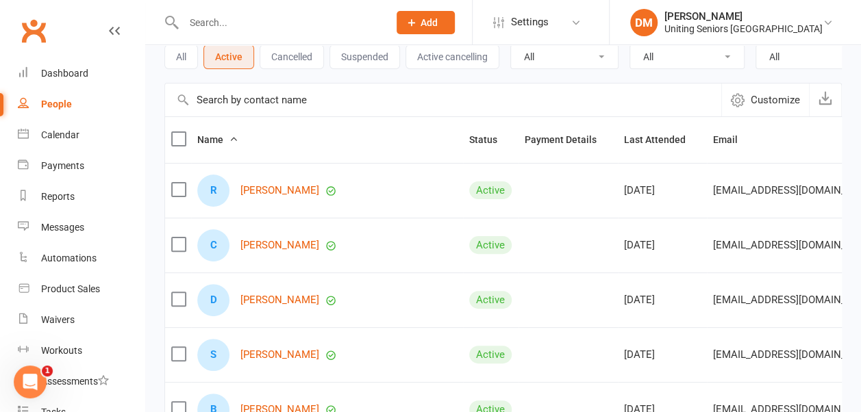
scroll to position [82, 0]
click at [298, 63] on button "Cancelled" at bounding box center [292, 56] width 64 height 25
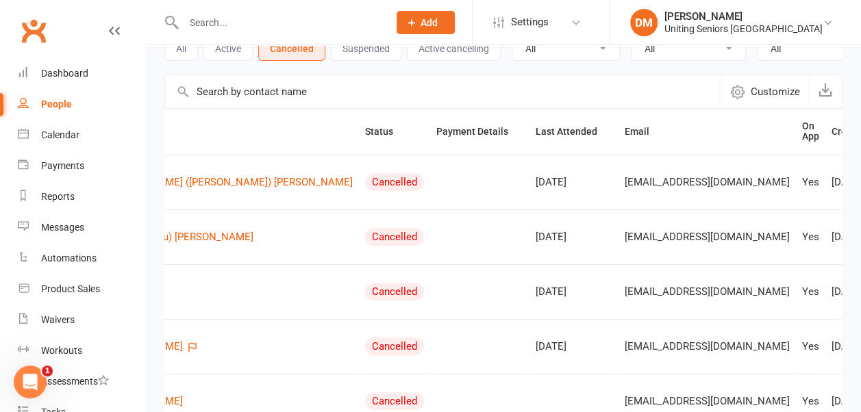
scroll to position [87, 0]
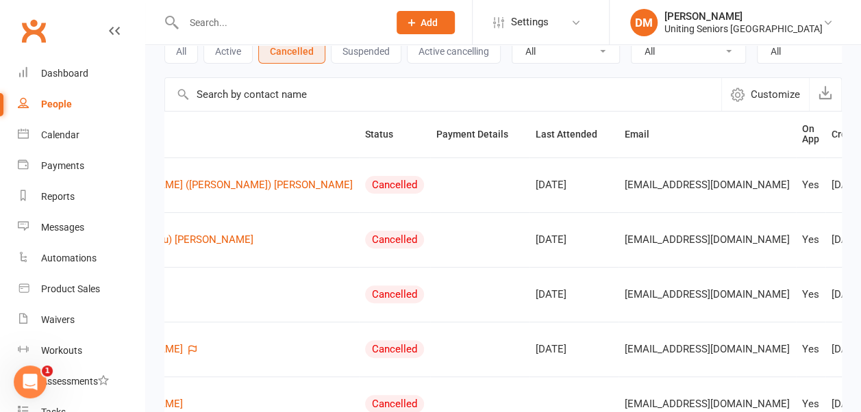
click at [346, 67] on div "Membership status All Active Cancelled Suspended Active cancelling On App All Y…" at bounding box center [503, 41] width 678 height 71
click at [347, 53] on button "Suspended" at bounding box center [366, 51] width 71 height 25
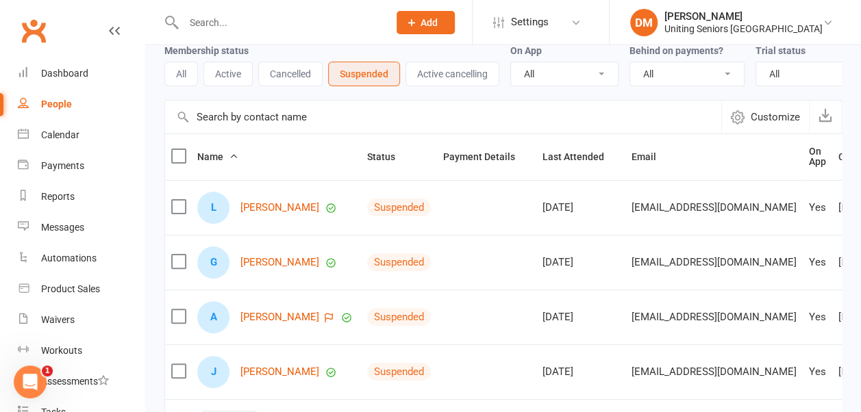
scroll to position [64, 0]
click at [82, 73] on div "Dashboard" at bounding box center [64, 73] width 47 height 11
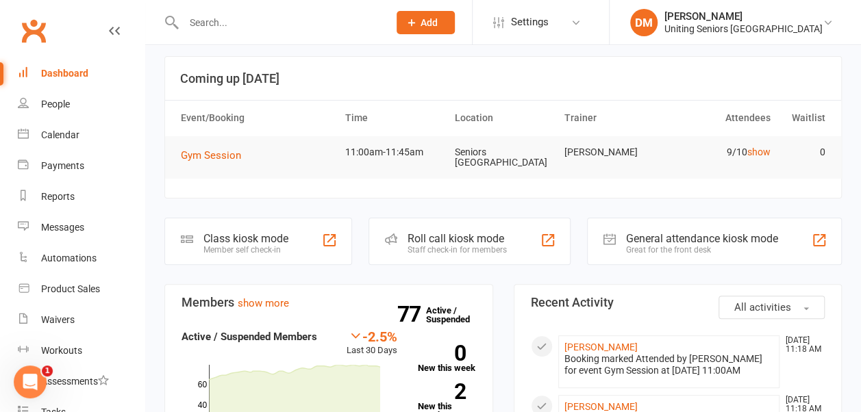
scroll to position [66, 0]
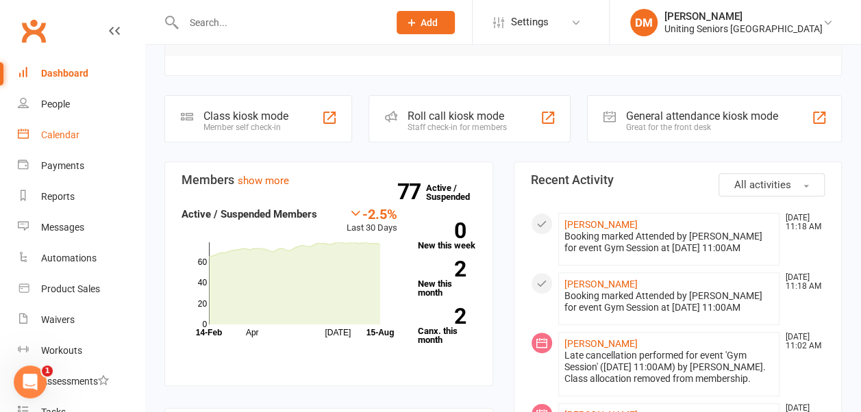
click at [66, 138] on div "Calendar" at bounding box center [60, 134] width 38 height 11
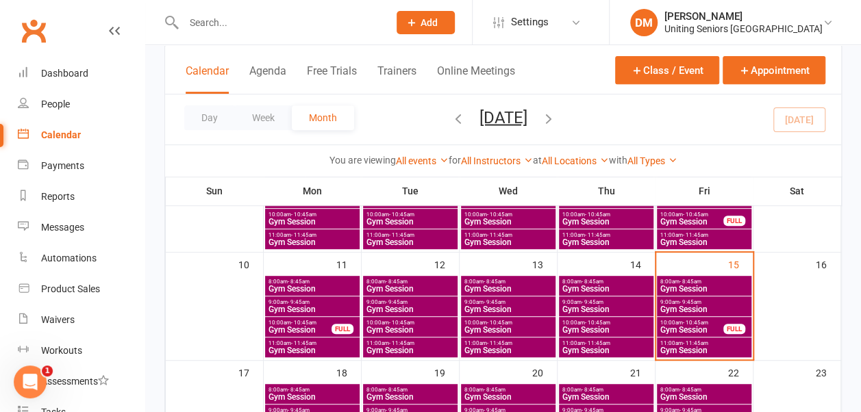
scroll to position [243, 0]
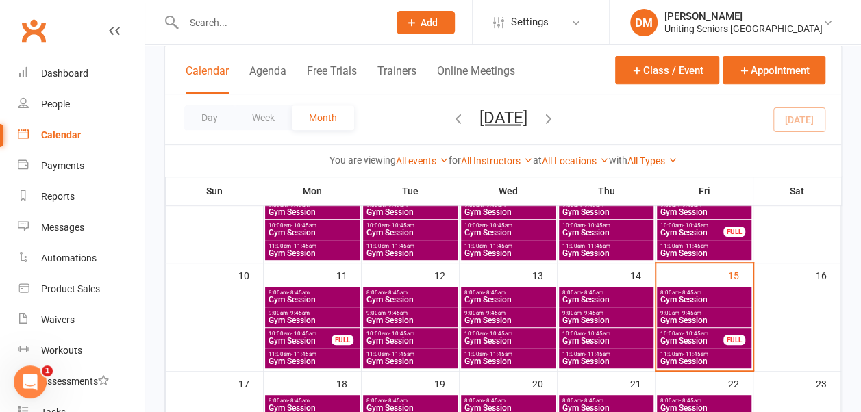
drag, startPoint x: 686, startPoint y: 354, endPoint x: 677, endPoint y: 367, distance: 16.2
drag, startPoint x: 677, startPoint y: 367, endPoint x: 635, endPoint y: 362, distance: 42.1
click at [635, 362] on span "Gym Session" at bounding box center [606, 362] width 89 height 8
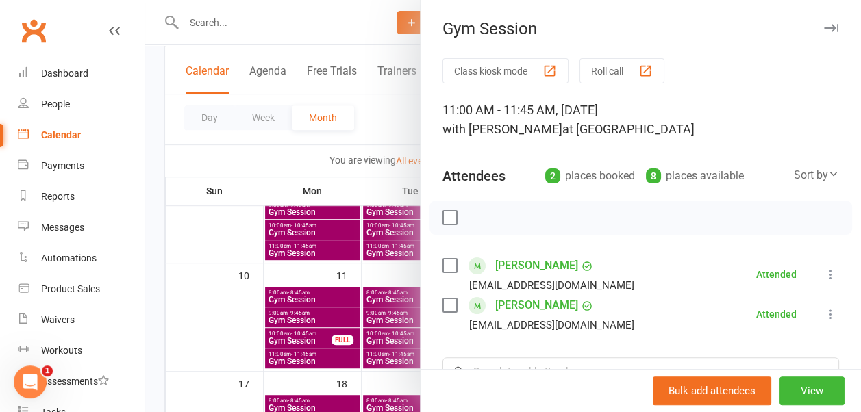
click at [824, 24] on icon "button" at bounding box center [831, 28] width 14 height 8
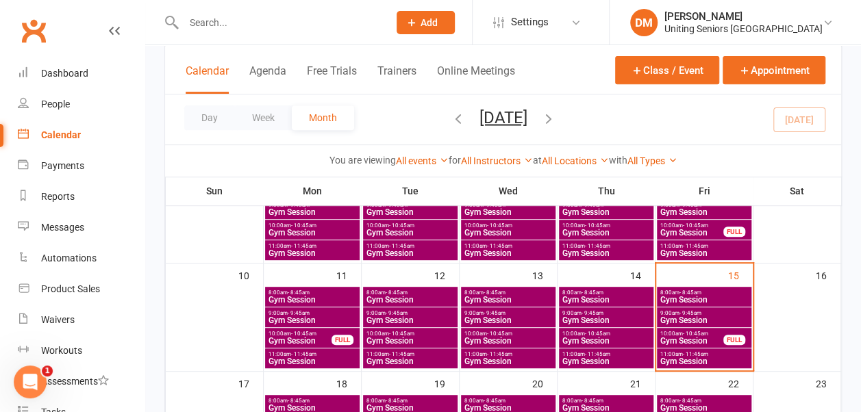
click at [673, 358] on span "Gym Session" at bounding box center [704, 362] width 89 height 8
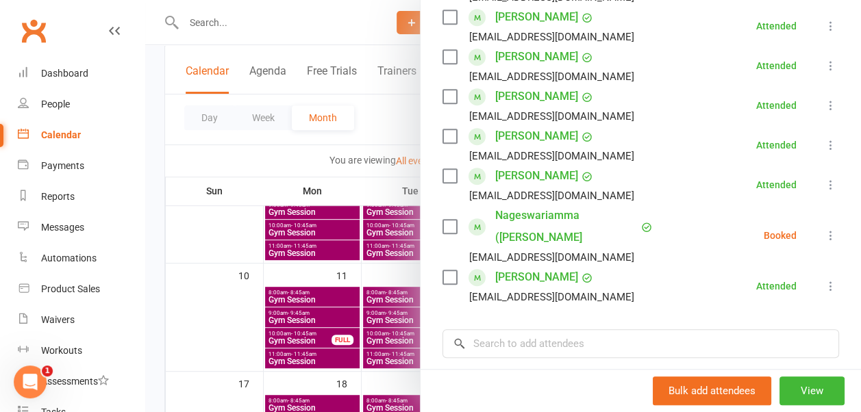
scroll to position [329, 0]
click at [824, 234] on icon at bounding box center [831, 235] width 14 height 14
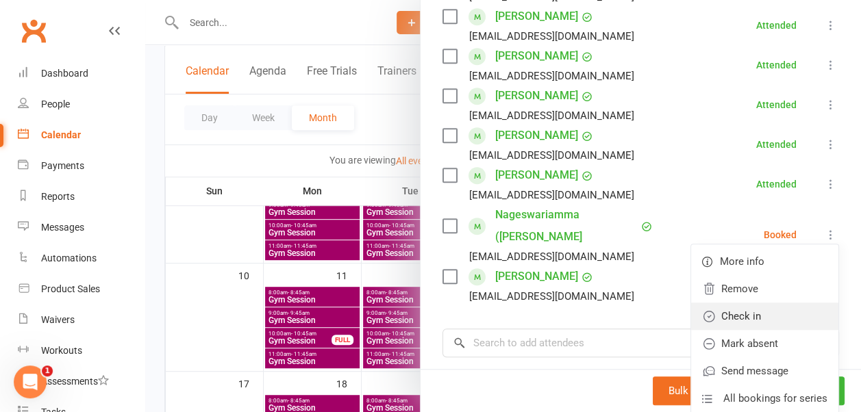
click at [741, 303] on link "Check in" at bounding box center [764, 316] width 147 height 27
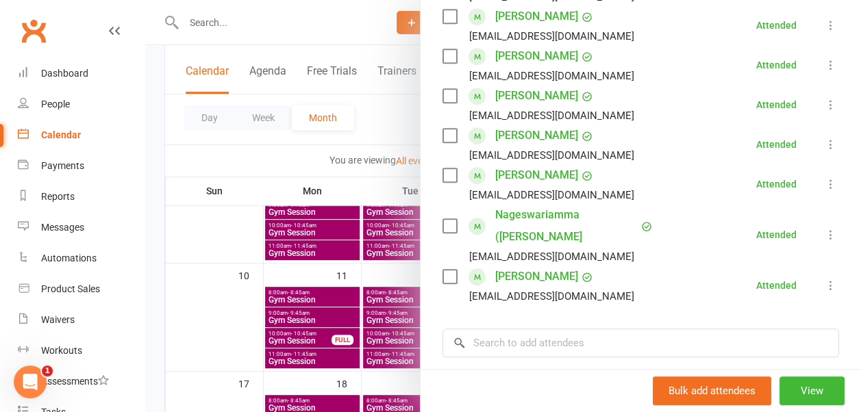
click at [824, 233] on icon at bounding box center [831, 235] width 14 height 14
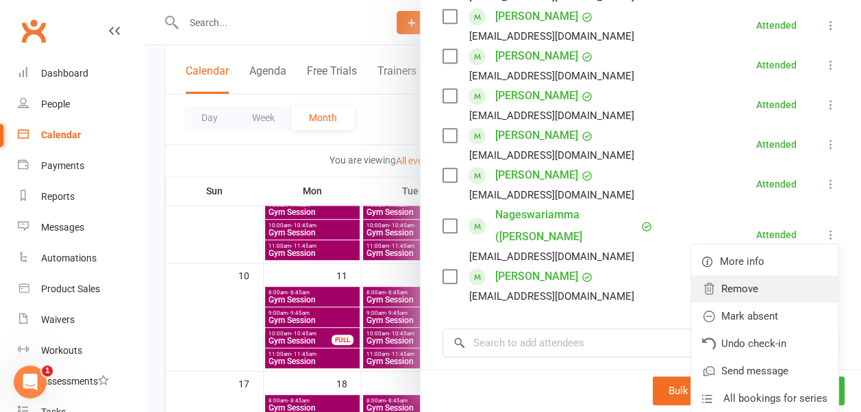
click at [740, 289] on link "Remove" at bounding box center [764, 288] width 147 height 27
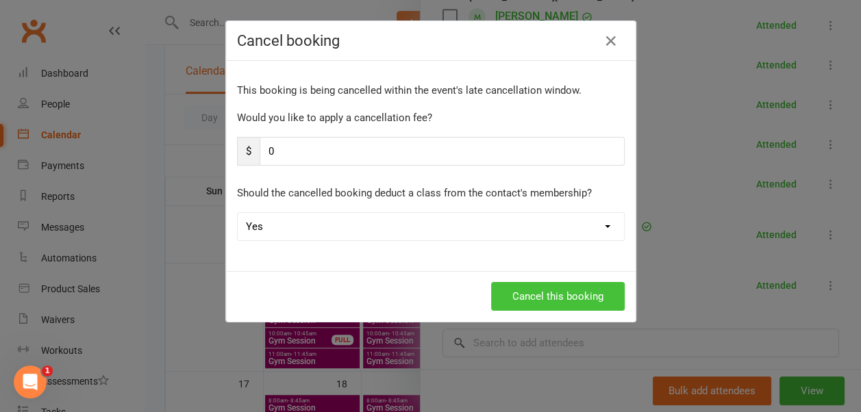
click at [570, 292] on button "Cancel this booking" at bounding box center [558, 296] width 134 height 29
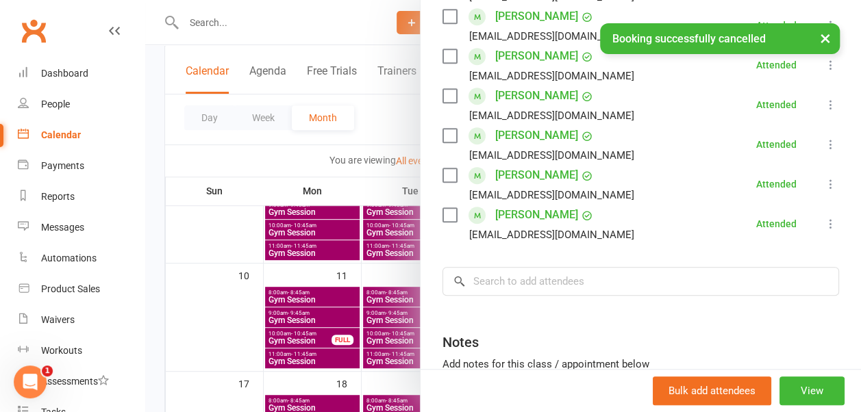
click at [826, 34] on button "×" at bounding box center [825, 37] width 25 height 29
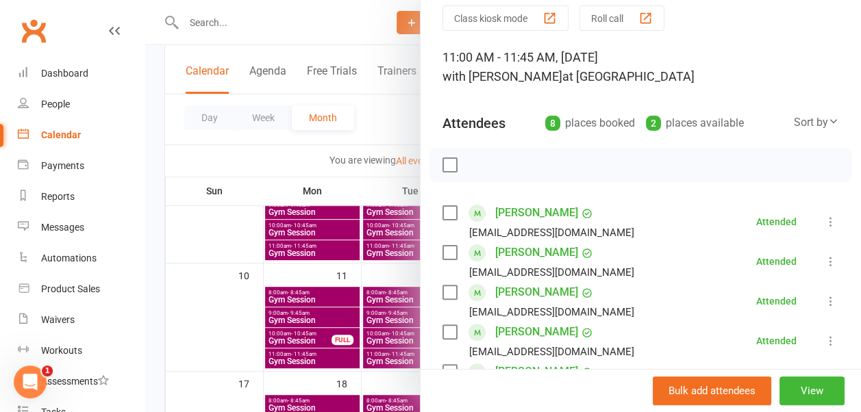
scroll to position [0, 0]
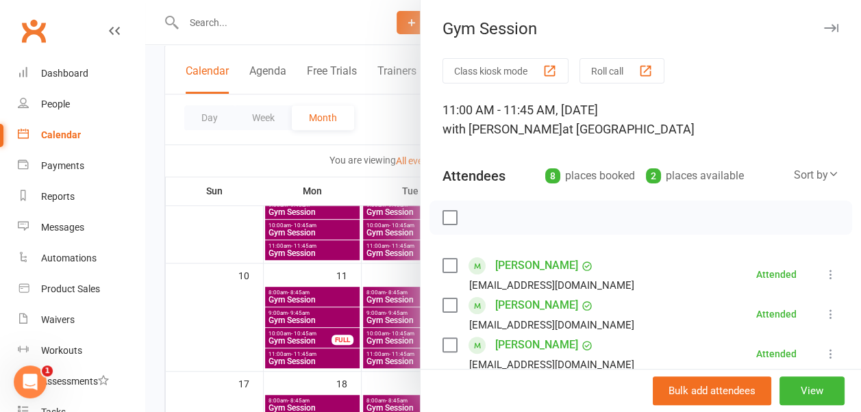
click at [824, 27] on icon "button" at bounding box center [831, 28] width 14 height 8
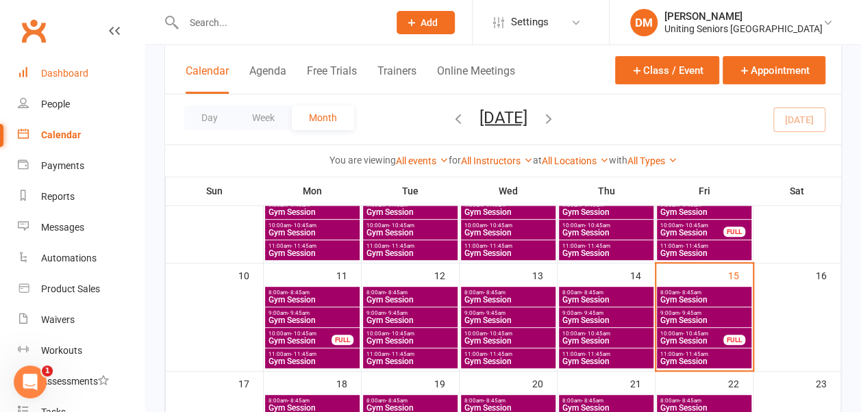
click at [69, 79] on div "Dashboard" at bounding box center [64, 73] width 47 height 11
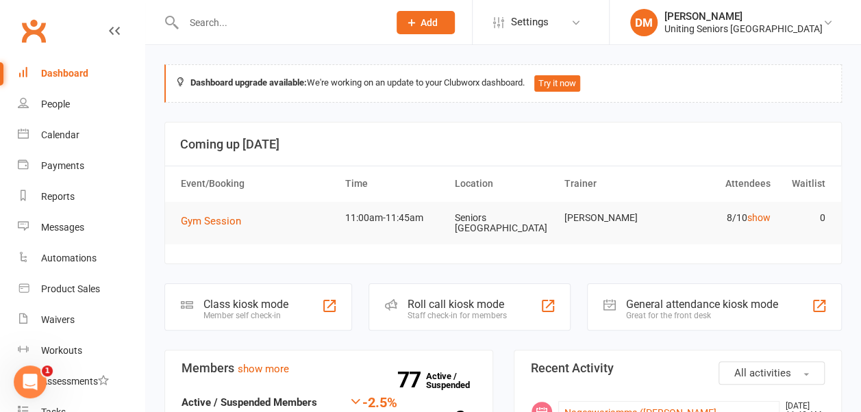
click at [803, 27] on div "Uniting Seniors Gym Westmead" at bounding box center [744, 29] width 158 height 12
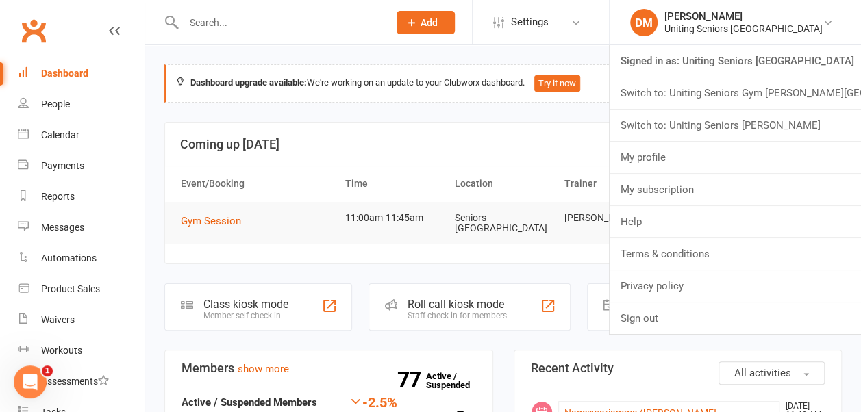
click at [765, 95] on link "Switch to: Uniting Seniors Gym Beverly Hills" at bounding box center [735, 93] width 251 height 32
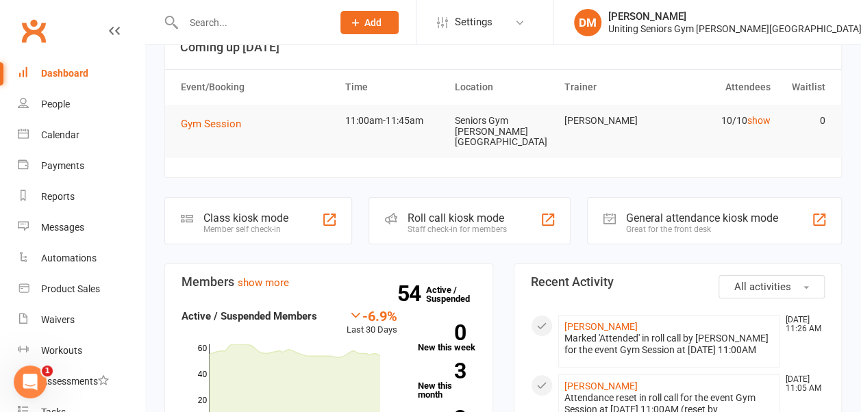
scroll to position [35, 0]
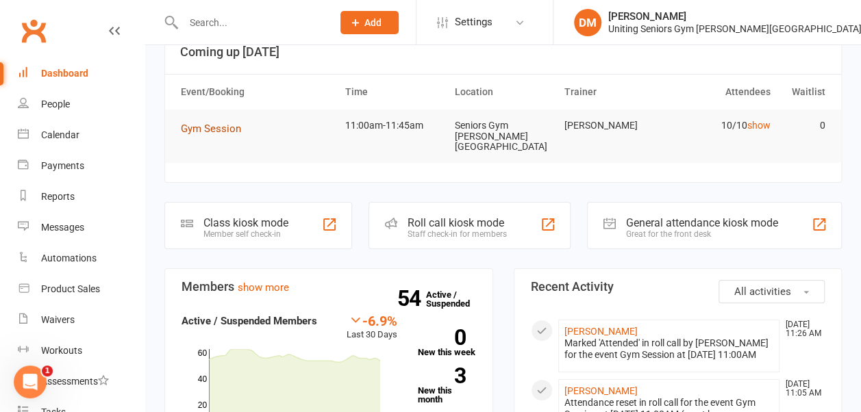
click at [222, 129] on span "Gym Session" at bounding box center [211, 129] width 60 height 12
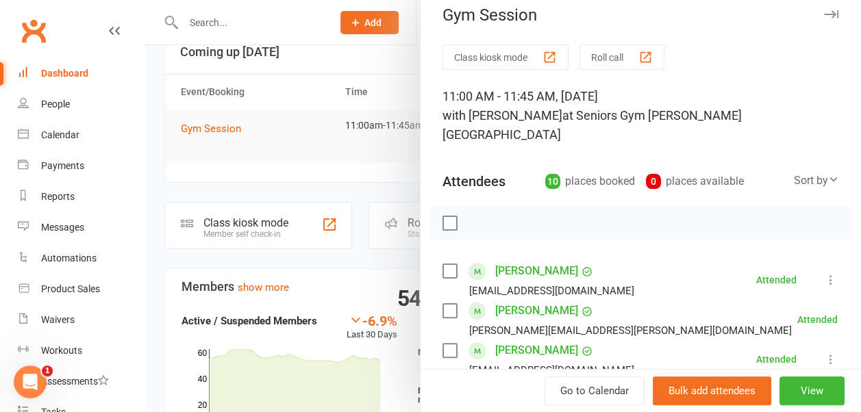
scroll to position [11, 0]
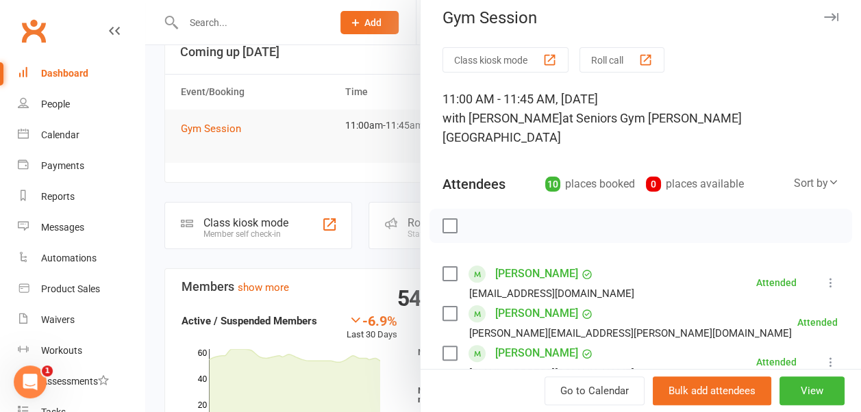
click at [823, 12] on button "button" at bounding box center [831, 17] width 16 height 16
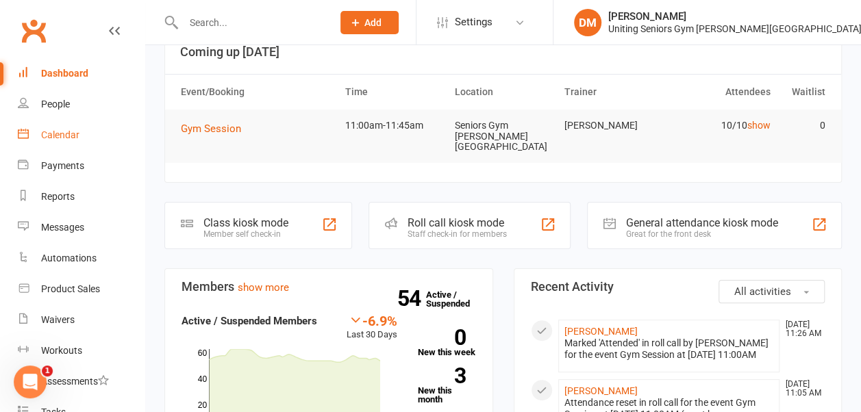
click at [55, 142] on link "Calendar" at bounding box center [81, 135] width 127 height 31
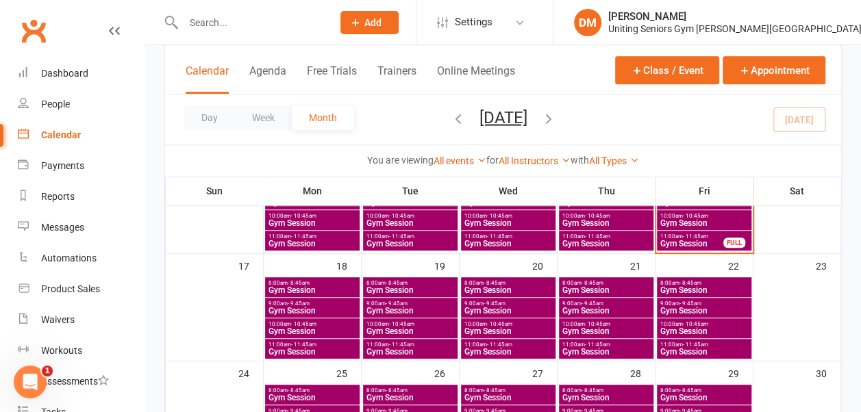
scroll to position [365, 0]
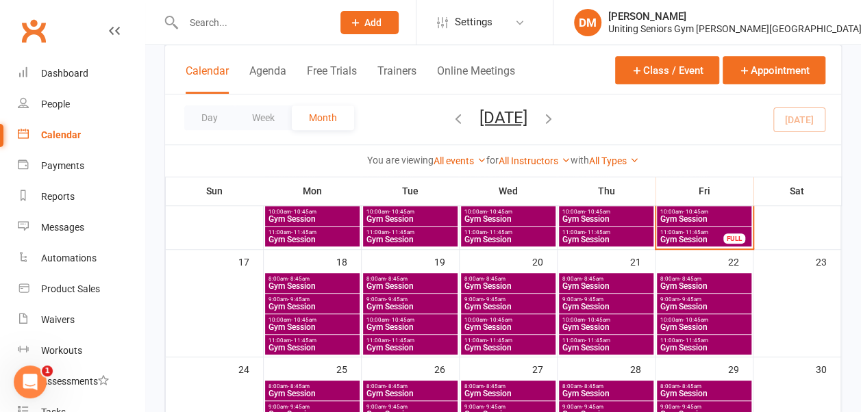
click at [408, 282] on span "Gym Session" at bounding box center [410, 286] width 89 height 8
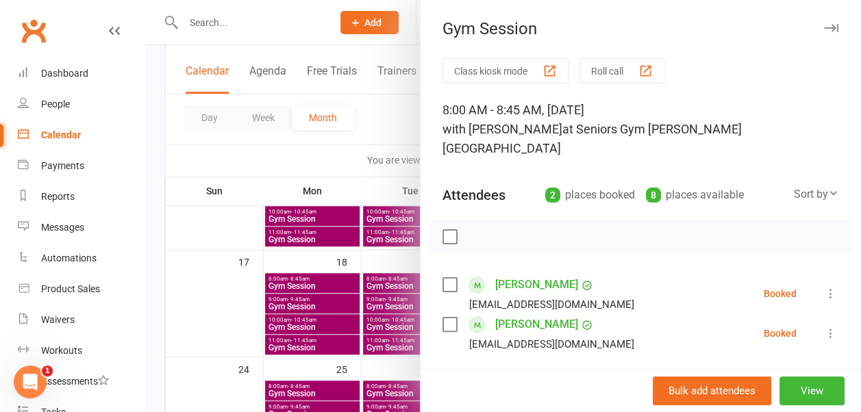
click at [824, 31] on icon "button" at bounding box center [831, 28] width 14 height 8
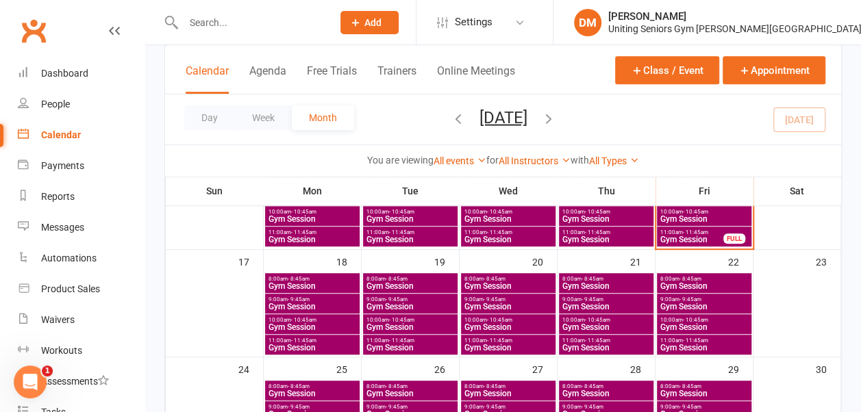
click at [440, 299] on span "9:00am - 9:45am" at bounding box center [410, 300] width 89 height 6
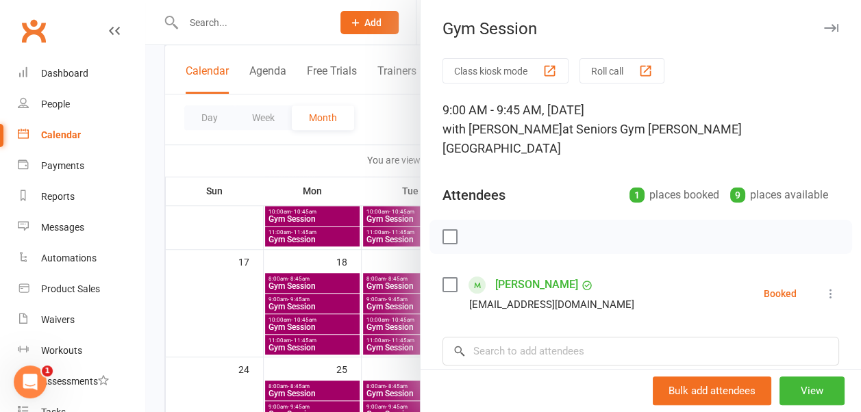
click at [823, 23] on button "button" at bounding box center [831, 28] width 16 height 16
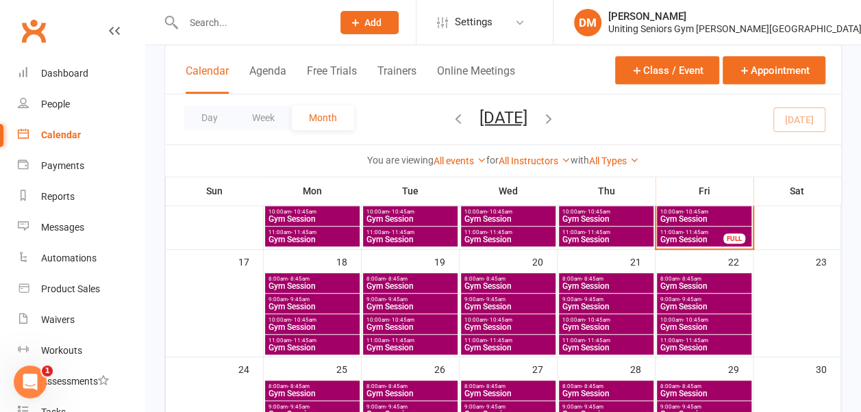
click at [438, 319] on span "10:00am - 10:45am" at bounding box center [410, 320] width 89 height 6
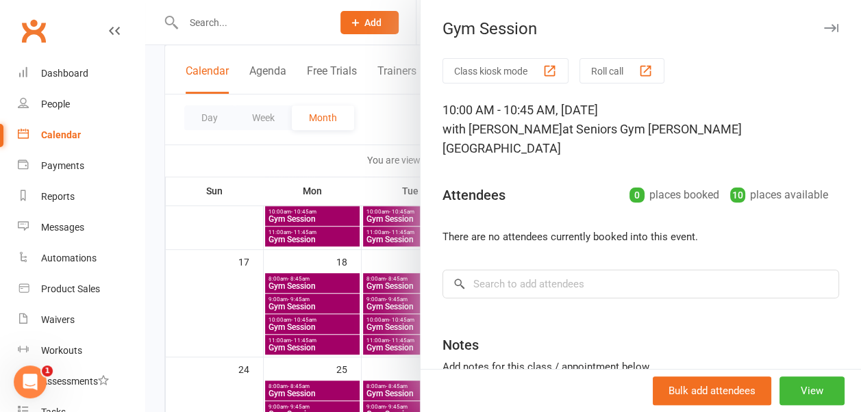
click at [800, 25] on div "Gym Session" at bounding box center [641, 28] width 441 height 19
click at [824, 29] on icon "button" at bounding box center [831, 28] width 14 height 8
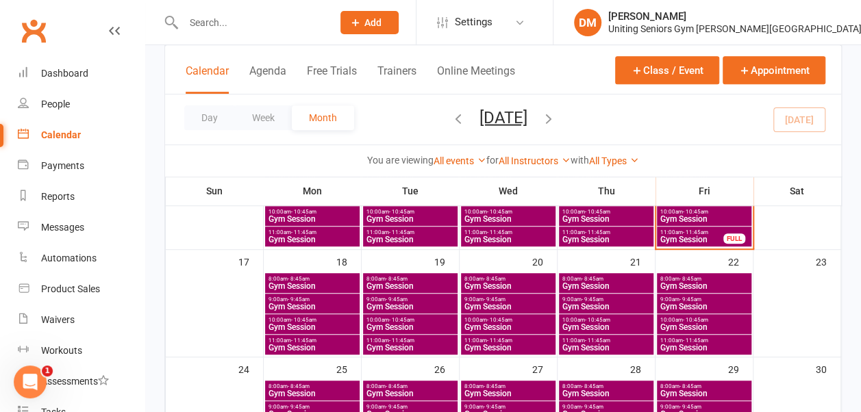
click at [390, 346] on span "Gym Session" at bounding box center [410, 348] width 89 height 8
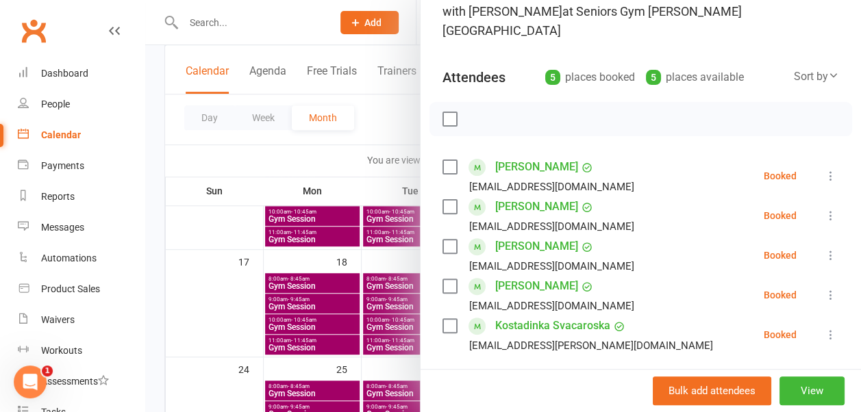
scroll to position [0, 0]
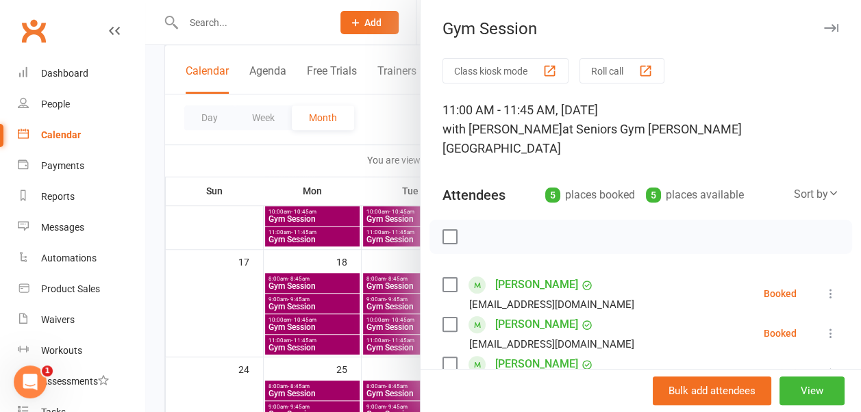
click at [824, 27] on icon "button" at bounding box center [831, 28] width 14 height 8
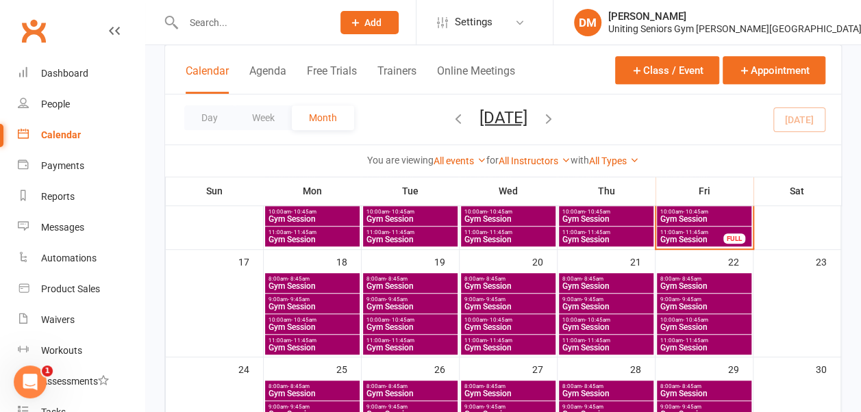
click at [417, 322] on span "10:00am - 10:45am" at bounding box center [410, 320] width 89 height 6
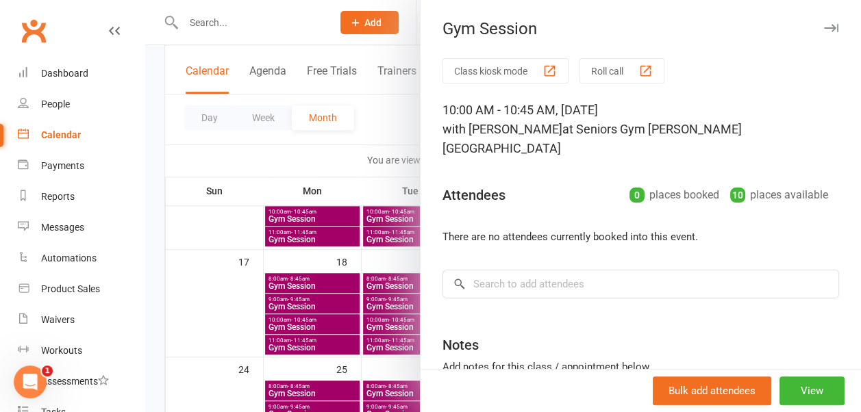
click at [824, 27] on icon "button" at bounding box center [831, 28] width 14 height 8
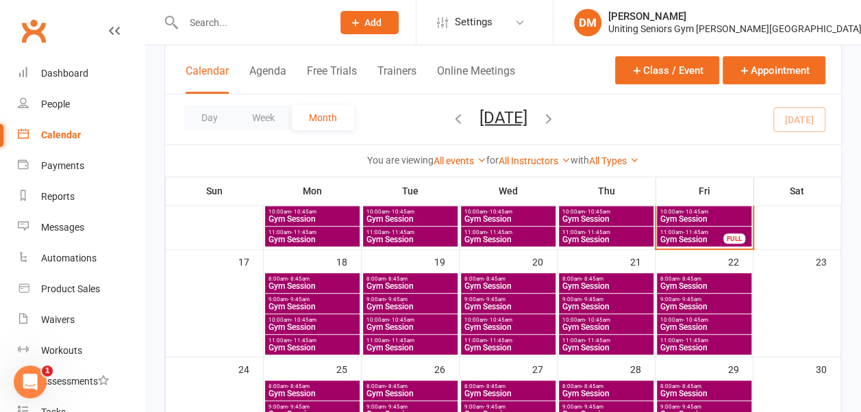
click at [430, 297] on span "9:00am - 9:45am" at bounding box center [410, 300] width 89 height 6
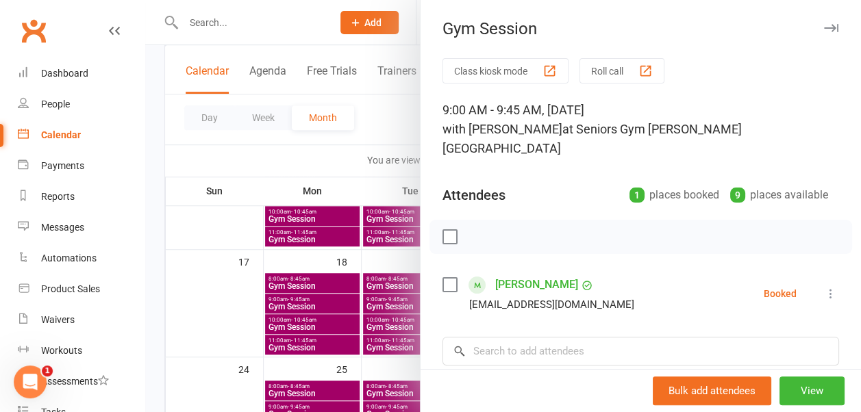
click at [824, 28] on icon "button" at bounding box center [831, 28] width 14 height 8
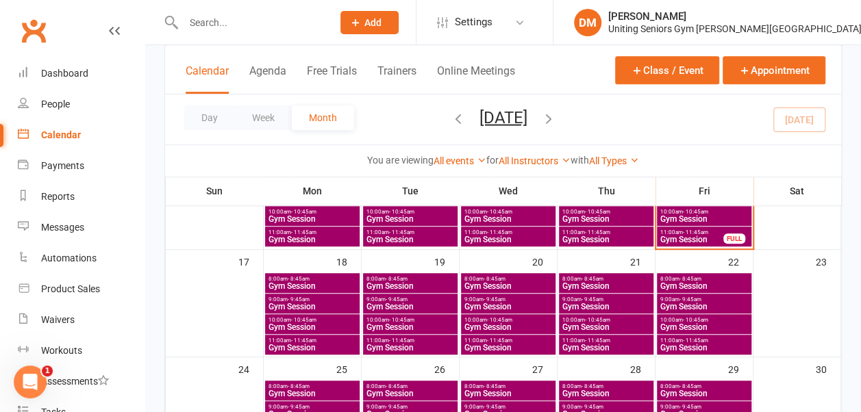
click at [438, 280] on span "8:00am - 8:45am" at bounding box center [410, 279] width 89 height 6
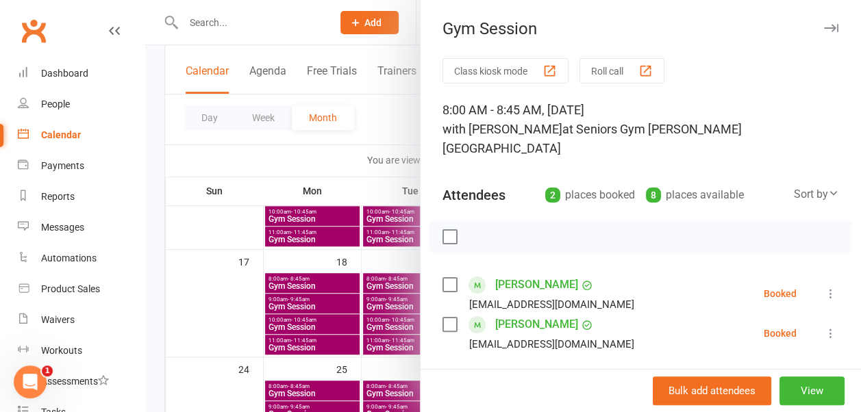
click at [824, 26] on icon "button" at bounding box center [831, 28] width 14 height 8
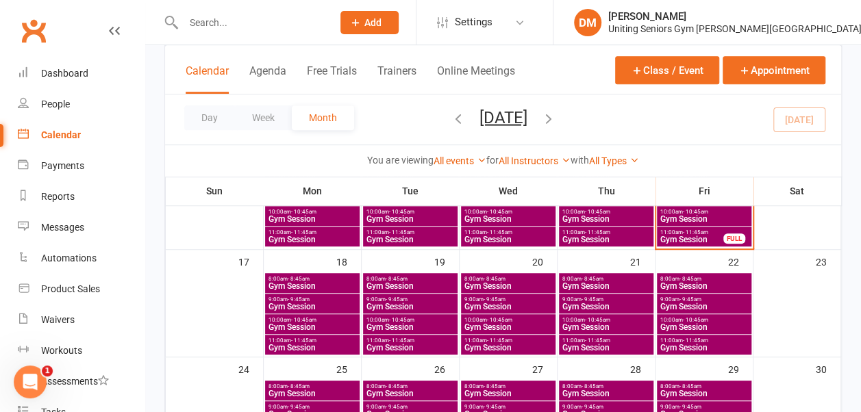
click at [437, 347] on span "Gym Session" at bounding box center [410, 348] width 89 height 8
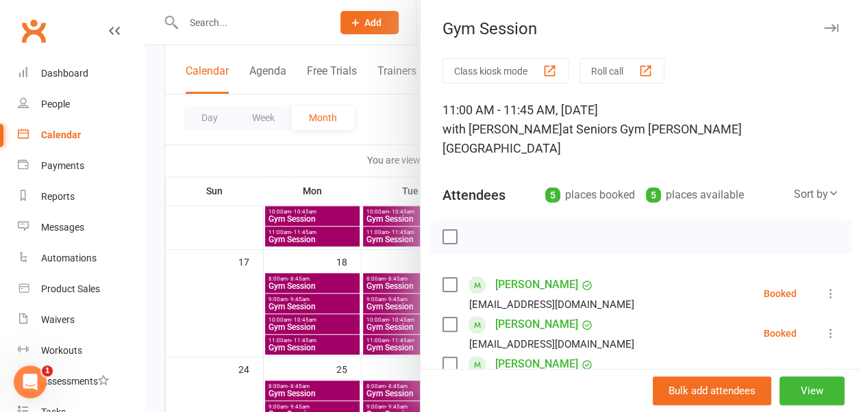
click at [824, 30] on icon "button" at bounding box center [831, 28] width 14 height 8
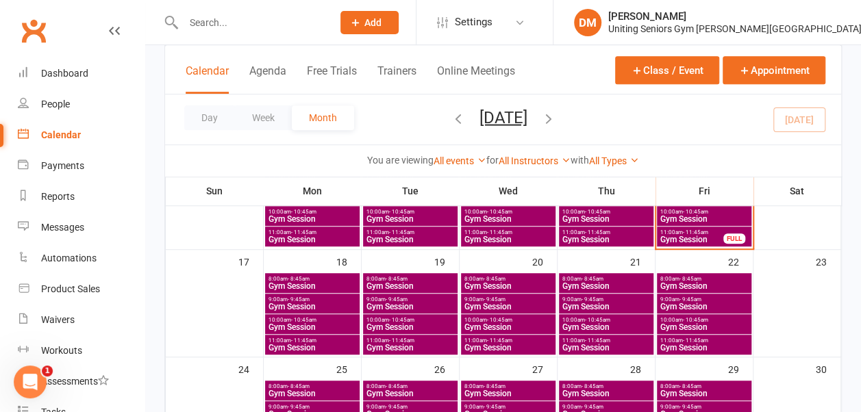
click at [610, 282] on span "Gym Session" at bounding box center [606, 286] width 89 height 8
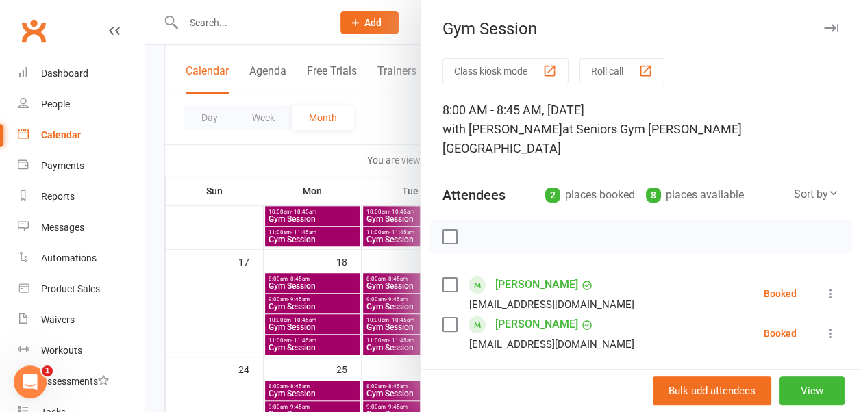
click at [824, 32] on icon "button" at bounding box center [831, 28] width 14 height 8
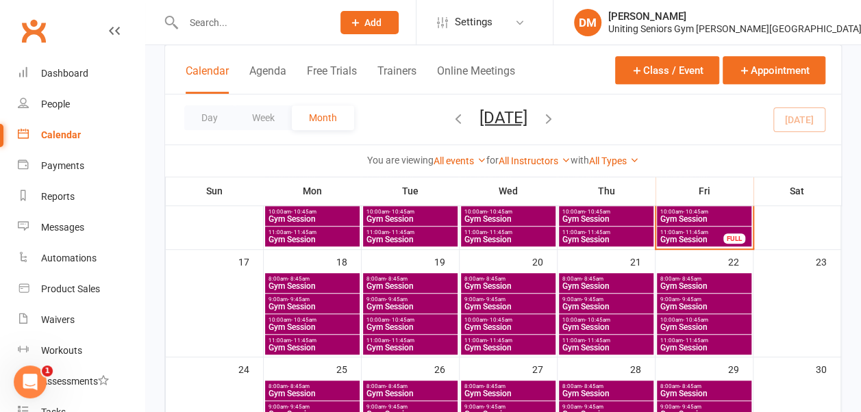
click at [630, 299] on span "9:00am - 9:45am" at bounding box center [606, 300] width 89 height 6
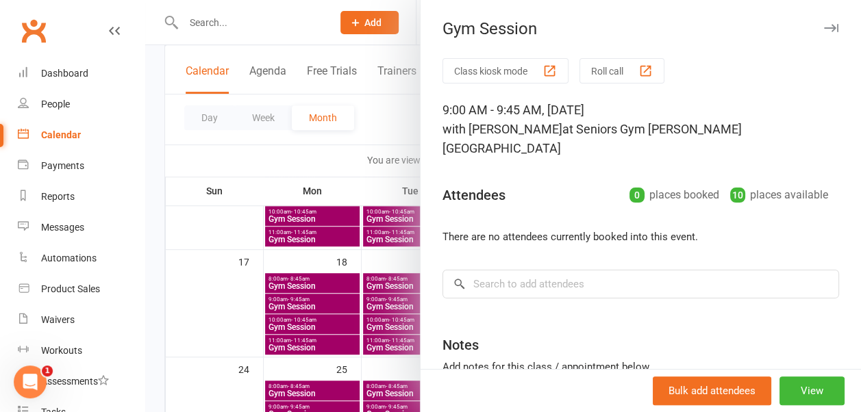
click at [824, 26] on icon "button" at bounding box center [831, 28] width 14 height 8
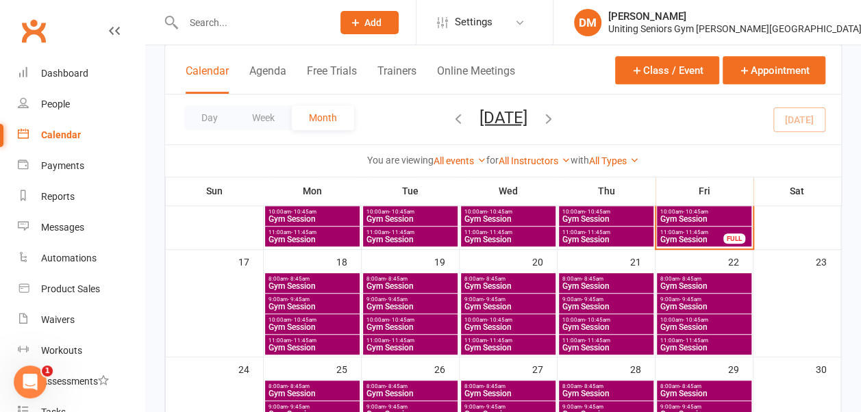
click at [589, 320] on span "- 10:45am" at bounding box center [597, 320] width 25 height 6
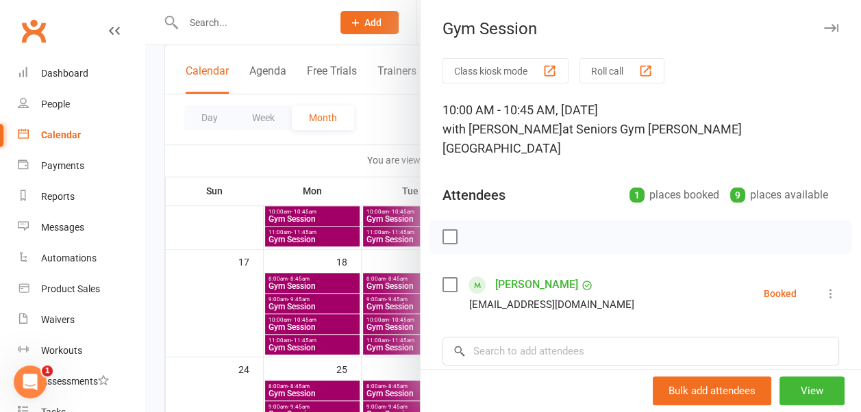
click at [824, 25] on icon "button" at bounding box center [831, 28] width 14 height 8
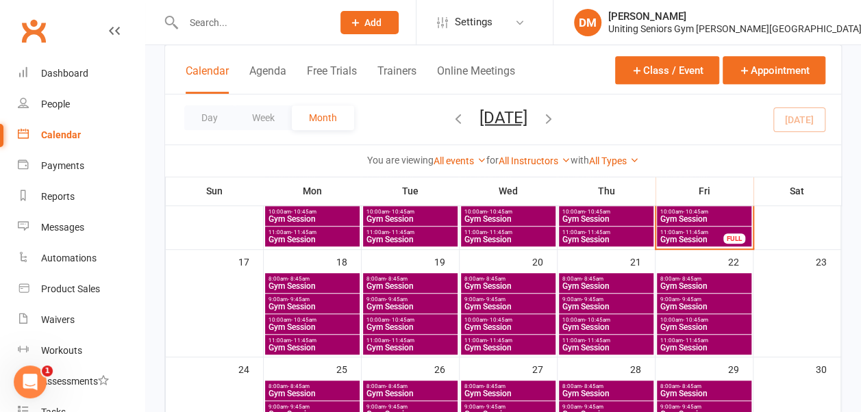
click at [597, 344] on span "Gym Session" at bounding box center [606, 348] width 89 height 8
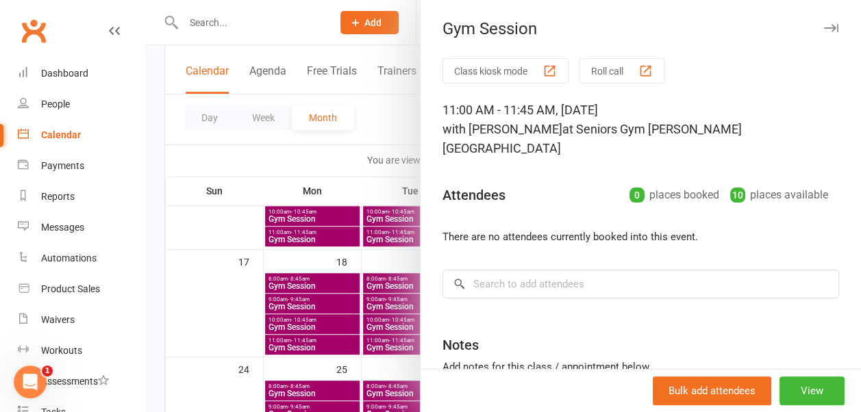
click at [823, 21] on button "button" at bounding box center [831, 28] width 16 height 16
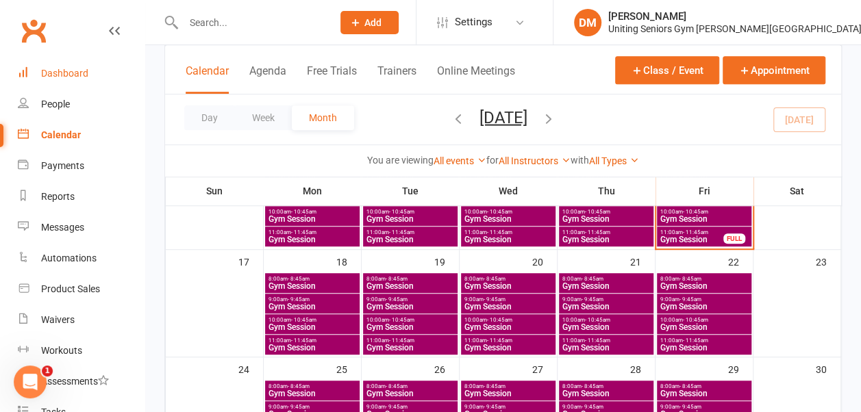
click at [70, 65] on link "Dashboard" at bounding box center [81, 73] width 127 height 31
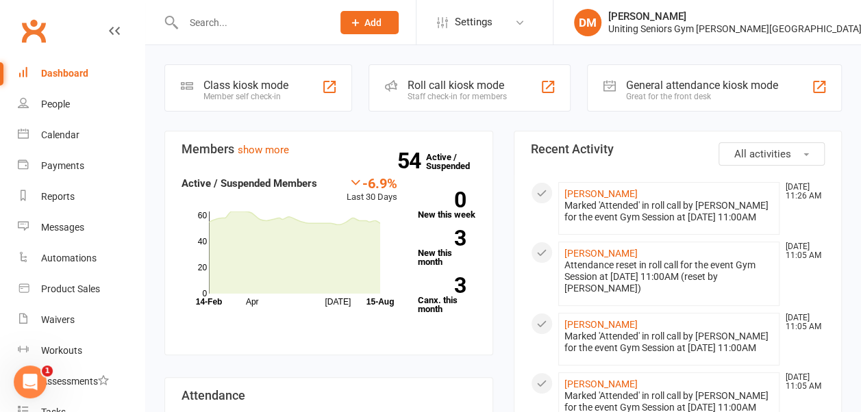
click at [786, 19] on div "[PERSON_NAME]" at bounding box center [734, 16] width 253 height 12
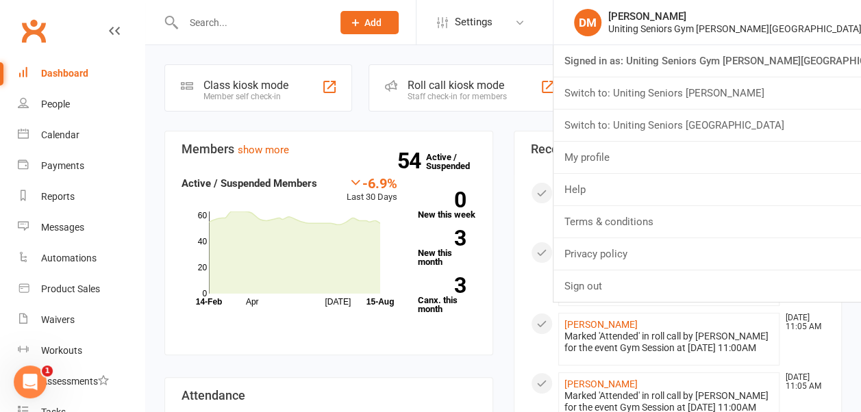
click at [780, 122] on link "Switch to: Uniting Seniors [GEOGRAPHIC_DATA]" at bounding box center [708, 126] width 308 height 32
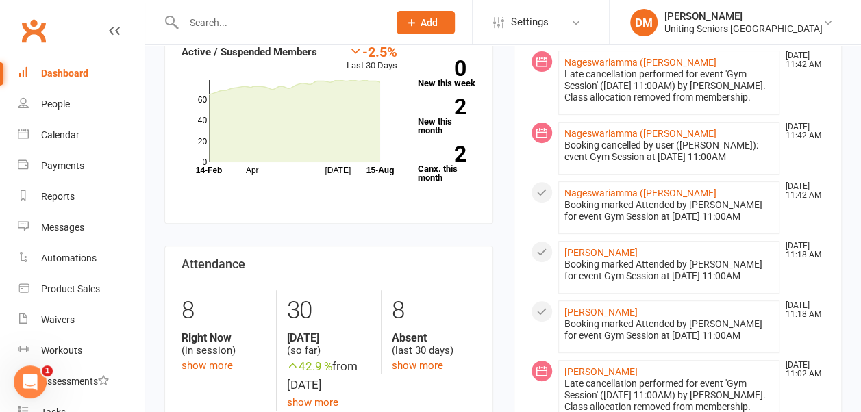
scroll to position [190, 0]
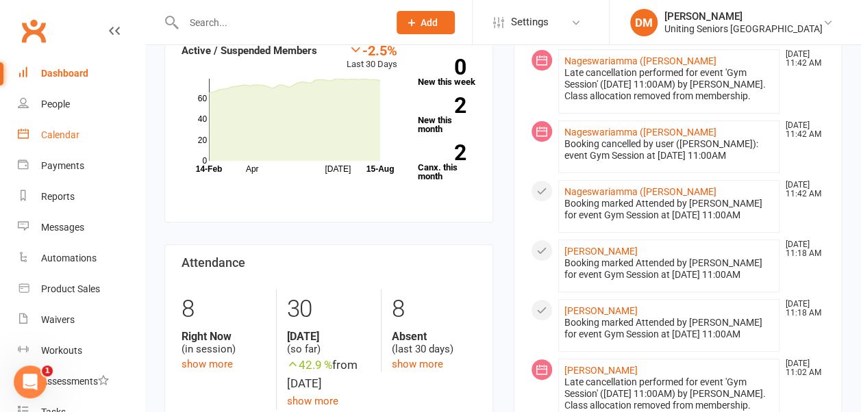
click at [57, 135] on div "Calendar" at bounding box center [60, 134] width 38 height 11
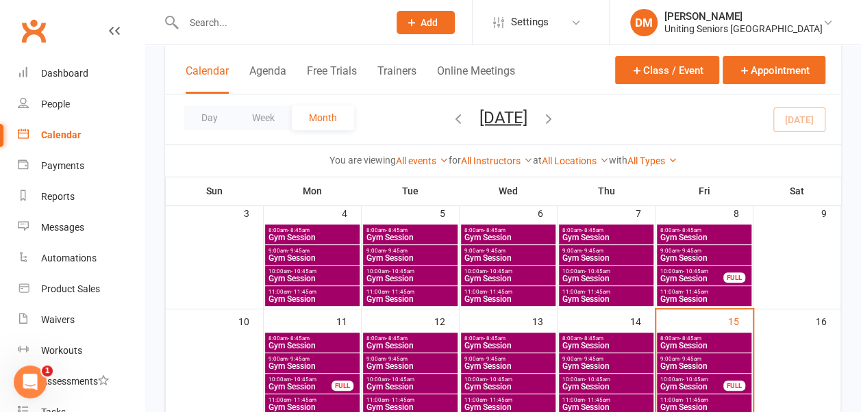
scroll to position [276, 0]
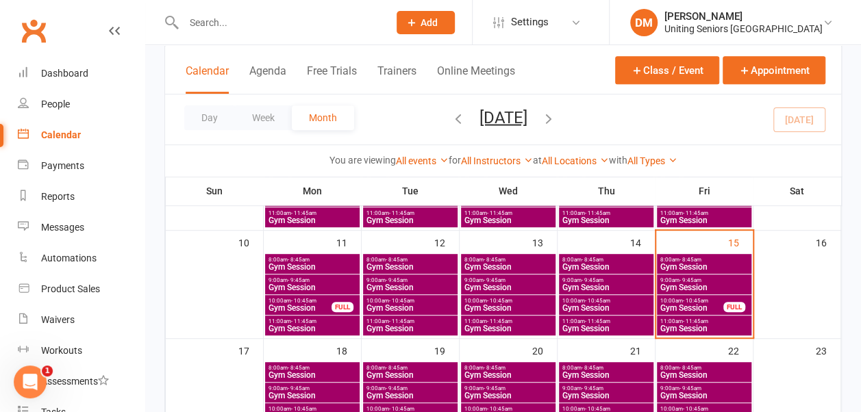
click at [684, 263] on span "Gym Session" at bounding box center [704, 267] width 89 height 8
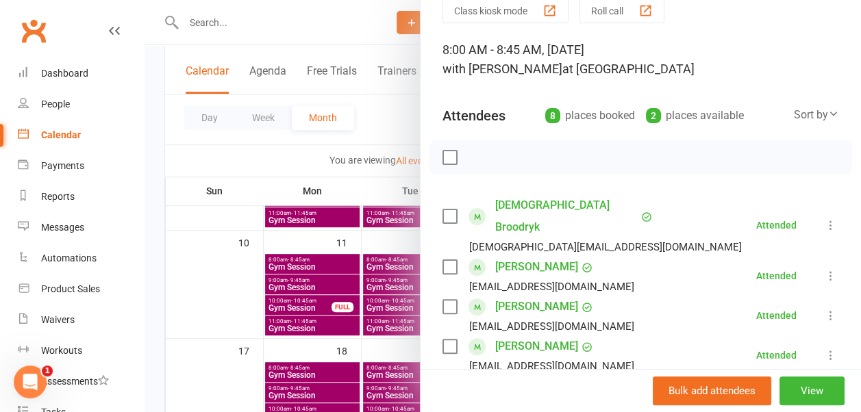
scroll to position [0, 0]
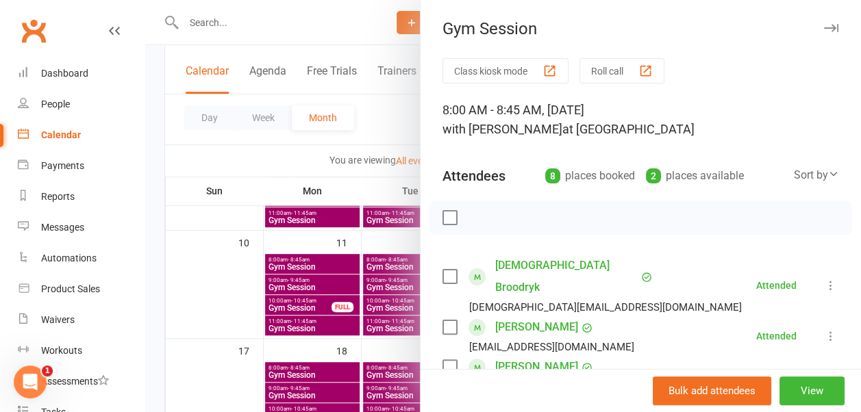
click at [824, 29] on icon "button" at bounding box center [831, 28] width 14 height 8
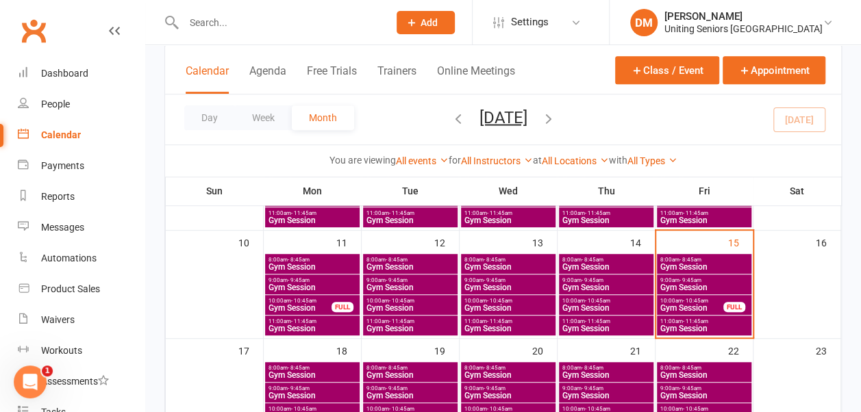
click at [675, 281] on span "9:00am - 9:45am" at bounding box center [704, 280] width 89 height 6
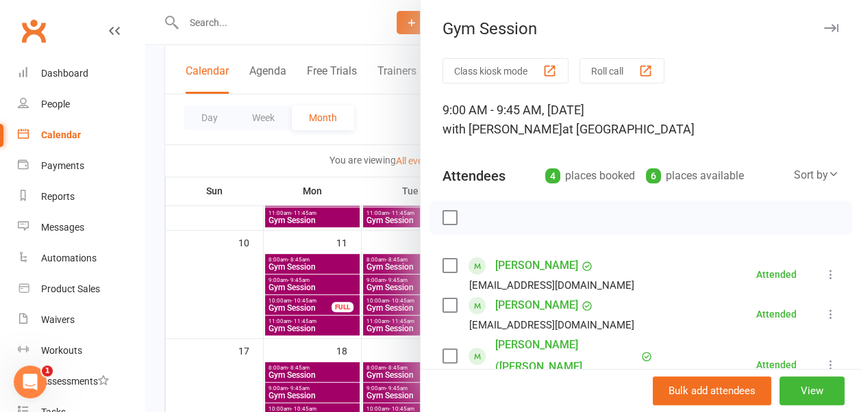
click at [824, 26] on icon "button" at bounding box center [831, 28] width 14 height 8
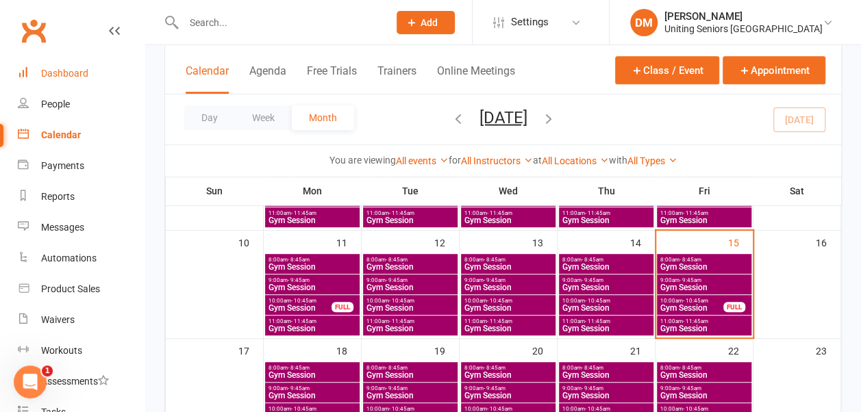
click at [69, 73] on div "Dashboard" at bounding box center [64, 73] width 47 height 11
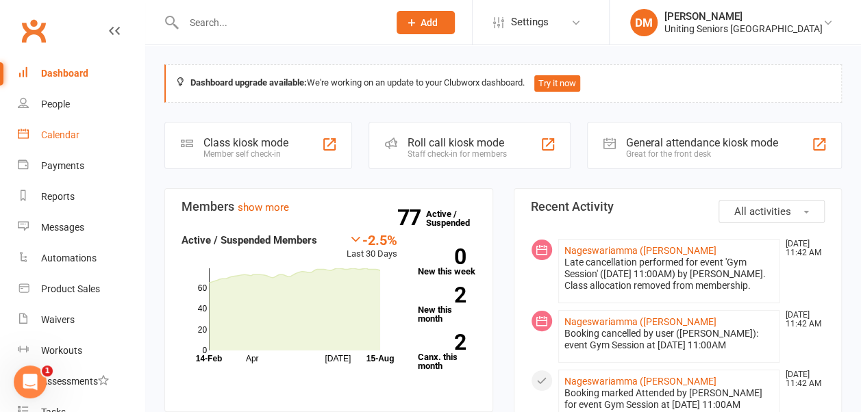
click at [68, 129] on link "Calendar" at bounding box center [81, 135] width 127 height 31
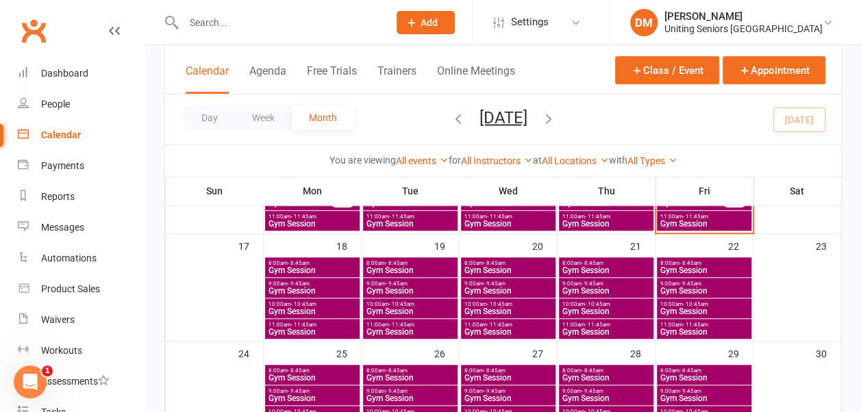
scroll to position [382, 0]
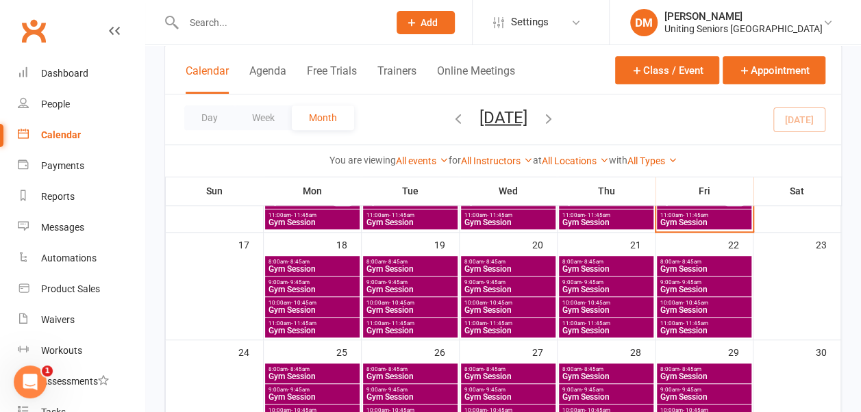
click at [678, 327] on span "Gym Session" at bounding box center [704, 331] width 89 height 8
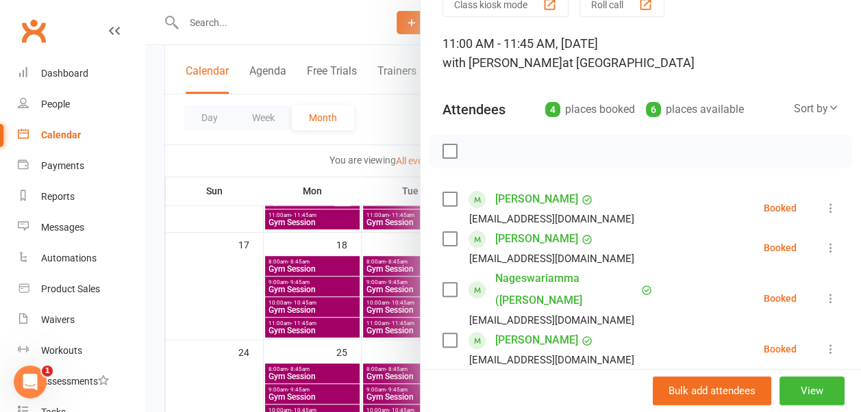
scroll to position [74, 0]
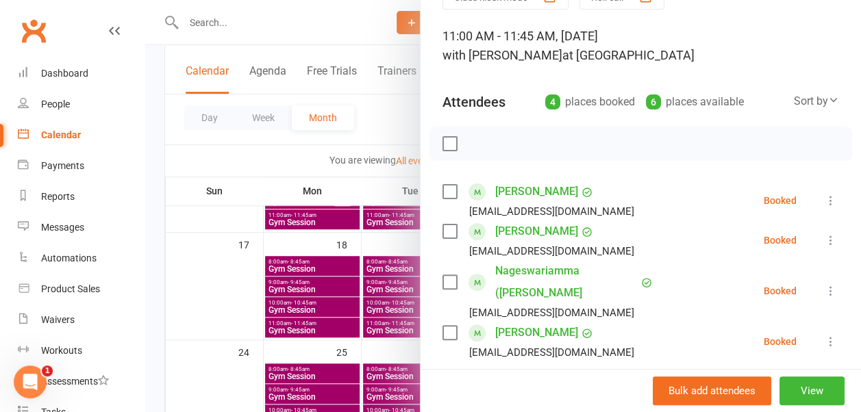
click at [824, 197] on icon at bounding box center [831, 201] width 14 height 14
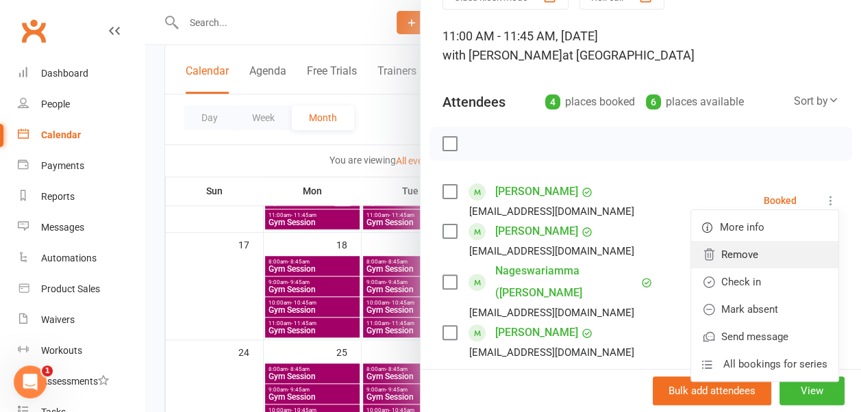
click at [754, 252] on link "Remove" at bounding box center [764, 254] width 147 height 27
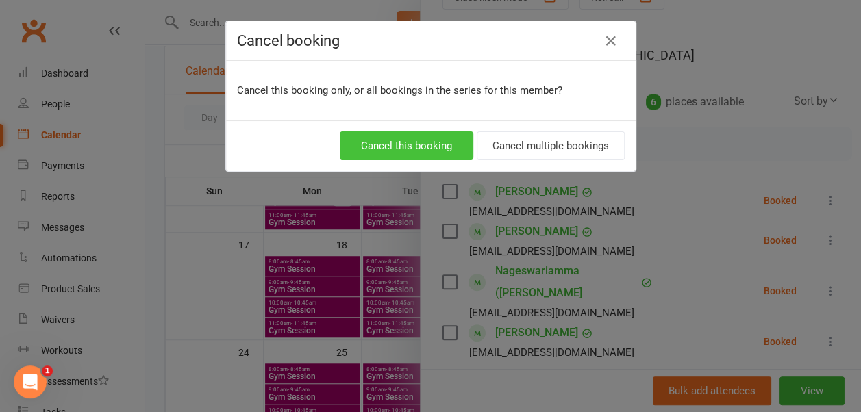
click at [432, 148] on button "Cancel this booking" at bounding box center [407, 146] width 134 height 29
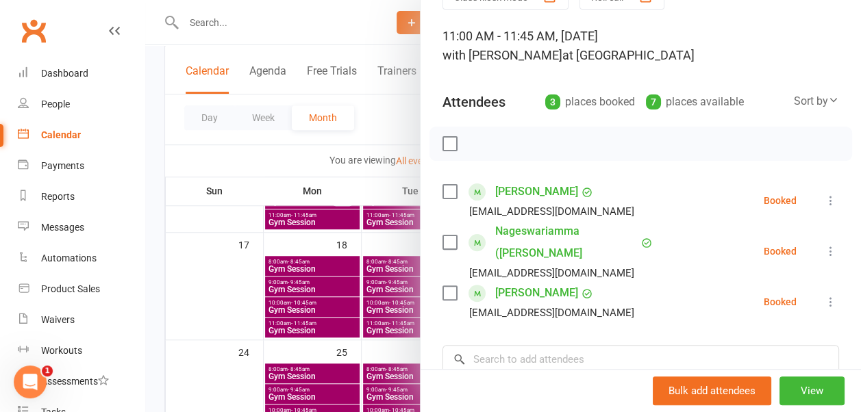
scroll to position [0, 0]
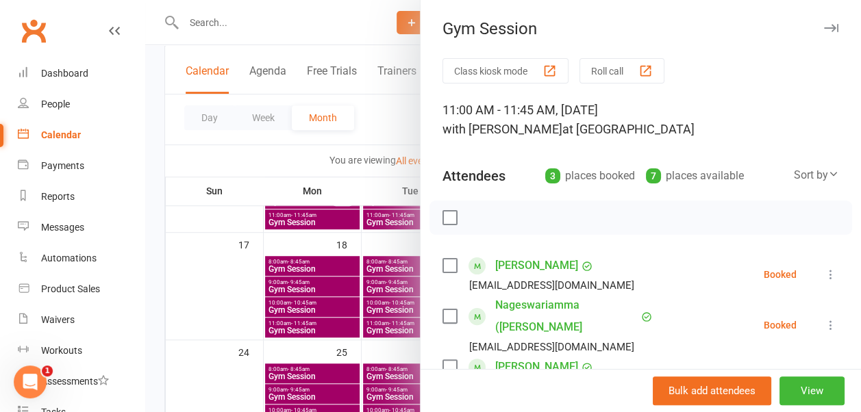
click at [823, 22] on button "button" at bounding box center [831, 28] width 16 height 16
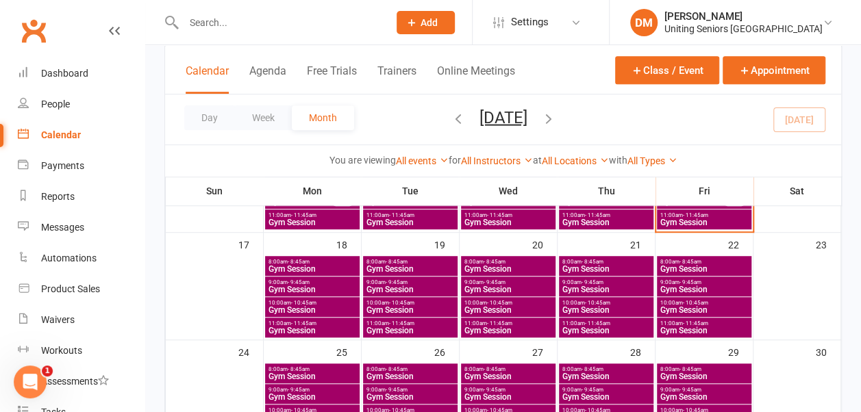
click at [511, 327] on span "Gym Session" at bounding box center [508, 331] width 89 height 8
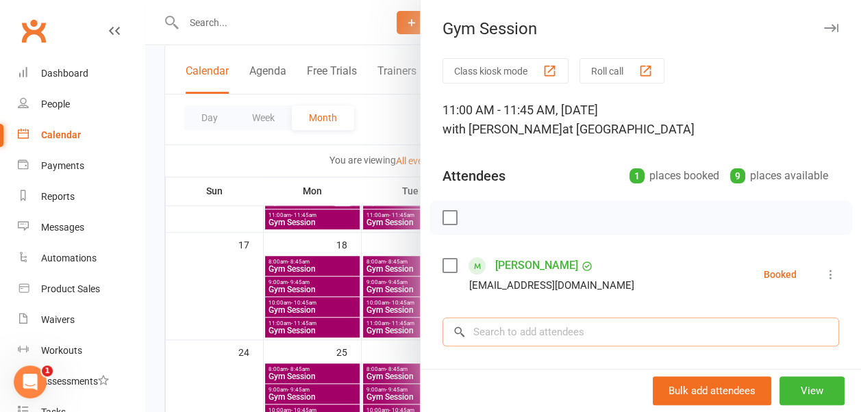
click at [523, 338] on input "search" at bounding box center [641, 332] width 397 height 29
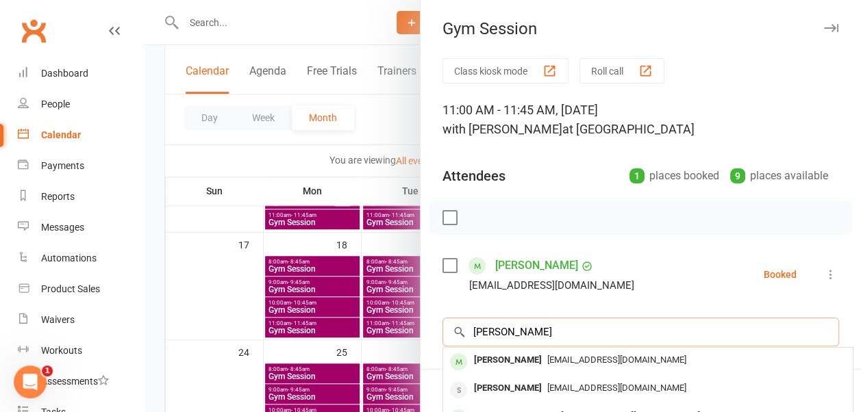
type input "[PERSON_NAME]"
click at [511, 358] on div "[PERSON_NAME]" at bounding box center [508, 361] width 79 height 20
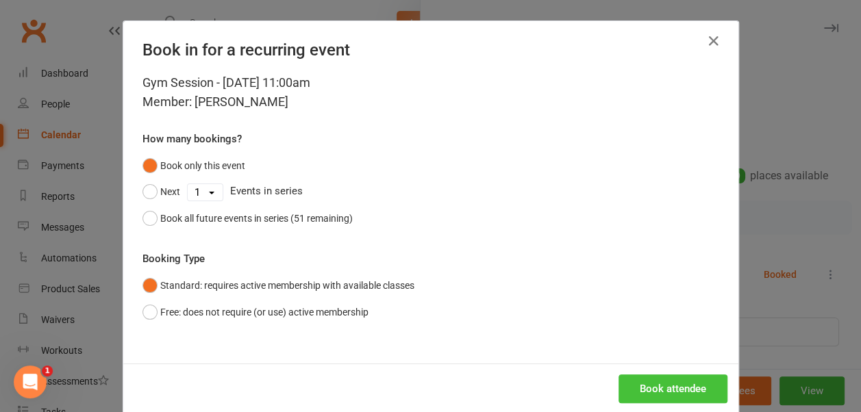
click at [644, 387] on button "Book attendee" at bounding box center [673, 389] width 109 height 29
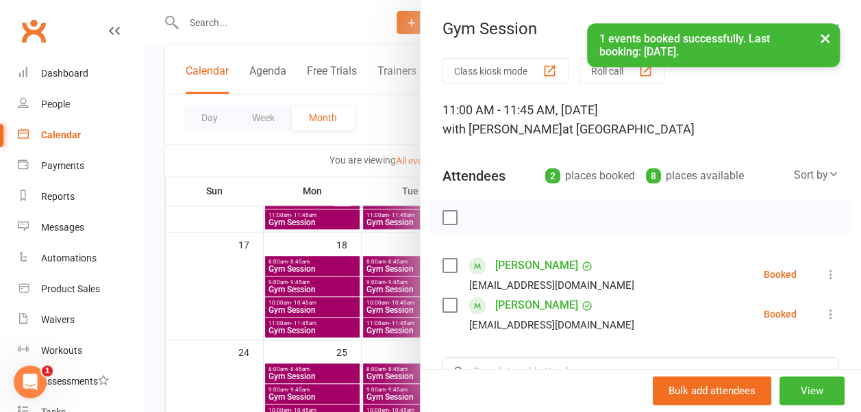
click at [829, 40] on button "×" at bounding box center [825, 37] width 25 height 29
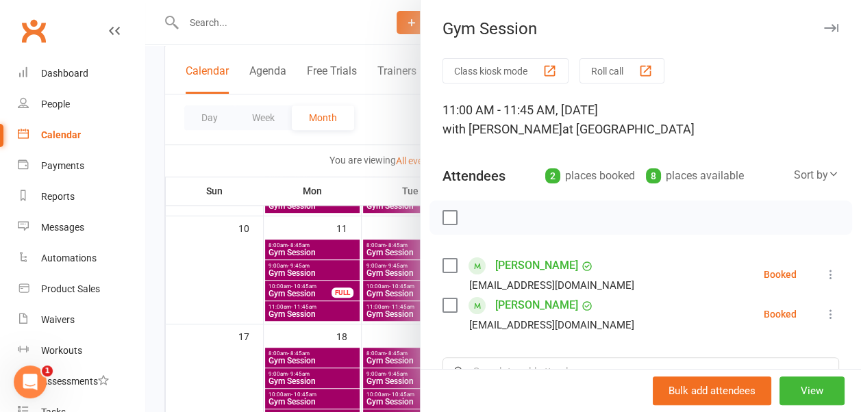
scroll to position [288, 0]
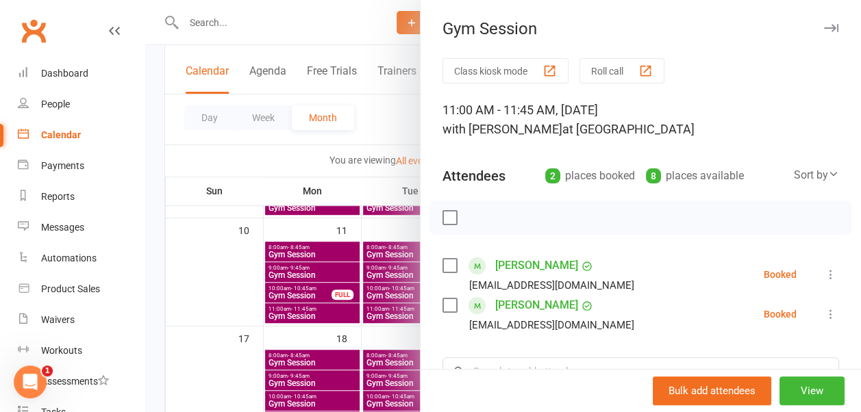
click at [824, 32] on icon "button" at bounding box center [831, 28] width 14 height 8
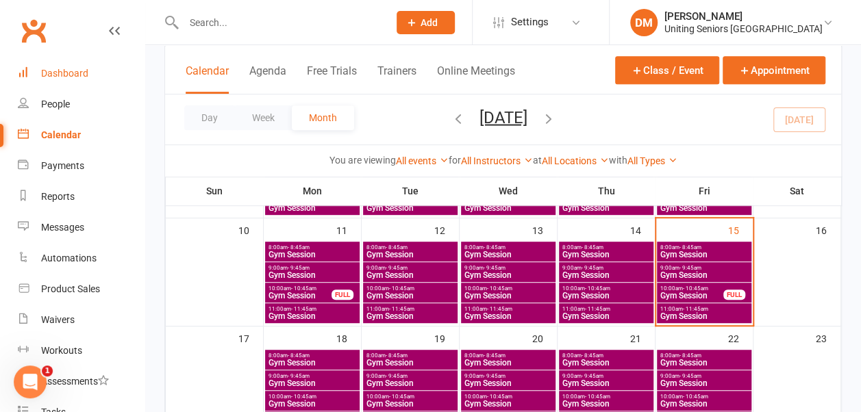
click at [79, 67] on link "Dashboard" at bounding box center [81, 73] width 127 height 31
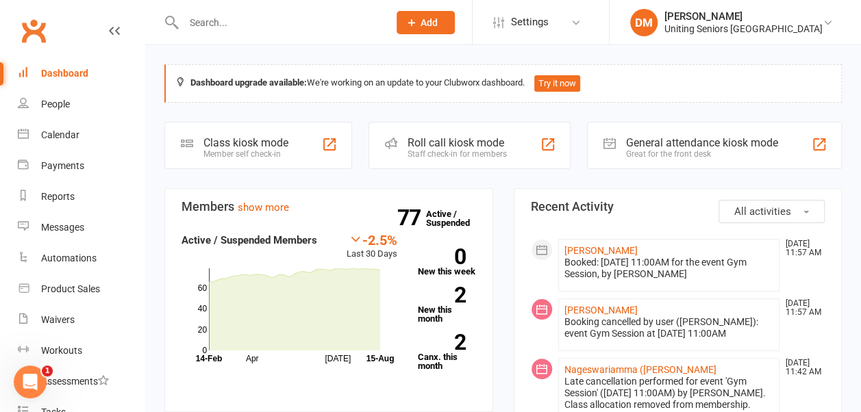
scroll to position [78, 0]
